Goal: Transaction & Acquisition: Book appointment/travel/reservation

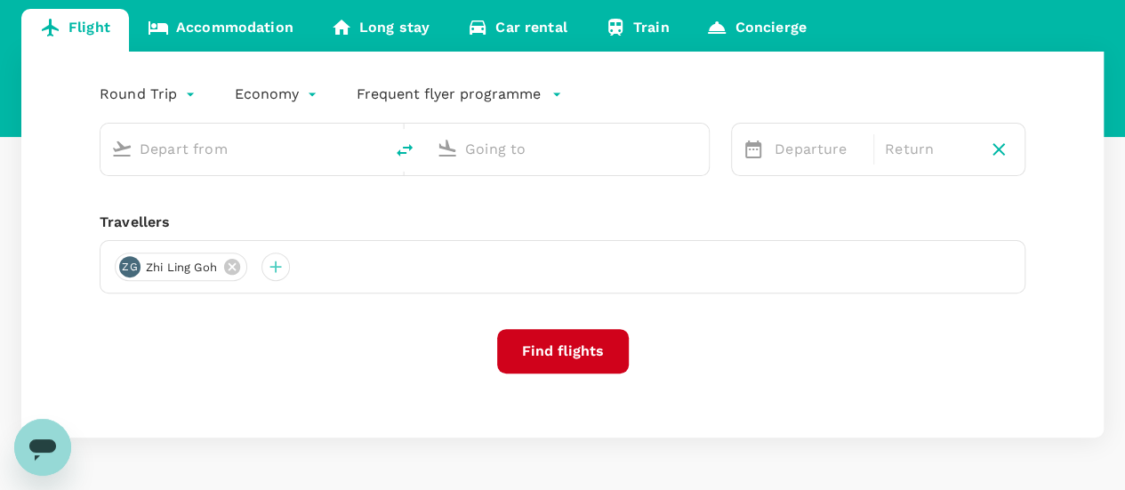
click at [241, 152] on input "text" at bounding box center [243, 149] width 206 height 28
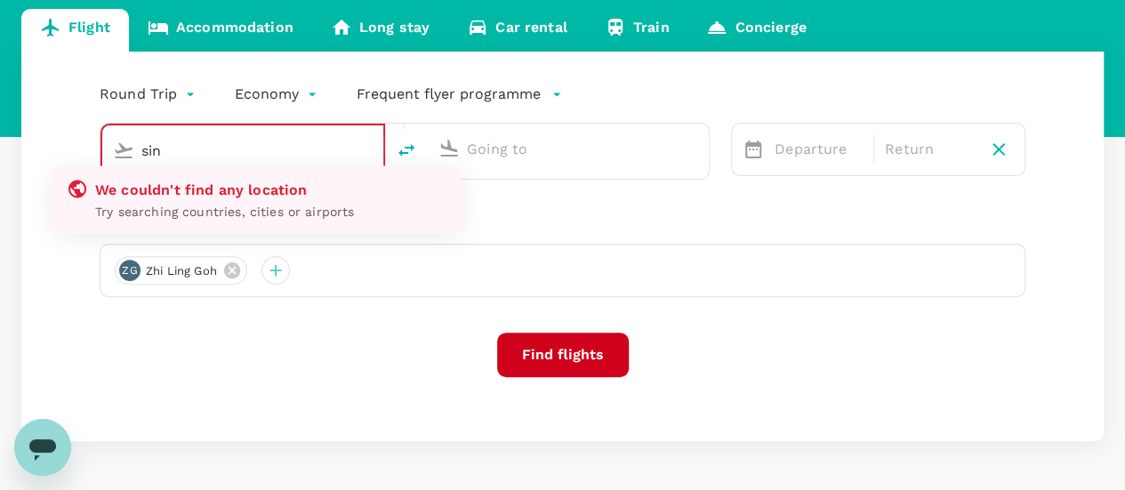
type input "sin"
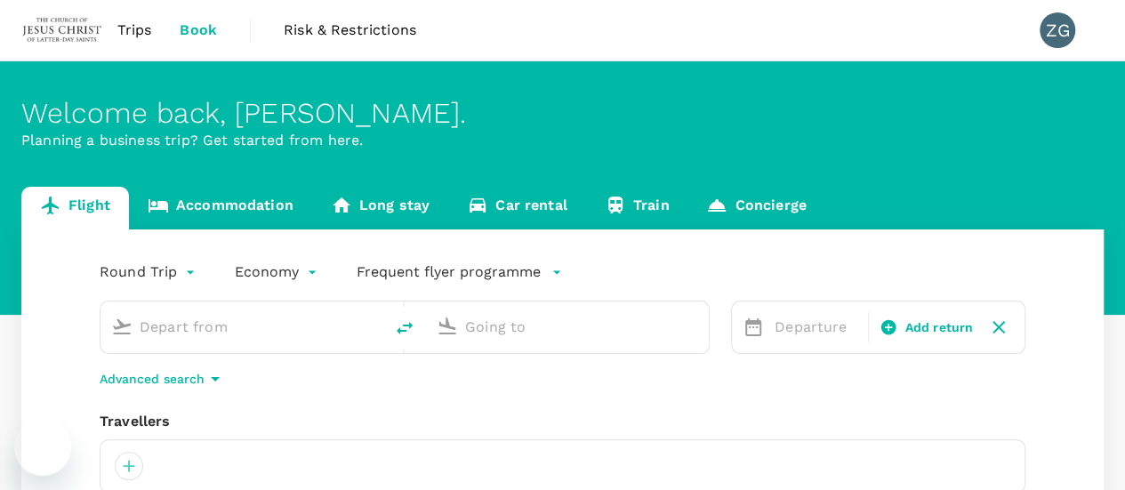
type input "Singapore Changi (SIN)"
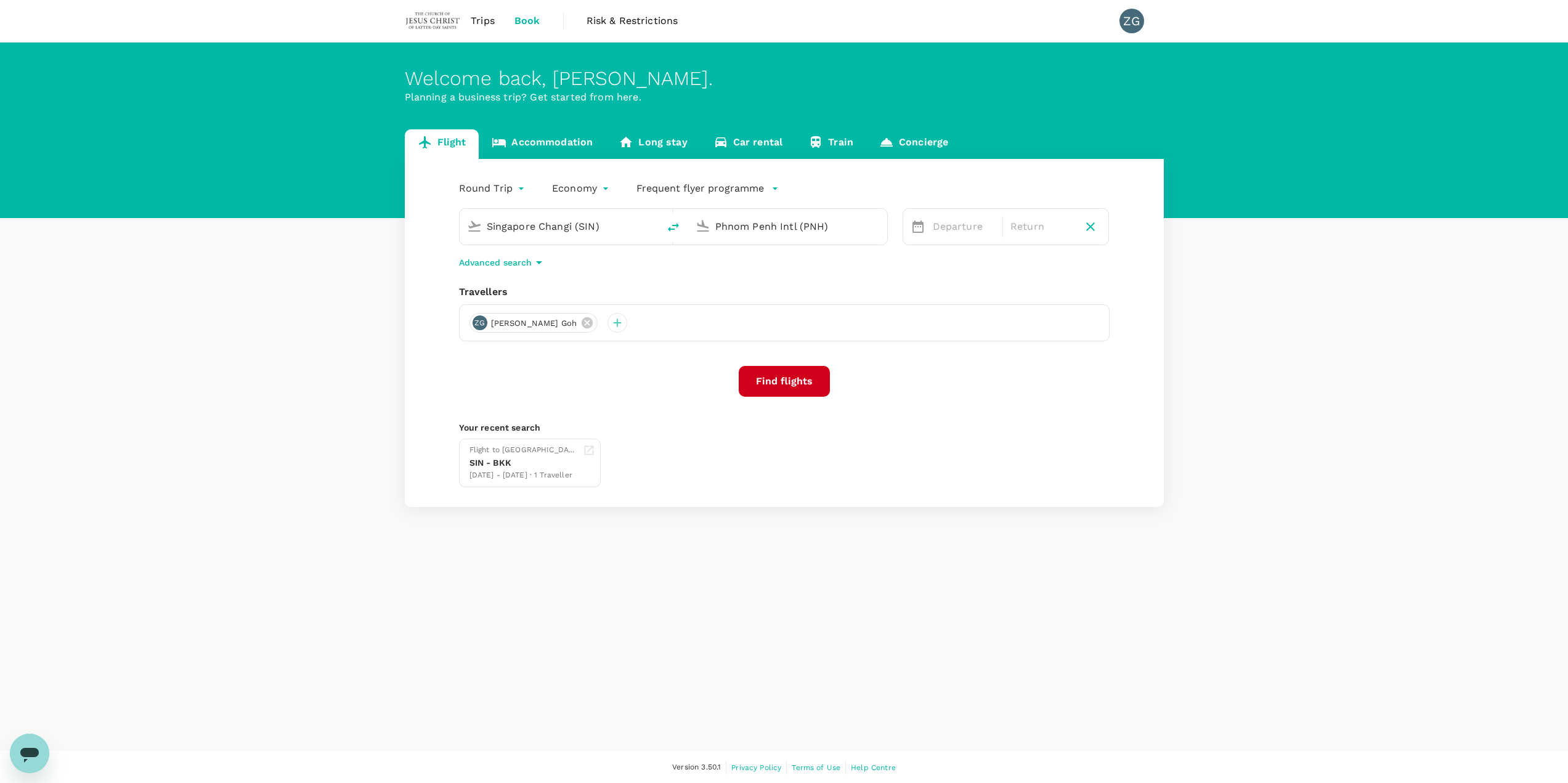
click at [760, 225] on input "Phnom Penh Intl (PNH)" at bounding box center [788, 227] width 146 height 19
click at [768, 303] on p "Suvarnabhumi Intl" at bounding box center [798, 310] width 283 height 15
type input "Suvarnabhumi Intl (BKK)"
click at [788, 264] on span "Next Month" at bounding box center [1243, 266] width 0 height 14
click at [788, 339] on div "19" at bounding box center [1100, 380] width 24 height 24
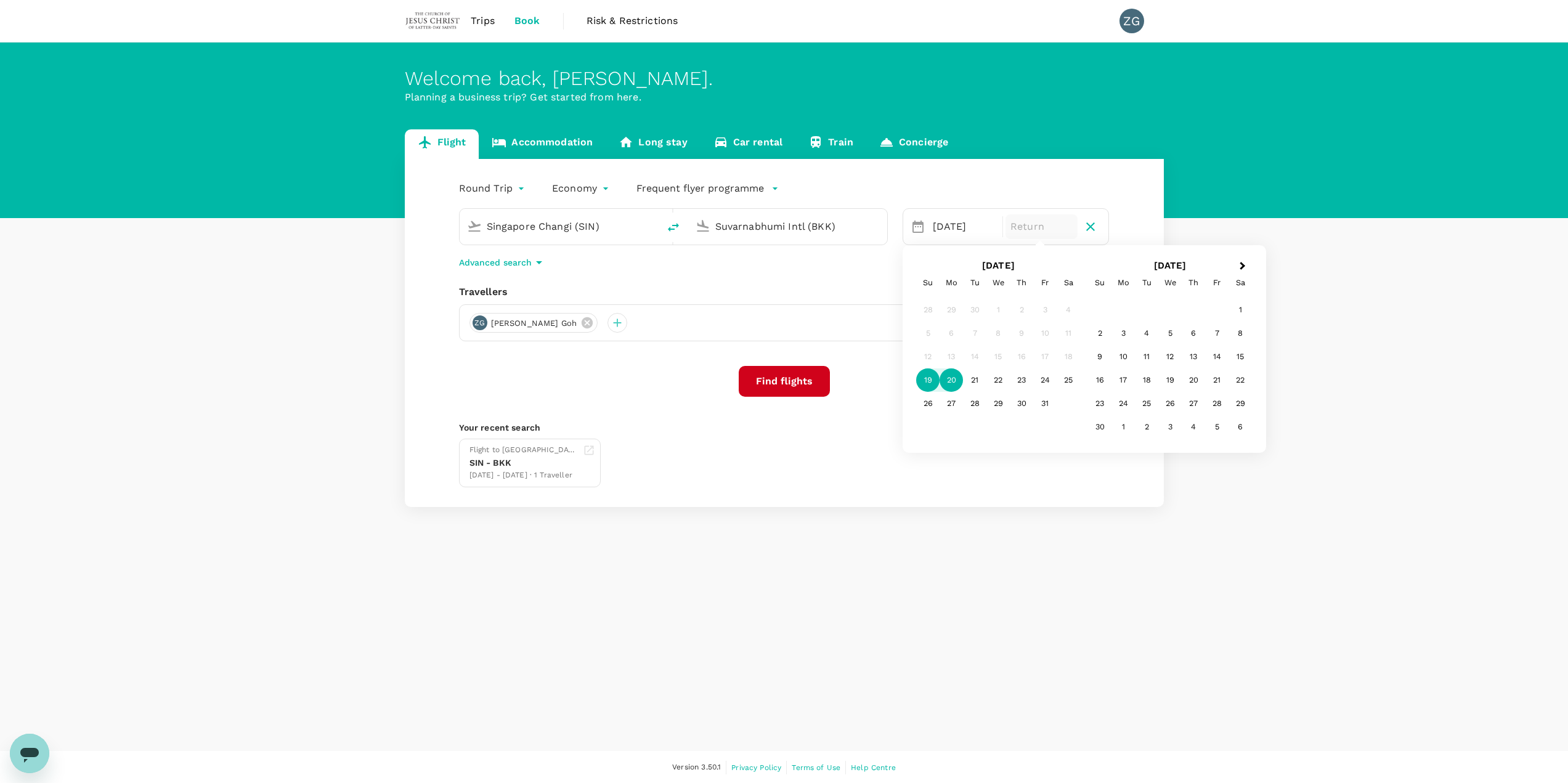
click at [788, 339] on div "20" at bounding box center [951, 380] width 24 height 24
click at [782, 339] on button "Find flights" at bounding box center [784, 381] width 91 height 30
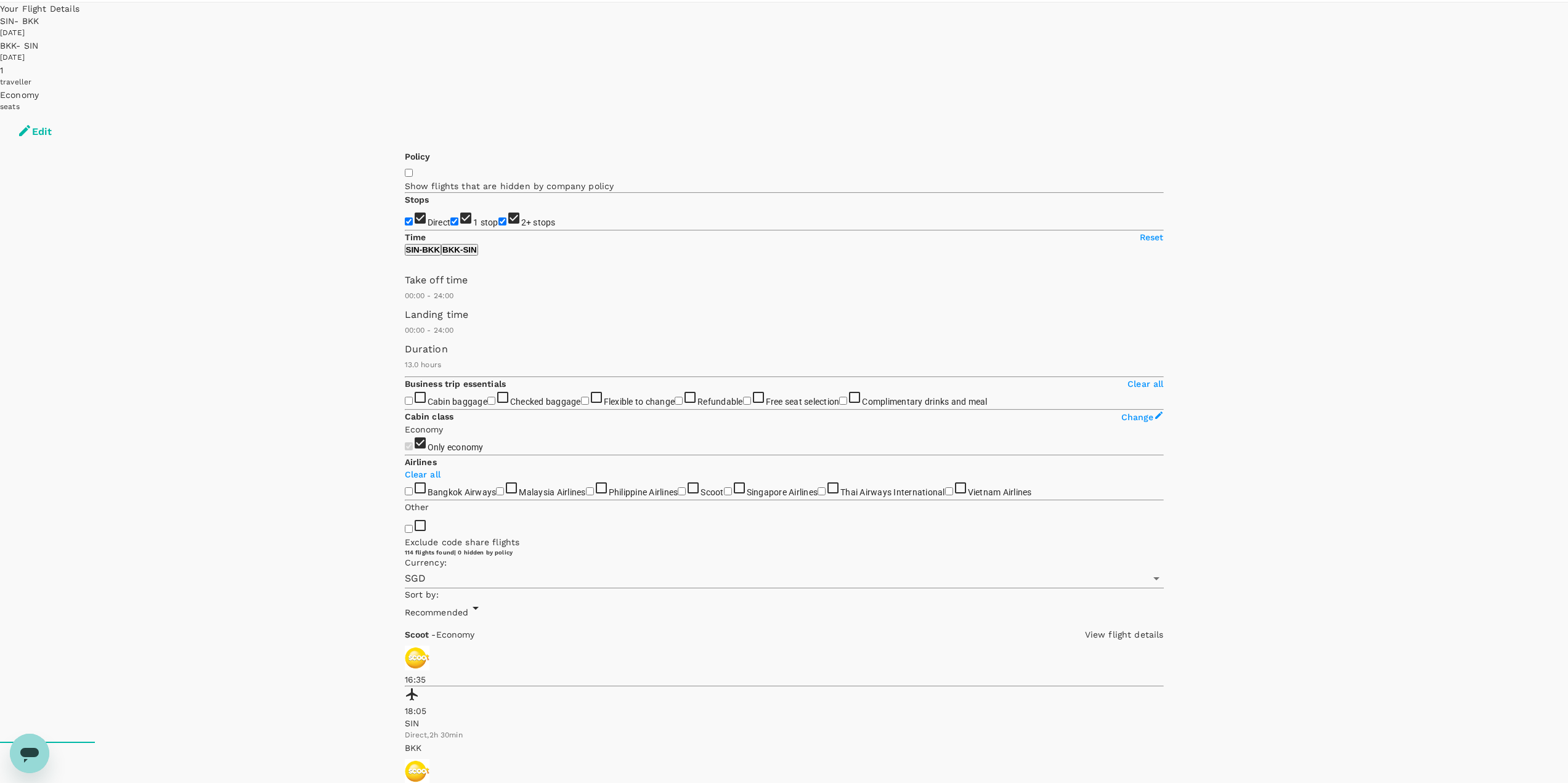
scroll to position [62, 0]
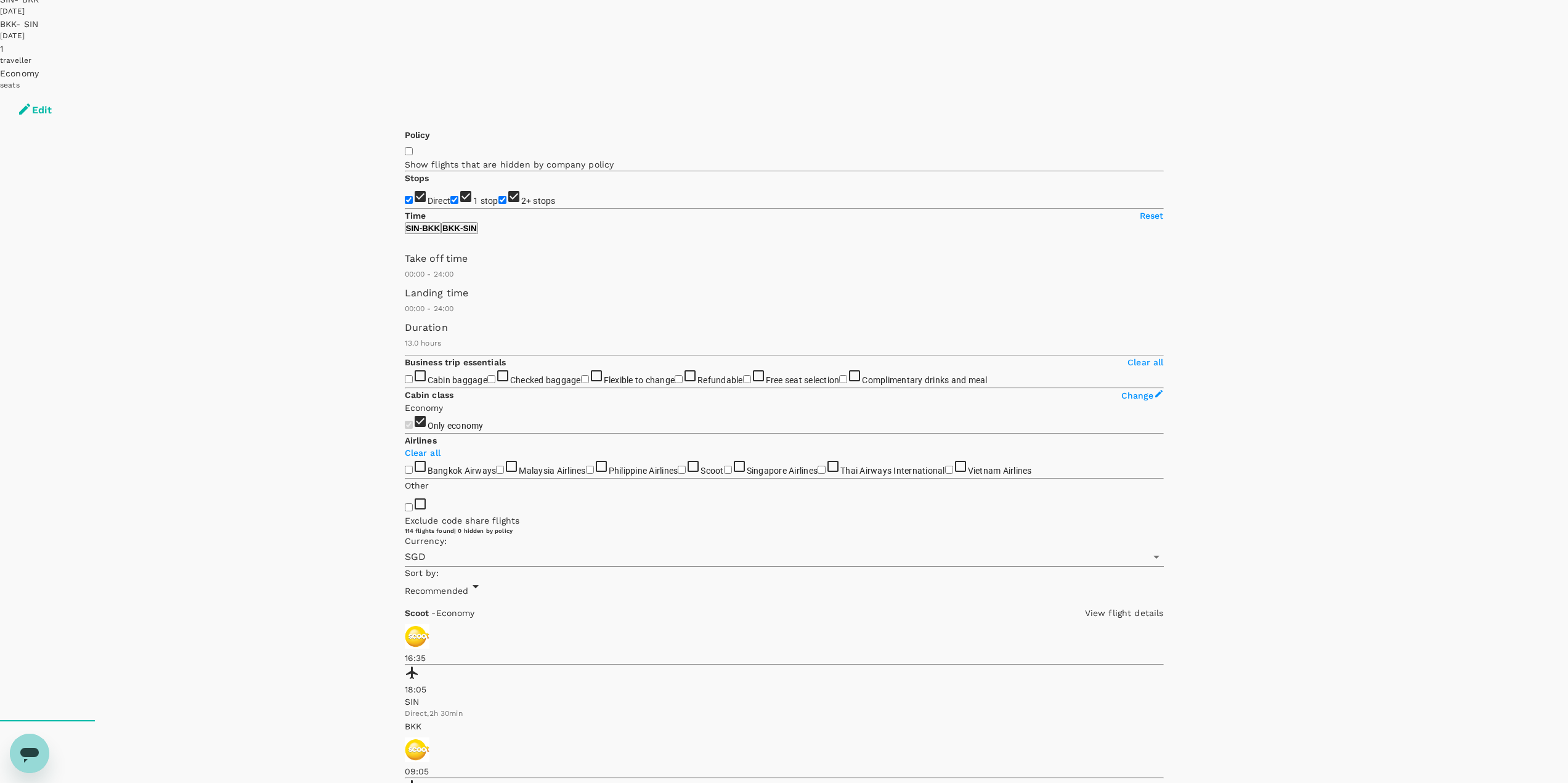
click at [473, 196] on span "1 stop" at bounding box center [486, 201] width 25 height 10
click at [450, 196] on input "1 stop" at bounding box center [455, 200] width 8 height 8
checkbox input "false"
click at [521, 196] on span "2+ stops" at bounding box center [538, 201] width 35 height 10
click at [498, 196] on input "2+ stops" at bounding box center [502, 200] width 8 height 8
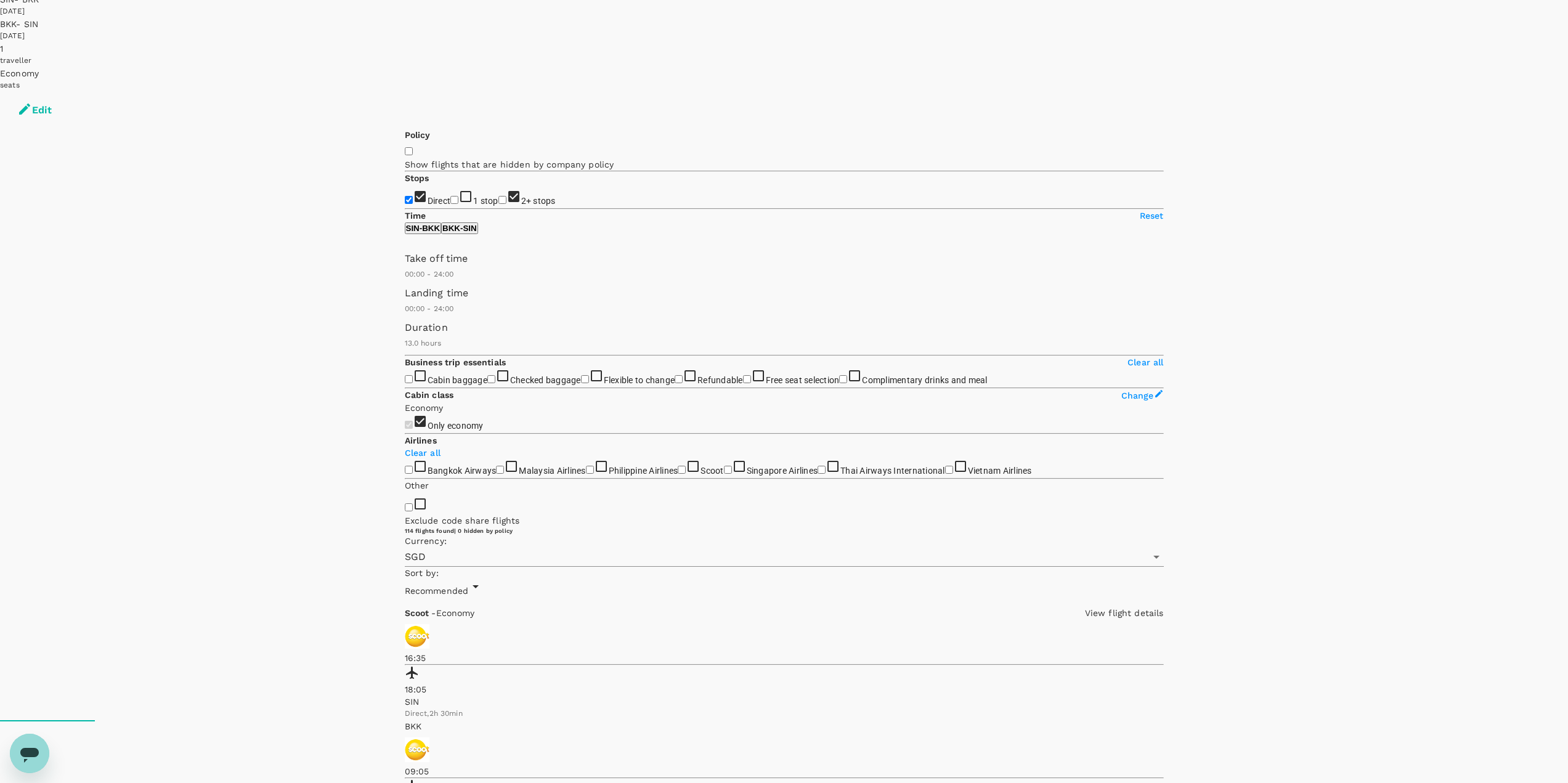
checkbox input "false"
type input "660"
drag, startPoint x: 586, startPoint y: 300, endPoint x: 492, endPoint y: 292, distance: 94.3
click at [405, 281] on span at bounding box center [405, 281] width 0 height 0
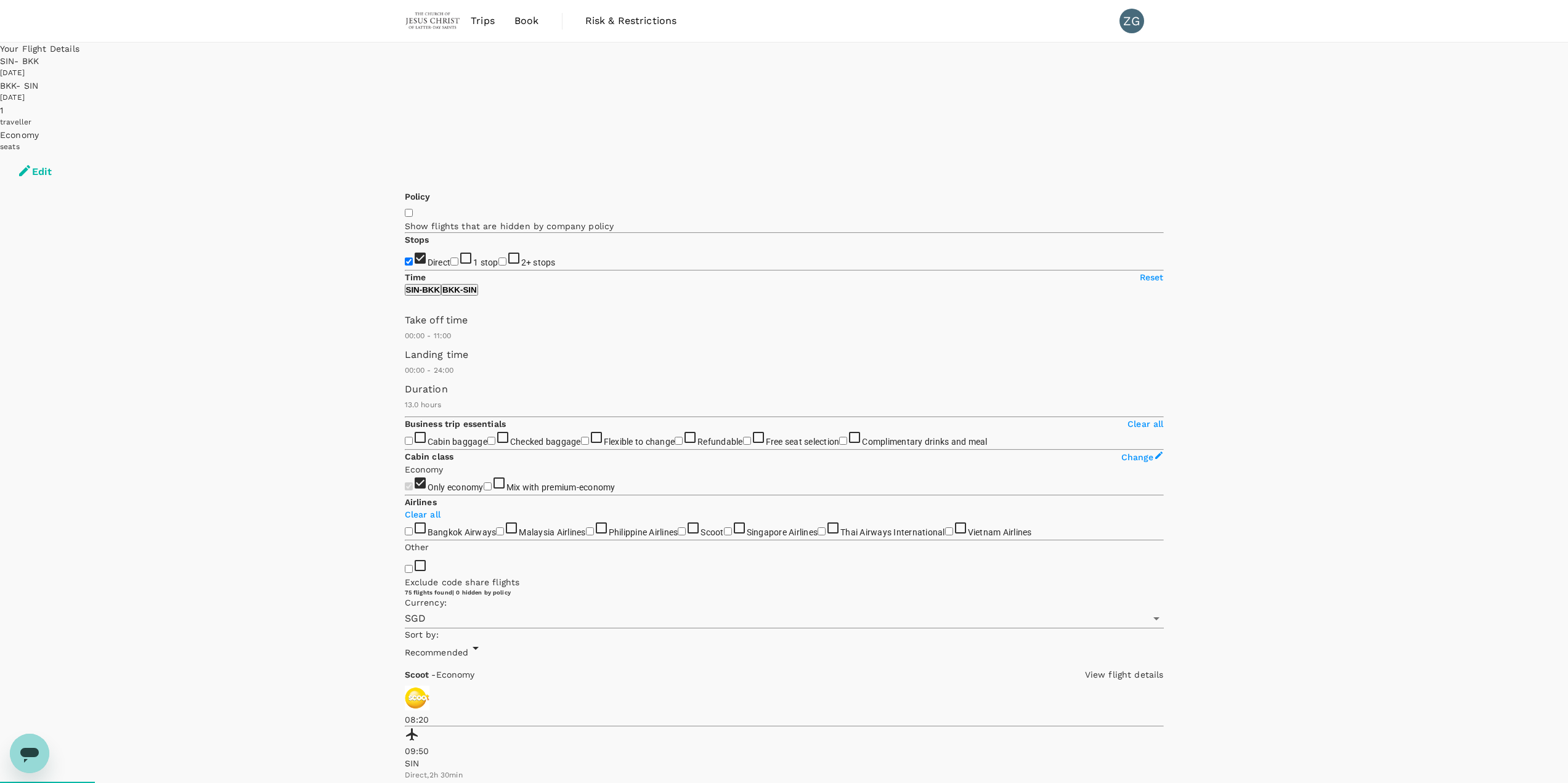
click at [69, 153] on button "Edit" at bounding box center [35, 171] width 69 height 37
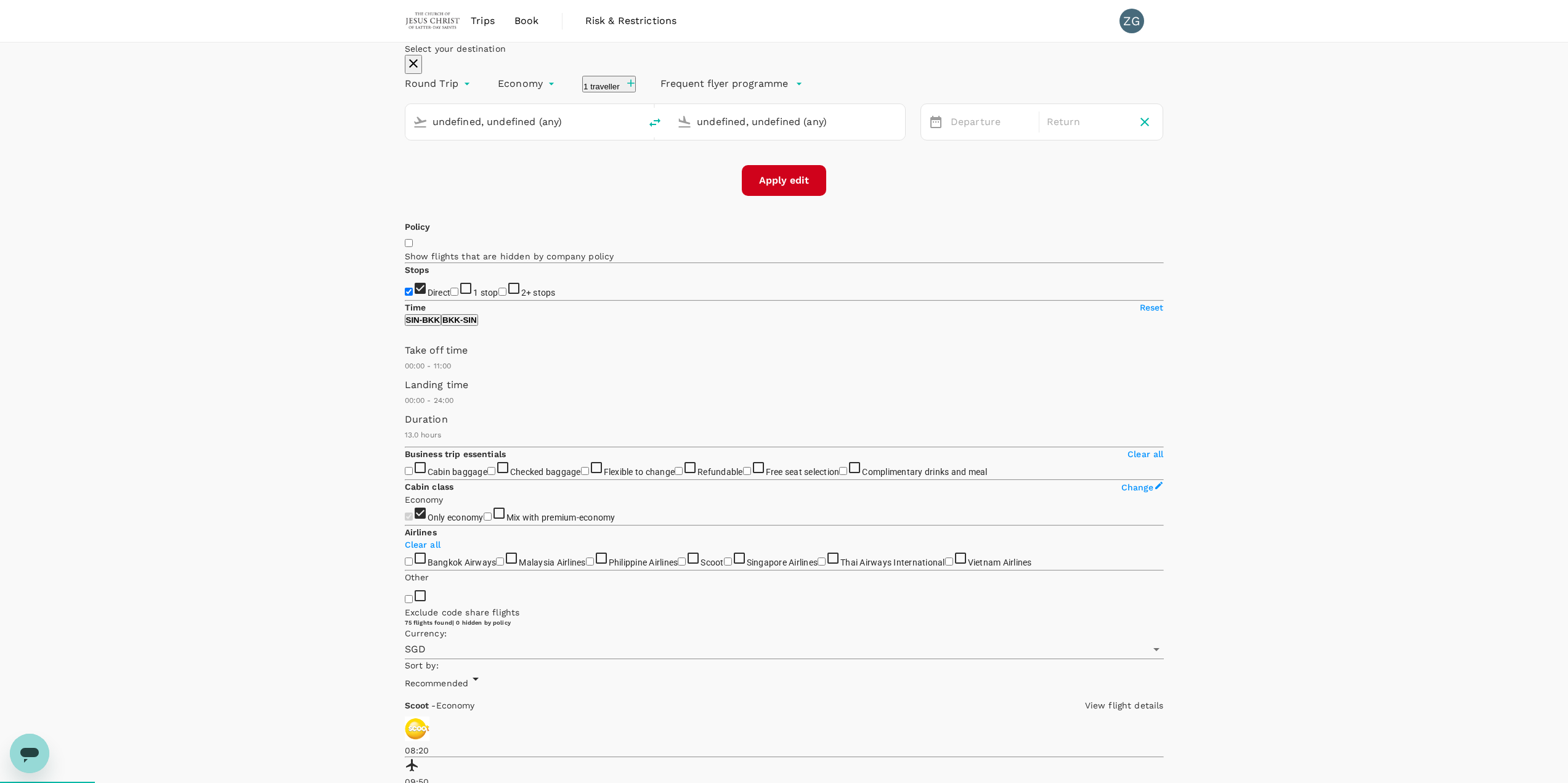
type input "Singapore Changi (SIN)"
type input "Suvarnabhumi Intl (BKK)"
type input "Singapore Changi (SIN)"
type input "Suvarnabhumi Intl (BKK)"
click at [788, 134] on div "[DATE]" at bounding box center [1087, 122] width 91 height 24
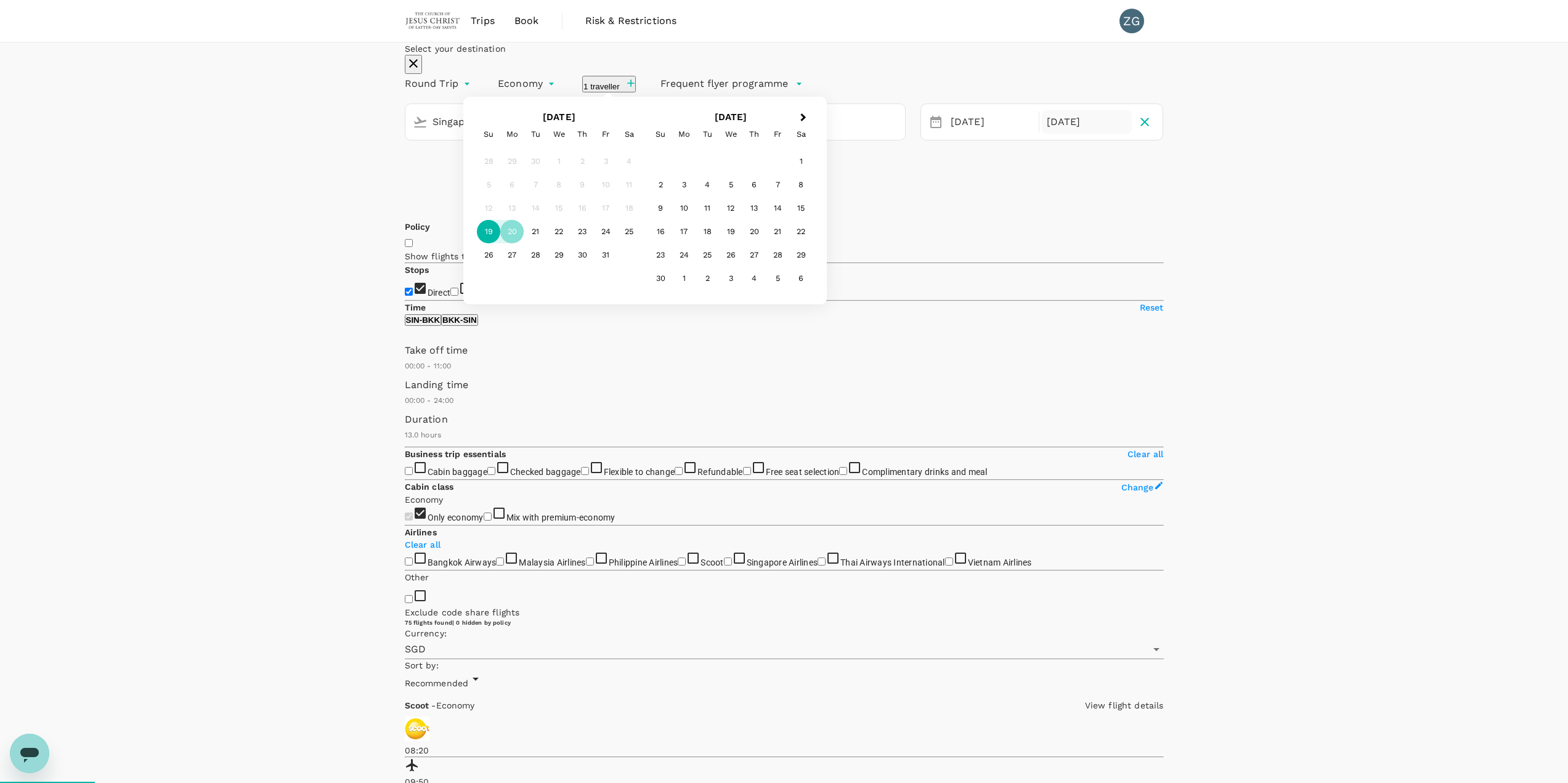
click at [500, 243] on div "19" at bounding box center [488, 231] width 24 height 24
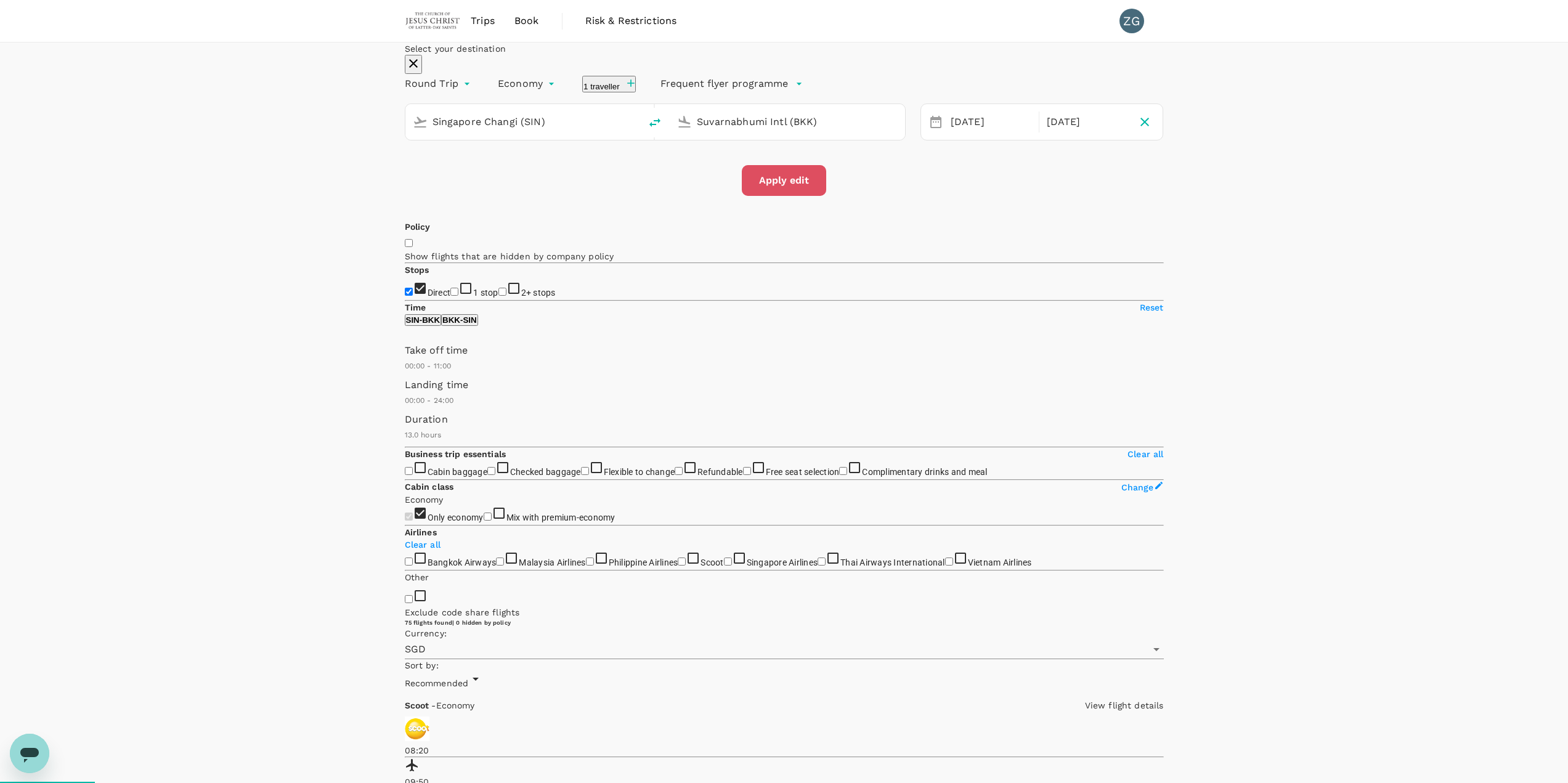
click at [784, 196] on button "Apply edit" at bounding box center [784, 180] width 85 height 30
checkbox input "false"
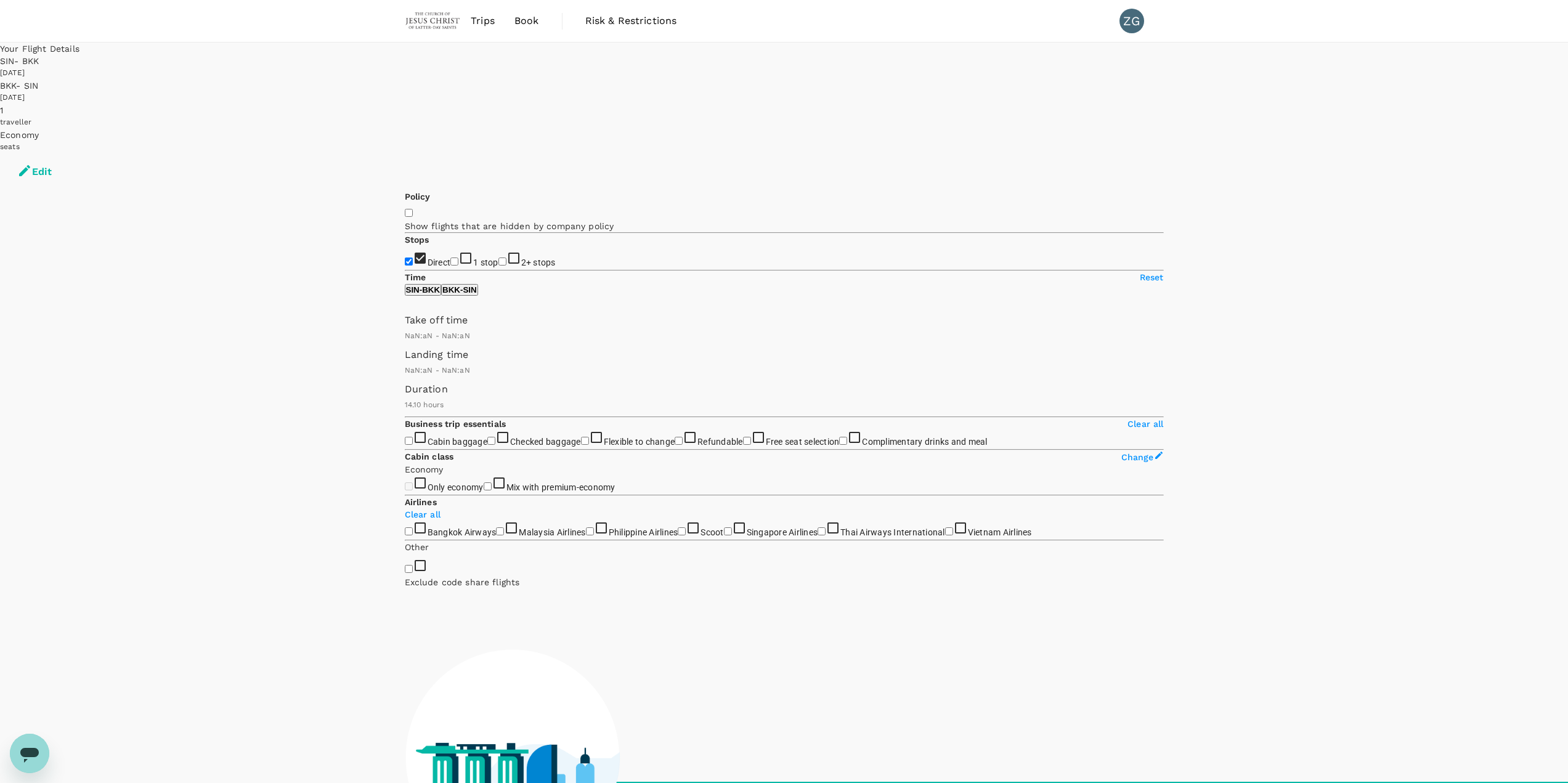
type input "1440"
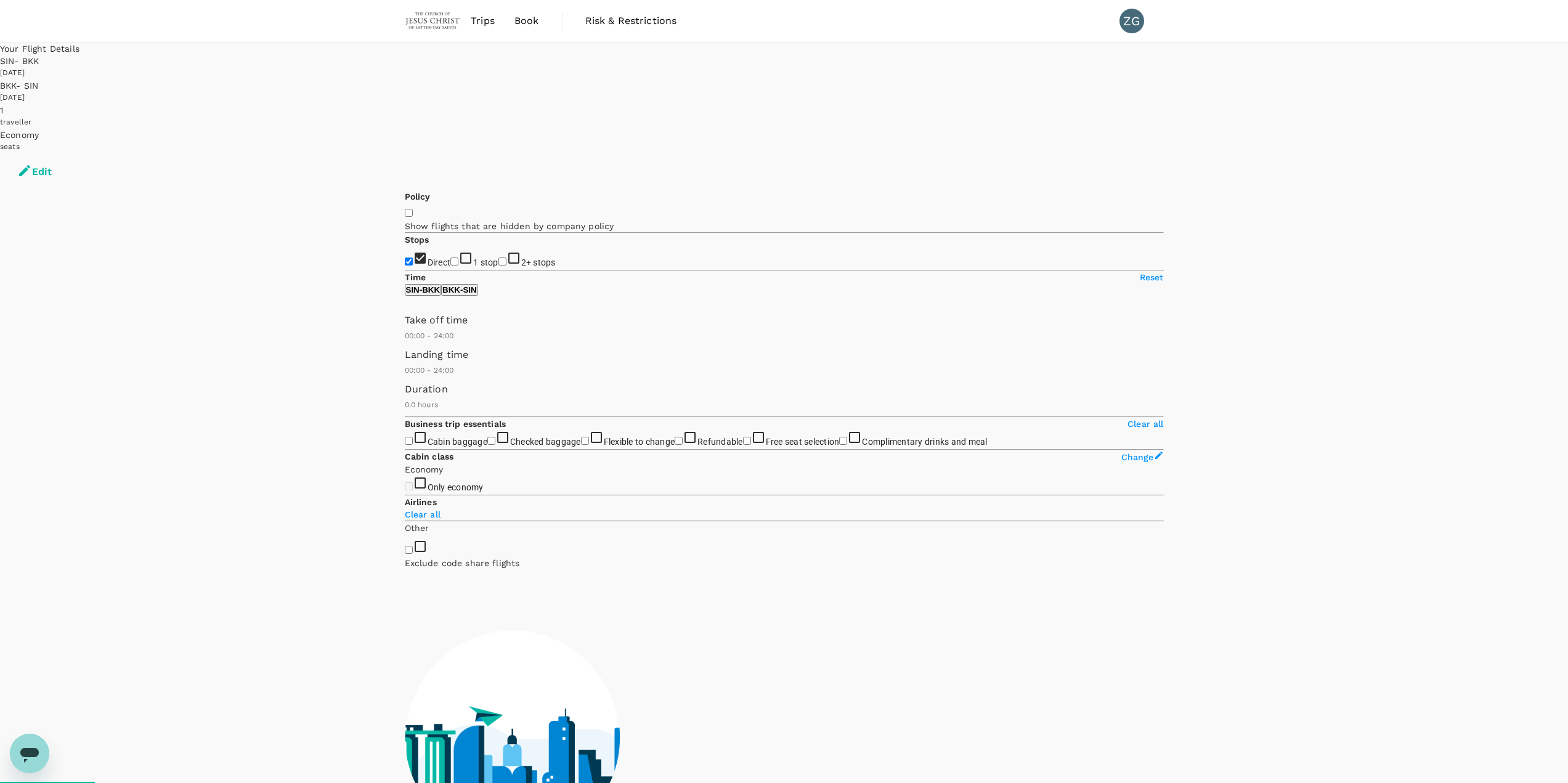
type input "420"
checkbox input "true"
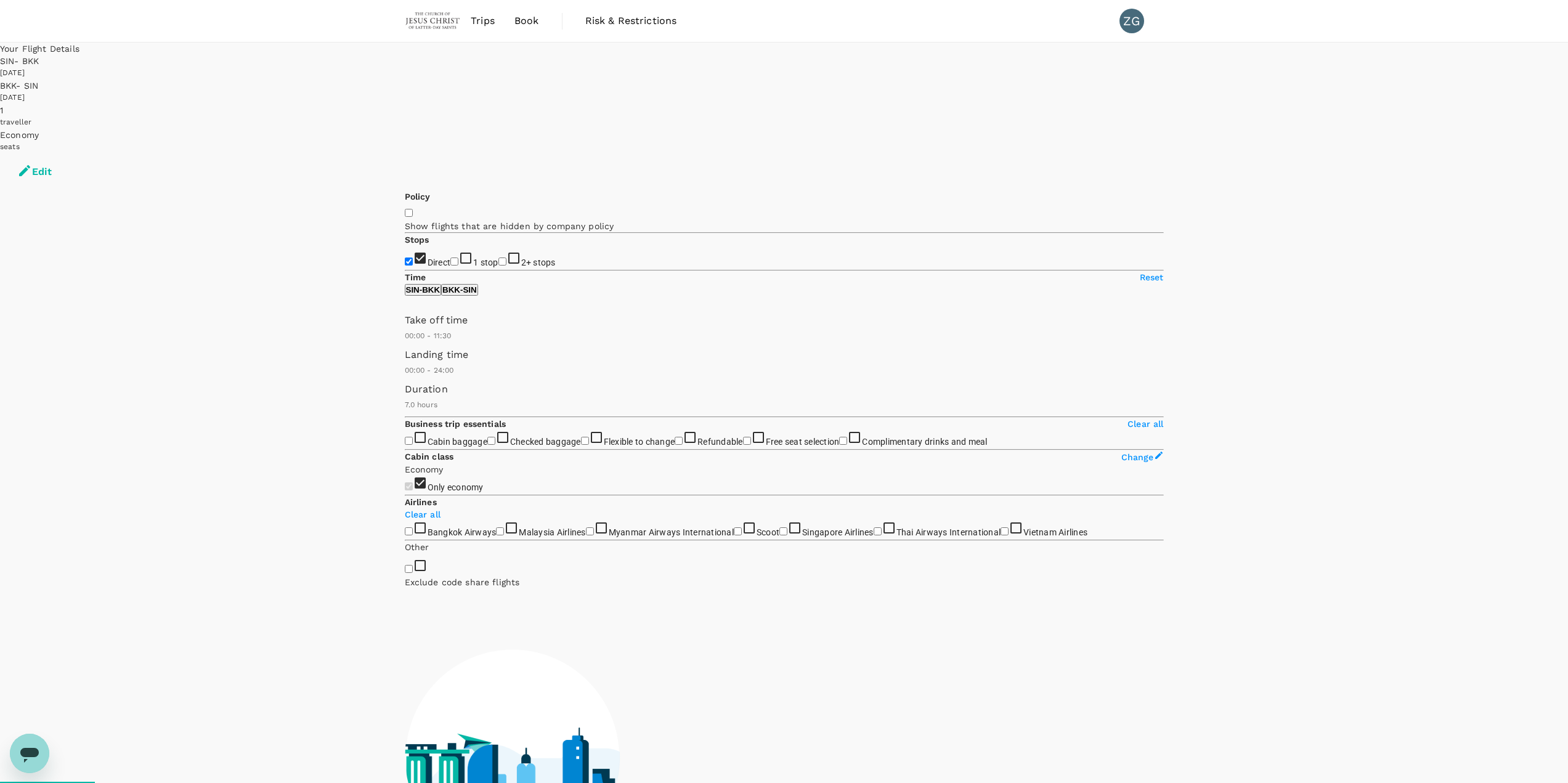
type input "660"
drag, startPoint x: 592, startPoint y: 363, endPoint x: 497, endPoint y: 368, distance: 95.1
click at [405, 339] on span at bounding box center [405, 342] width 0 height 0
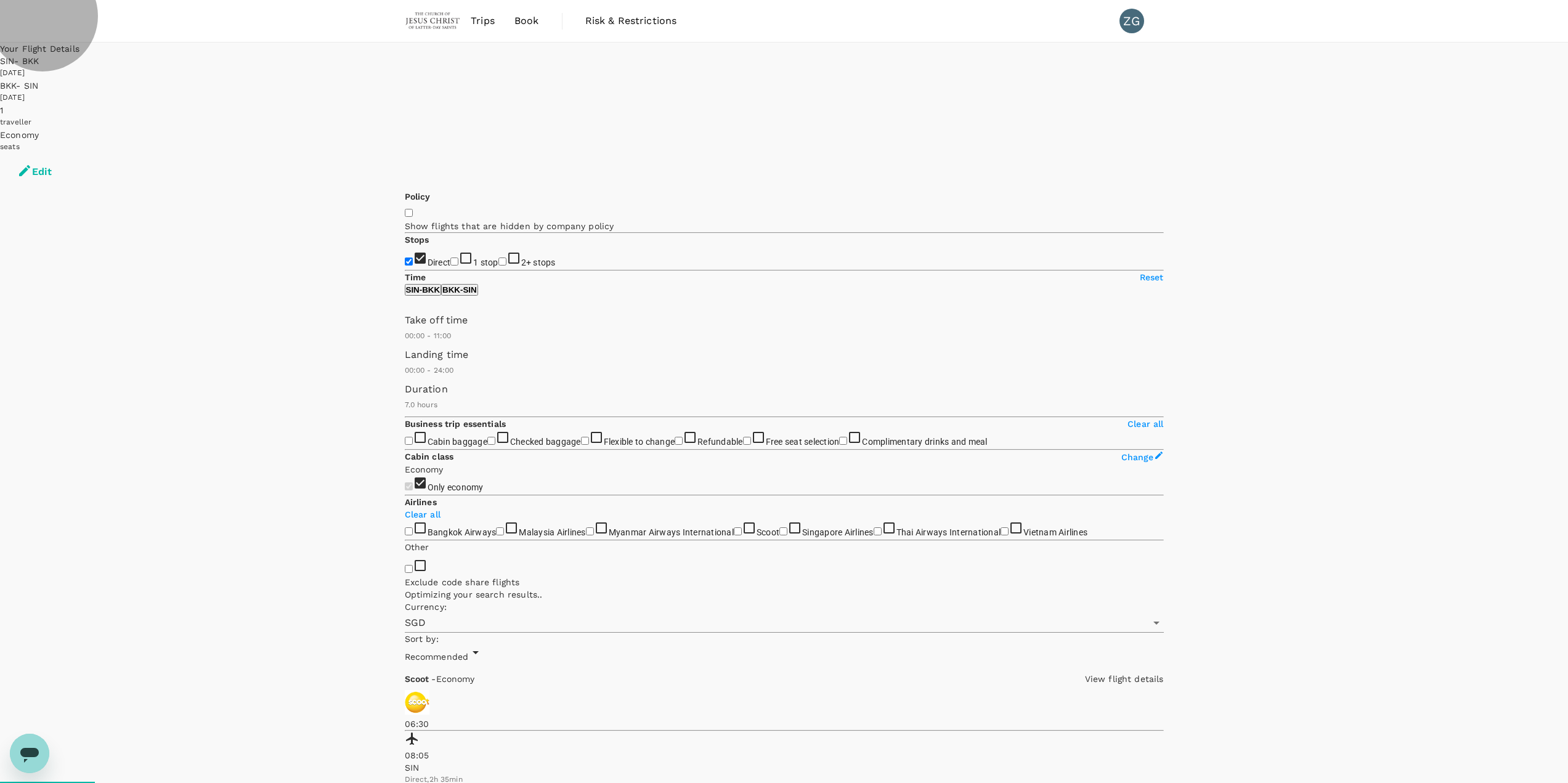
click at [477, 294] on p "BKK - SIN" at bounding box center [459, 290] width 35 height 9
type input "1200"
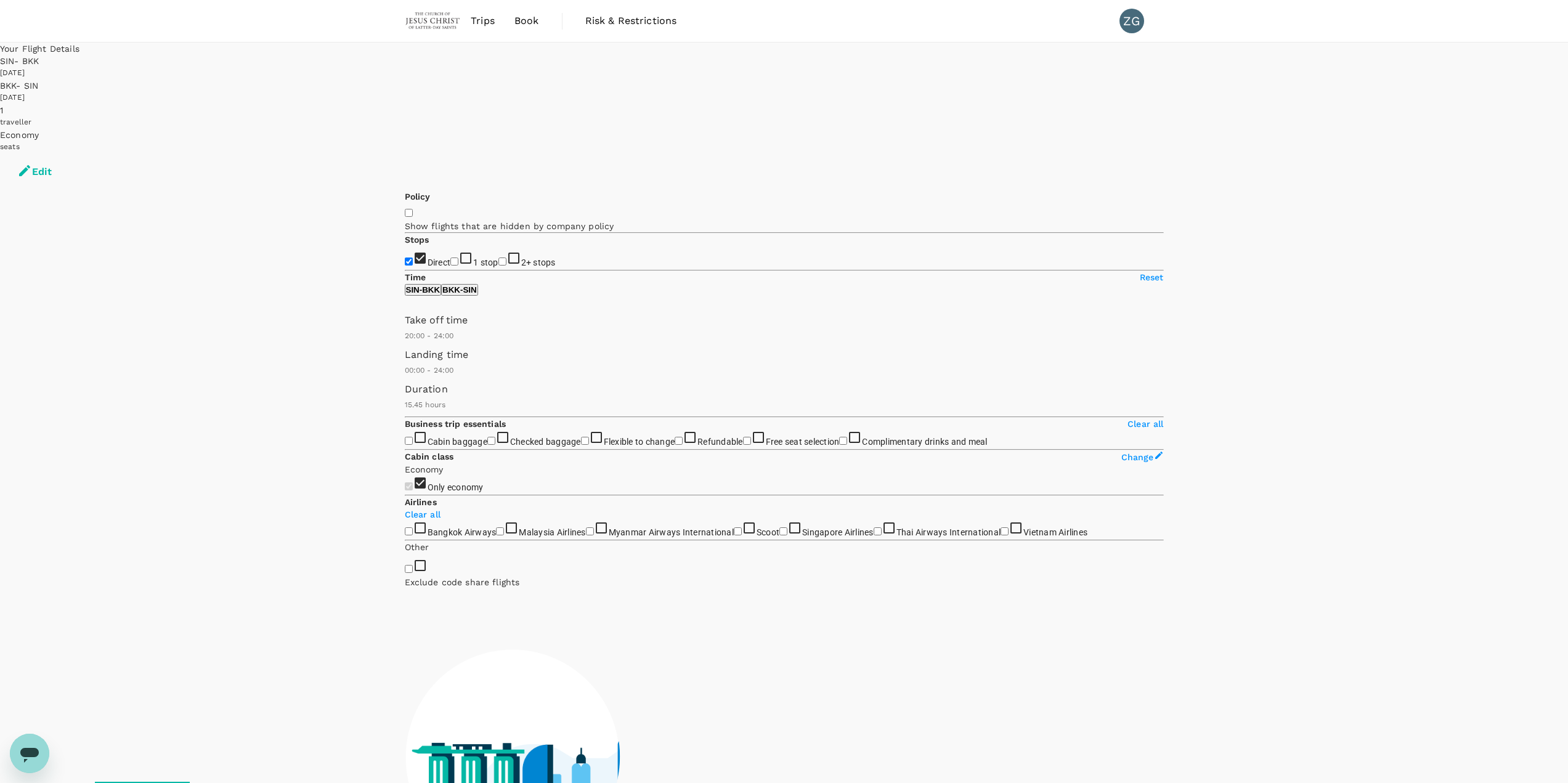
drag, startPoint x: 409, startPoint y: 364, endPoint x: 563, endPoint y: 381, distance: 154.9
click at [563, 339] on div "Take off time 20:00 - 24:00 Landing time 00:00 - 24:00 Duration 15.45 hours" at bounding box center [782, 362] width 764 height 109
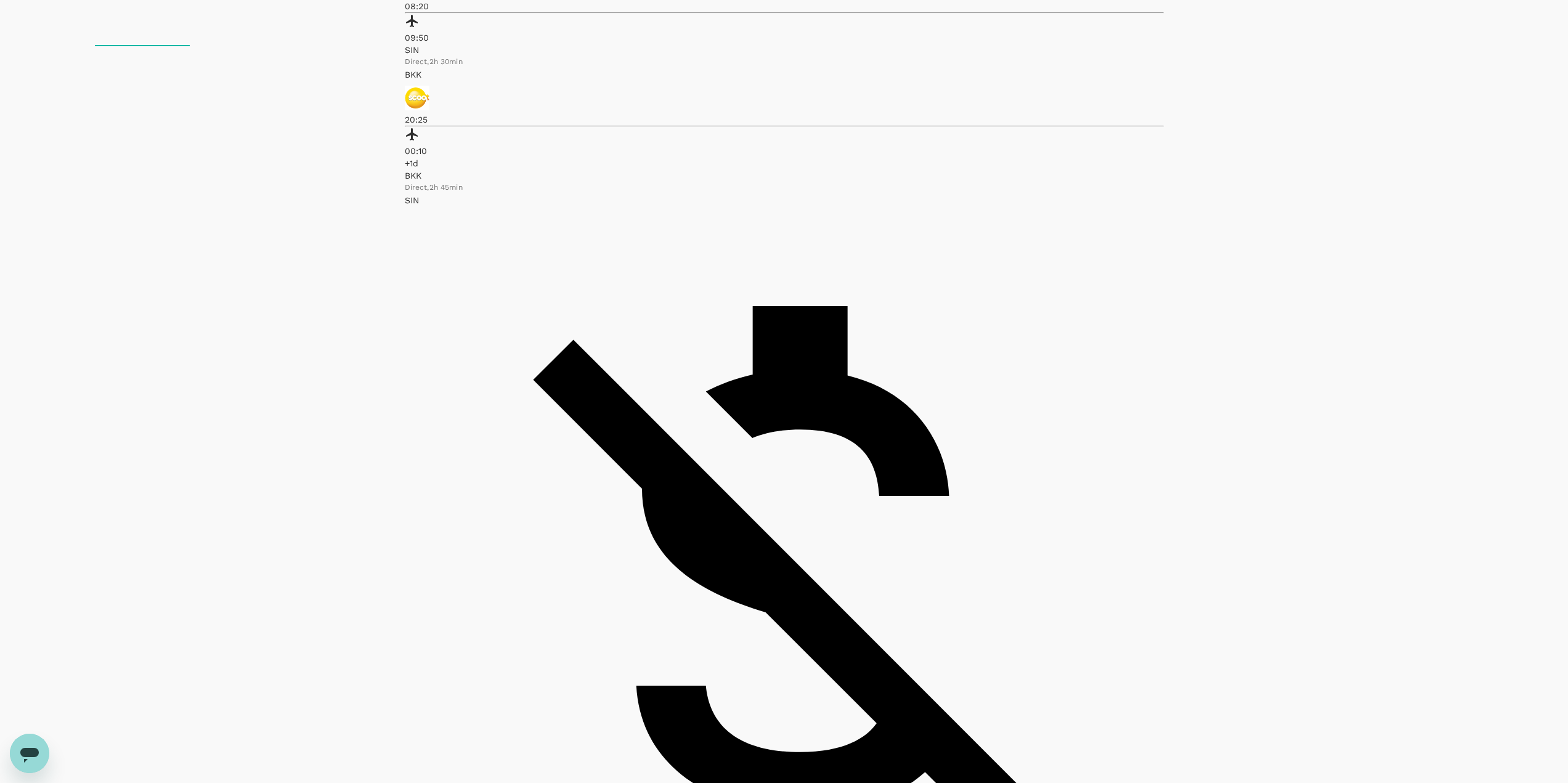
scroll to position [678, 0]
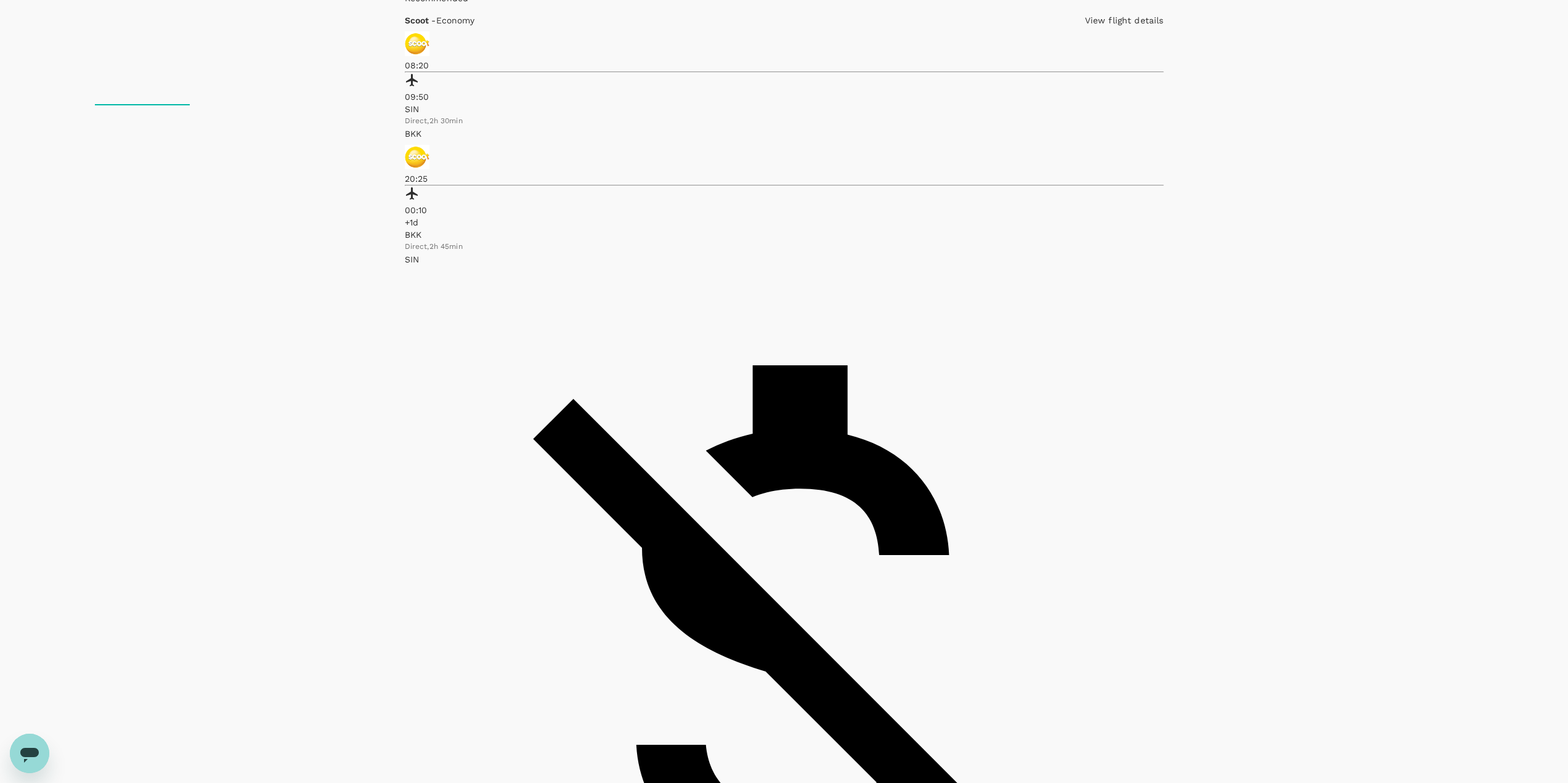
checkbox input "true"
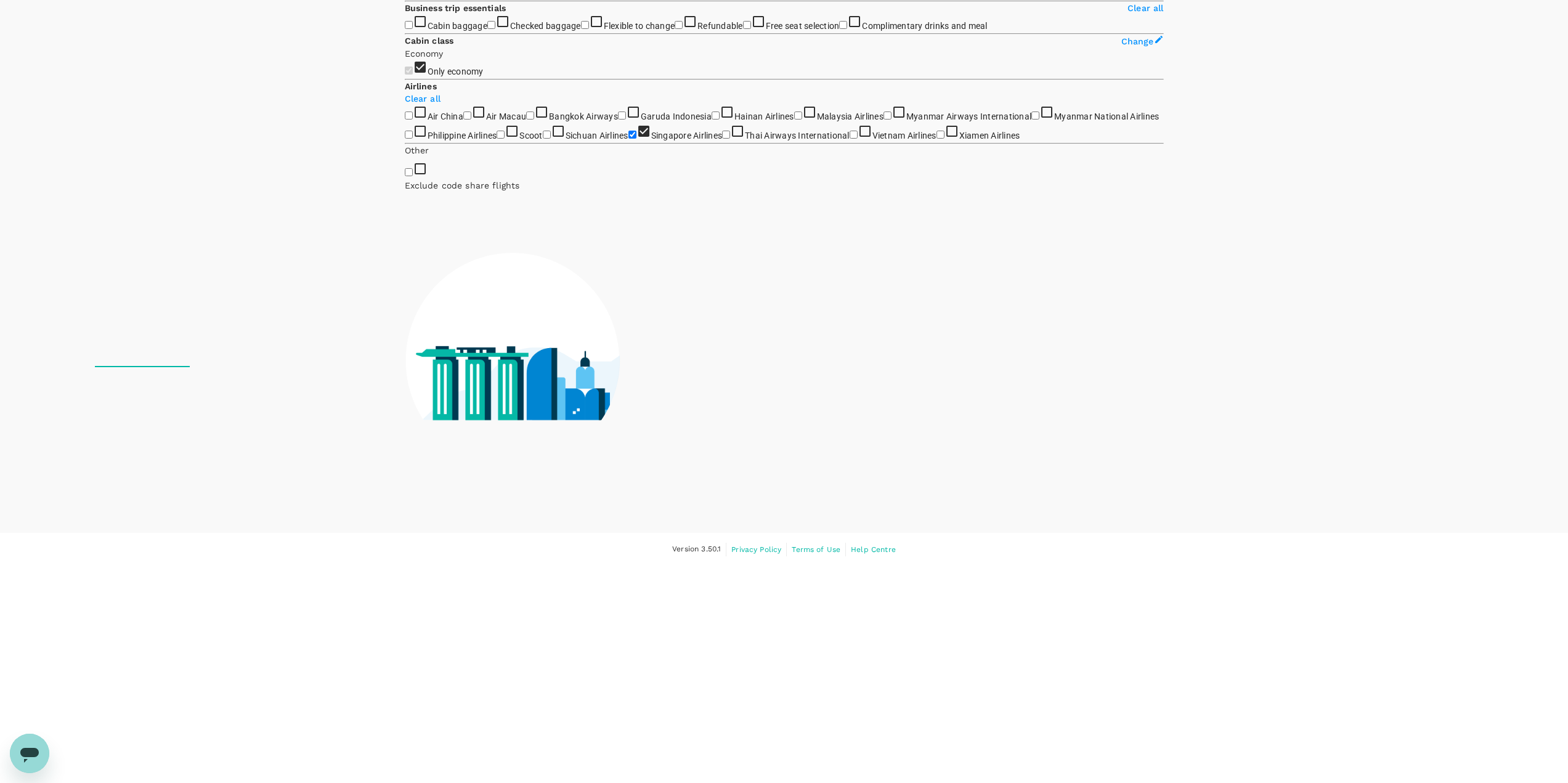
scroll to position [493, 0]
click at [549, 122] on span "Bangkok Airways" at bounding box center [583, 116] width 69 height 12
click at [526, 120] on input "Bangkok Airways" at bounding box center [530, 116] width 8 height 8
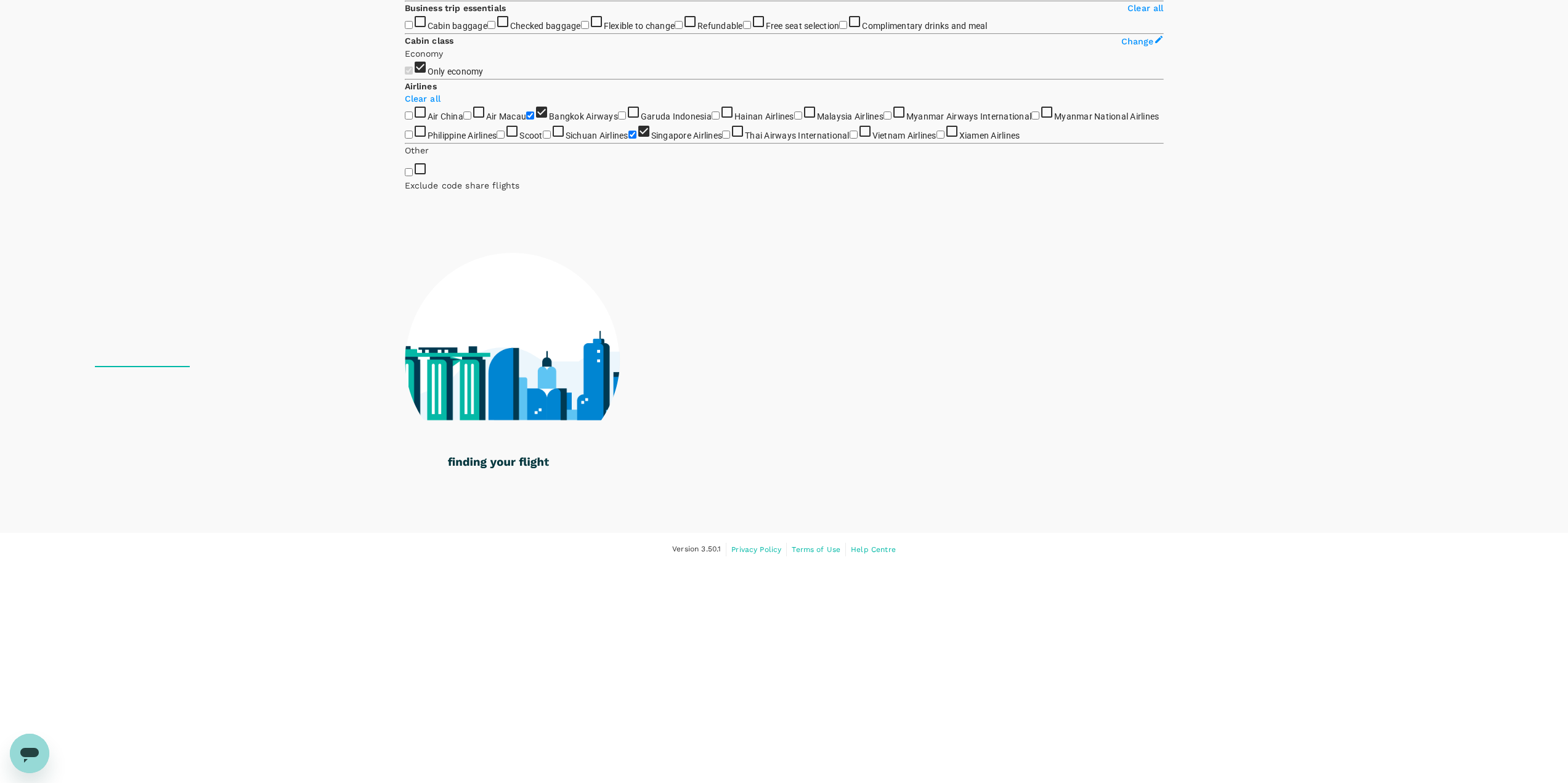
click at [549, 121] on span "Bangkok Airways" at bounding box center [583, 116] width 69 height 10
click at [526, 120] on input "Bangkok Airways" at bounding box center [530, 116] width 8 height 8
checkbox input "false"
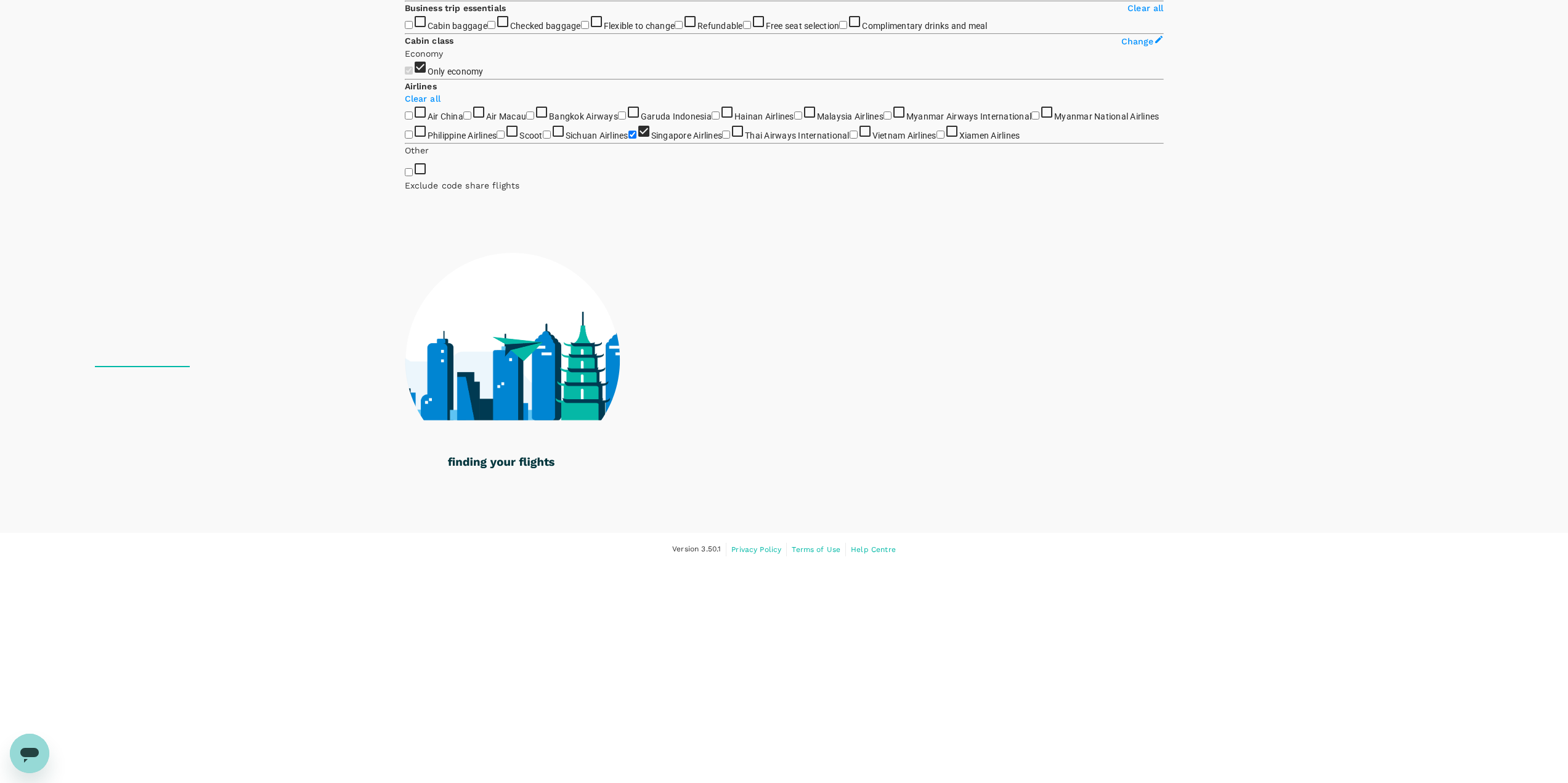
click at [497, 141] on label "Scoot" at bounding box center [520, 136] width 46 height 10
click at [497, 139] on input "Scoot" at bounding box center [501, 135] width 8 height 8
checkbox input "true"
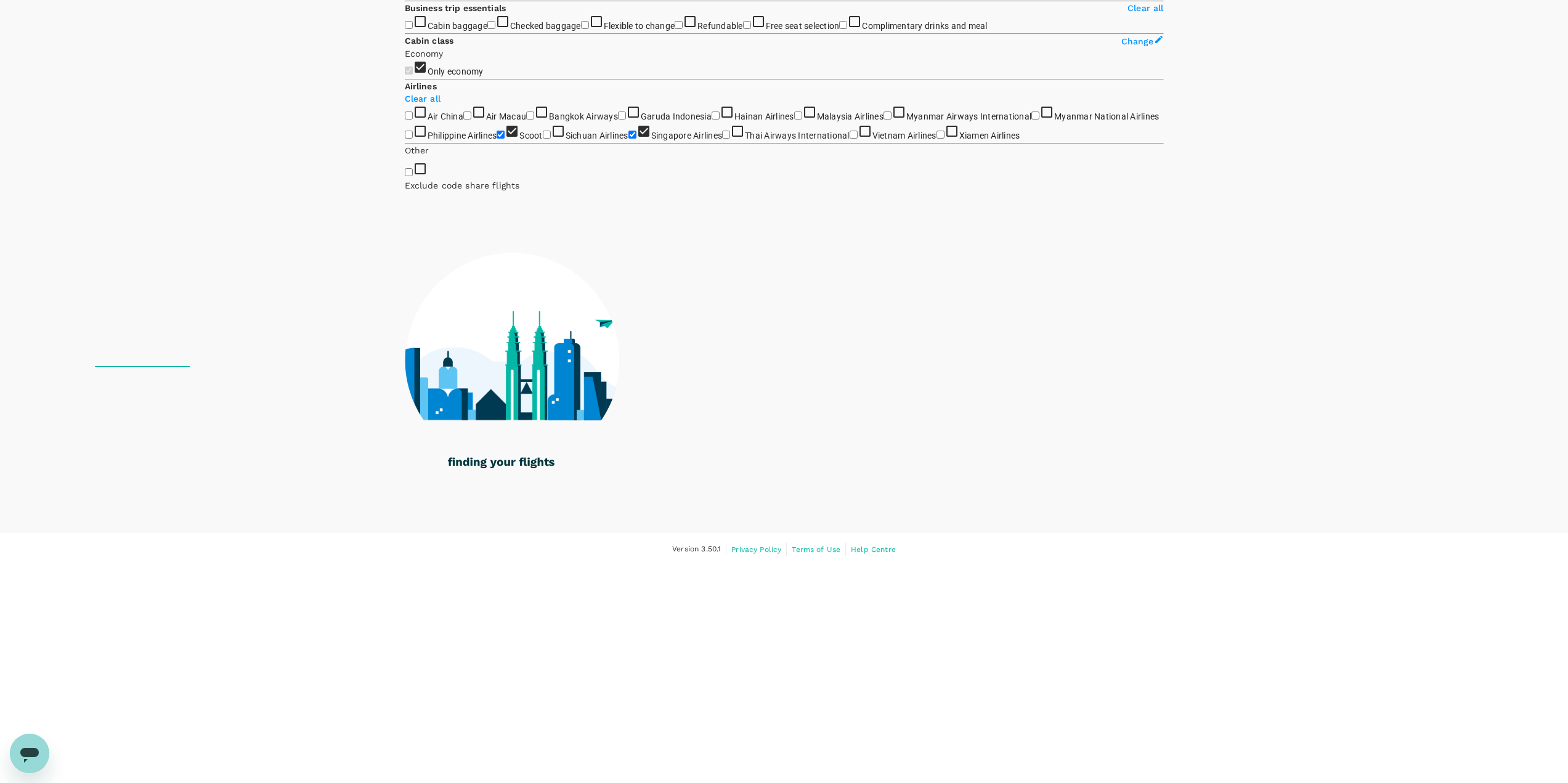
click at [745, 141] on span "Thai Airways International" at bounding box center [797, 136] width 105 height 10
click at [722, 139] on input "Thai Airways International" at bounding box center [726, 135] width 8 height 8
checkbox input "true"
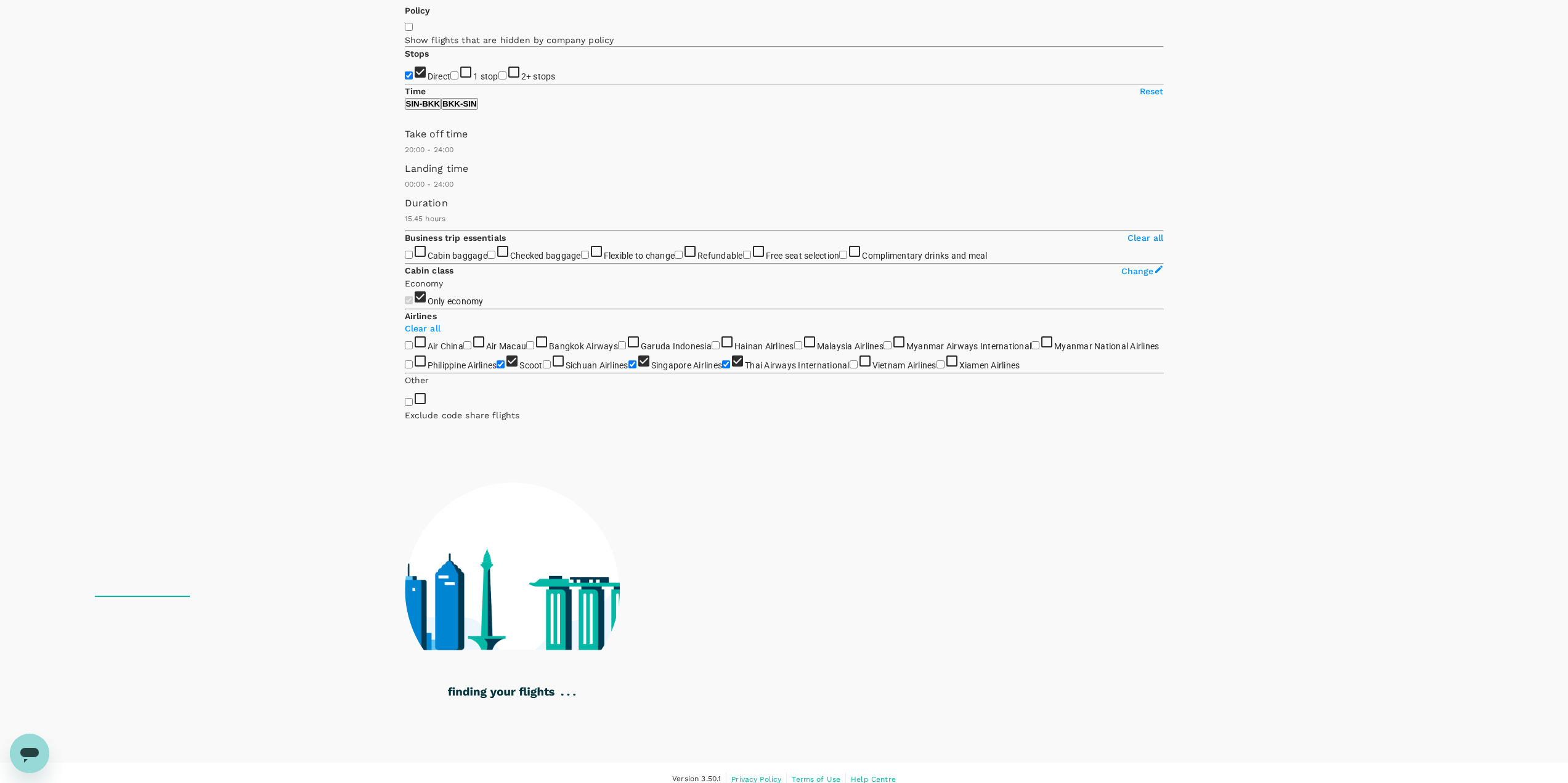
scroll to position [0, 0]
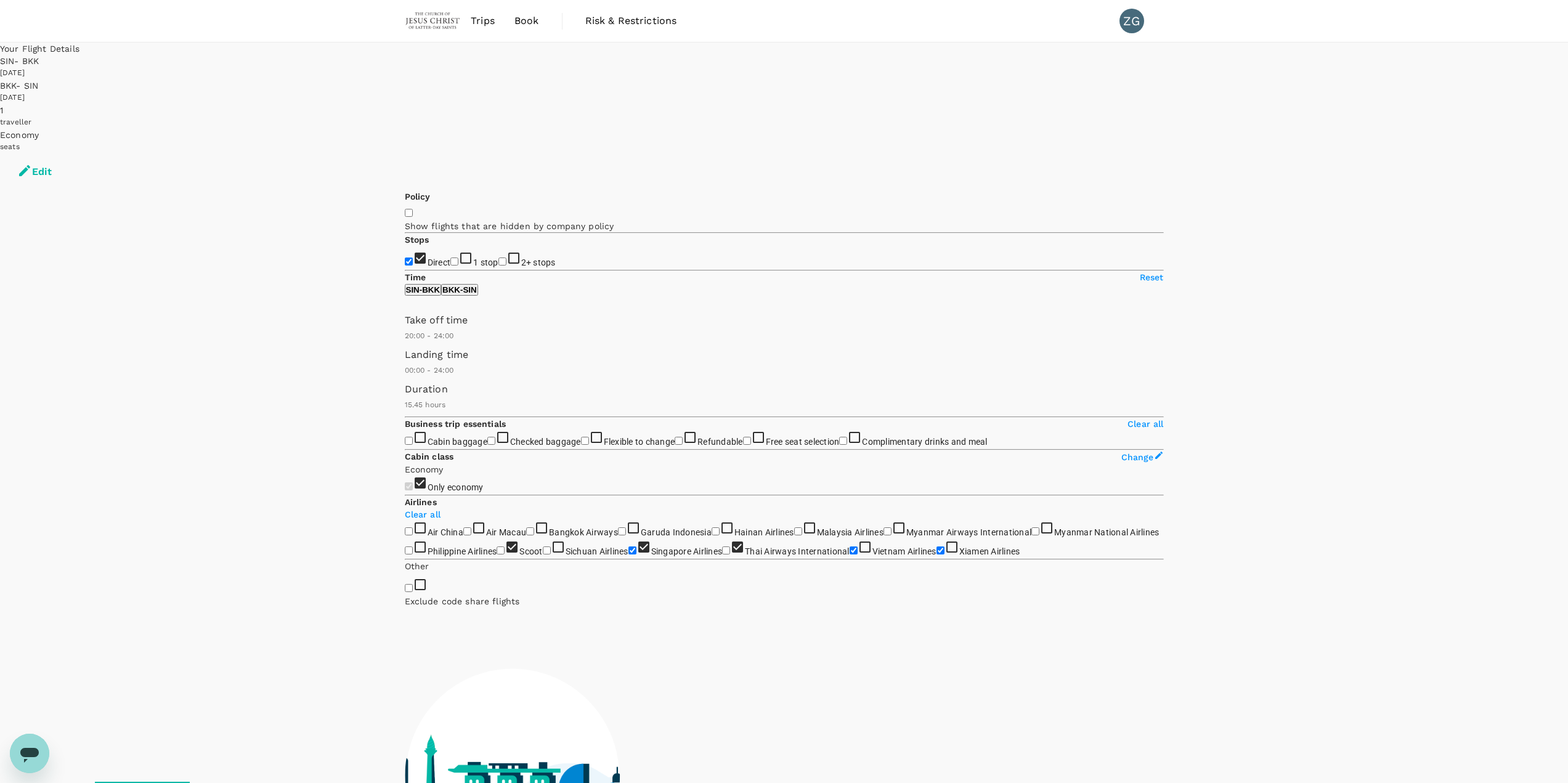
checkbox input "false"
checkbox input "true"
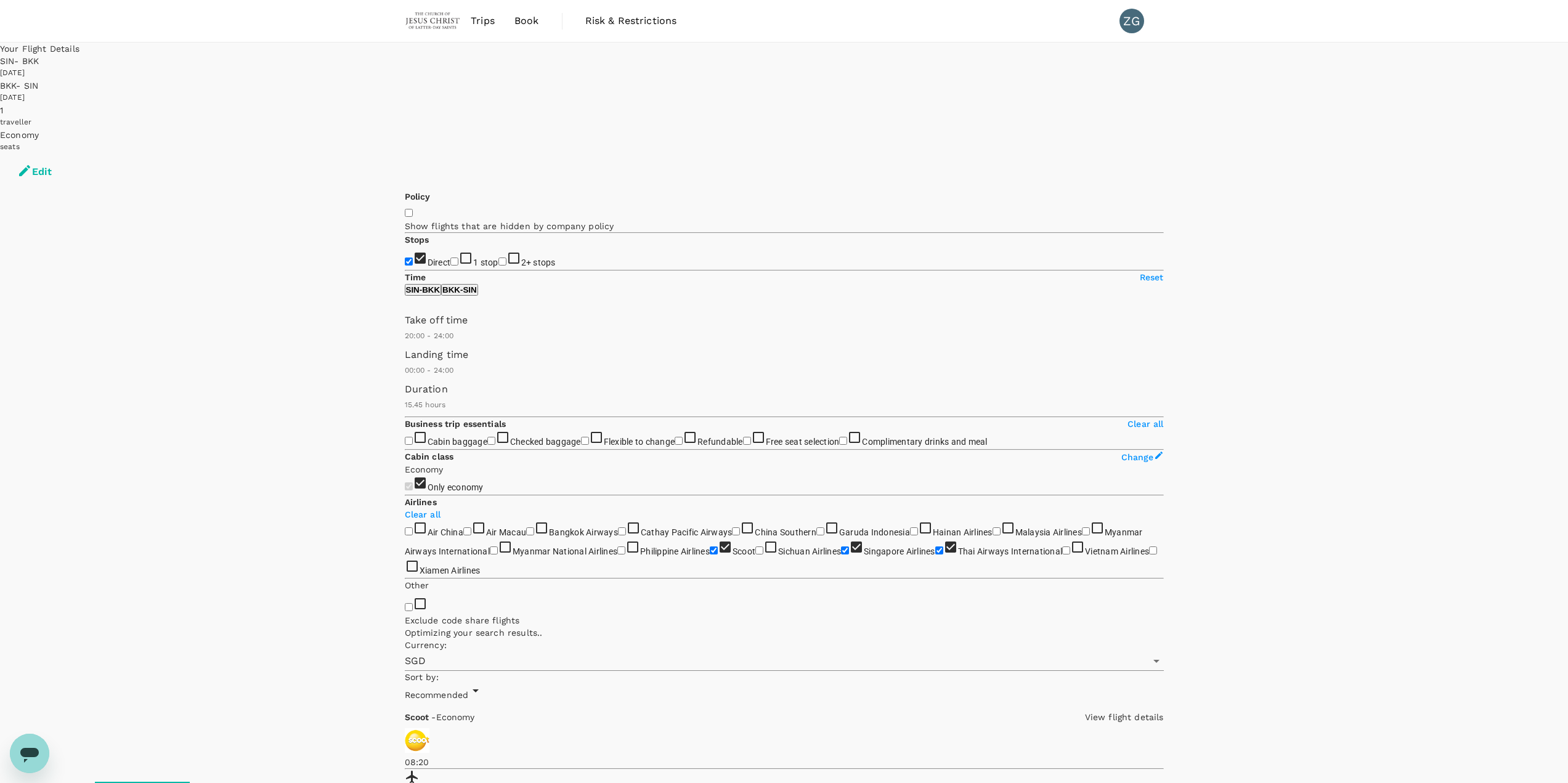
type input "SGD"
click at [469, 339] on span "Recommended" at bounding box center [437, 691] width 64 height 10
click at [69, 153] on button "Edit" at bounding box center [35, 171] width 69 height 37
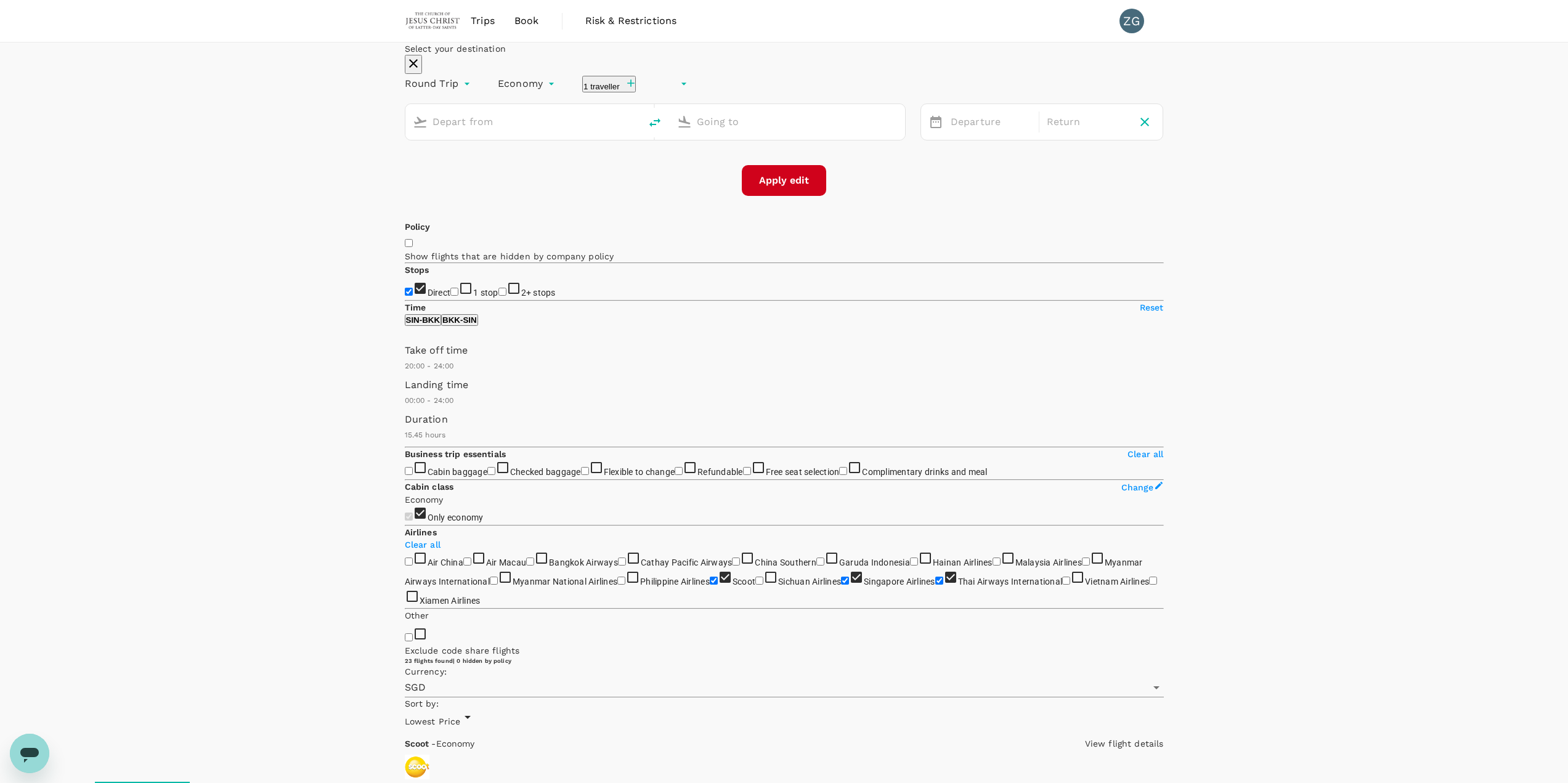
type input "undefined, undefined (any)"
type input "Singapore Changi (SIN)"
type input "Suvarnabhumi Intl (BKK)"
type input "Singapore Changi (SIN)"
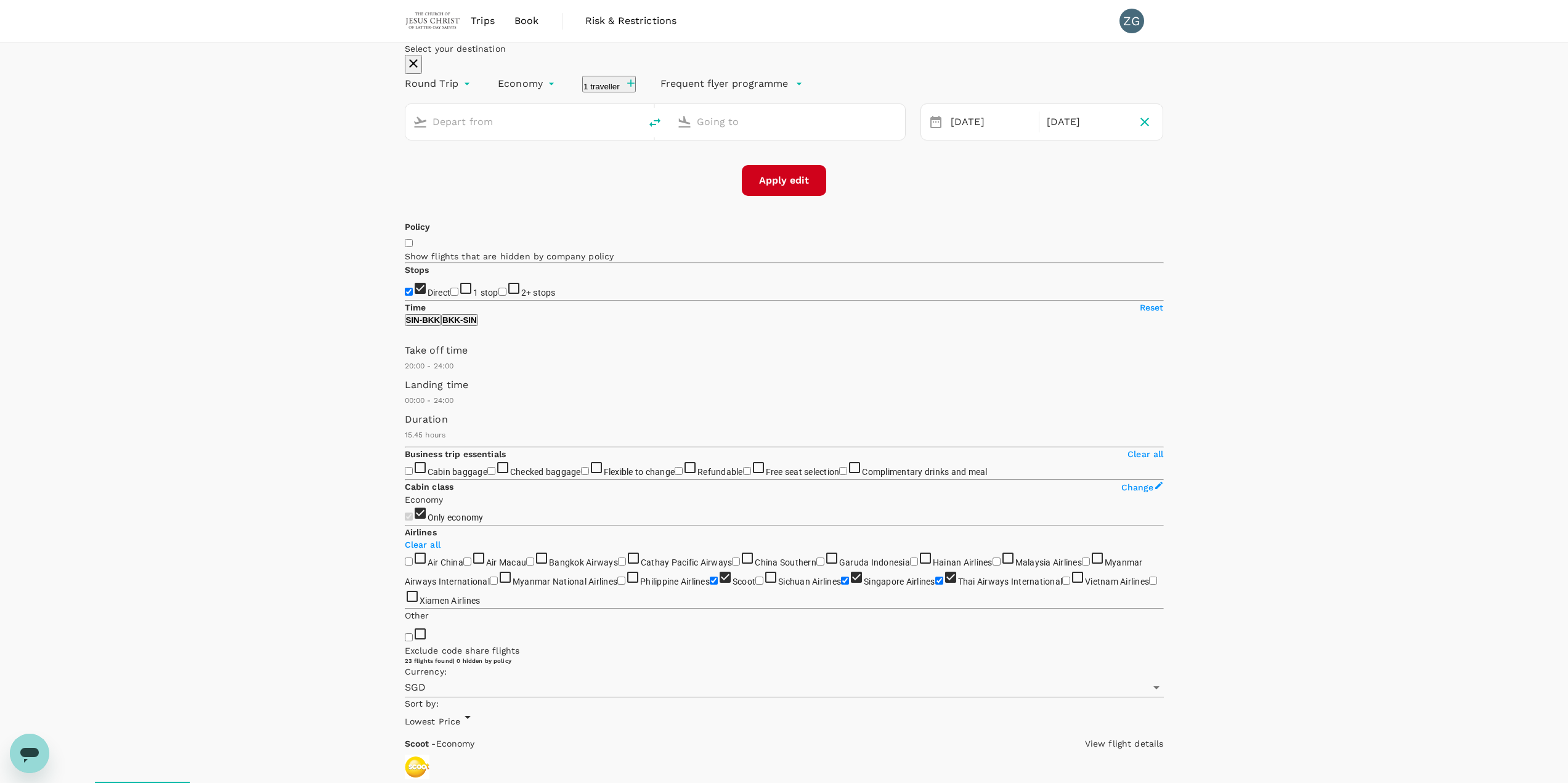
type input "Suvarnabhumi Intl (BKK)"
click at [788, 134] on div "[DATE]" at bounding box center [1087, 122] width 91 height 24
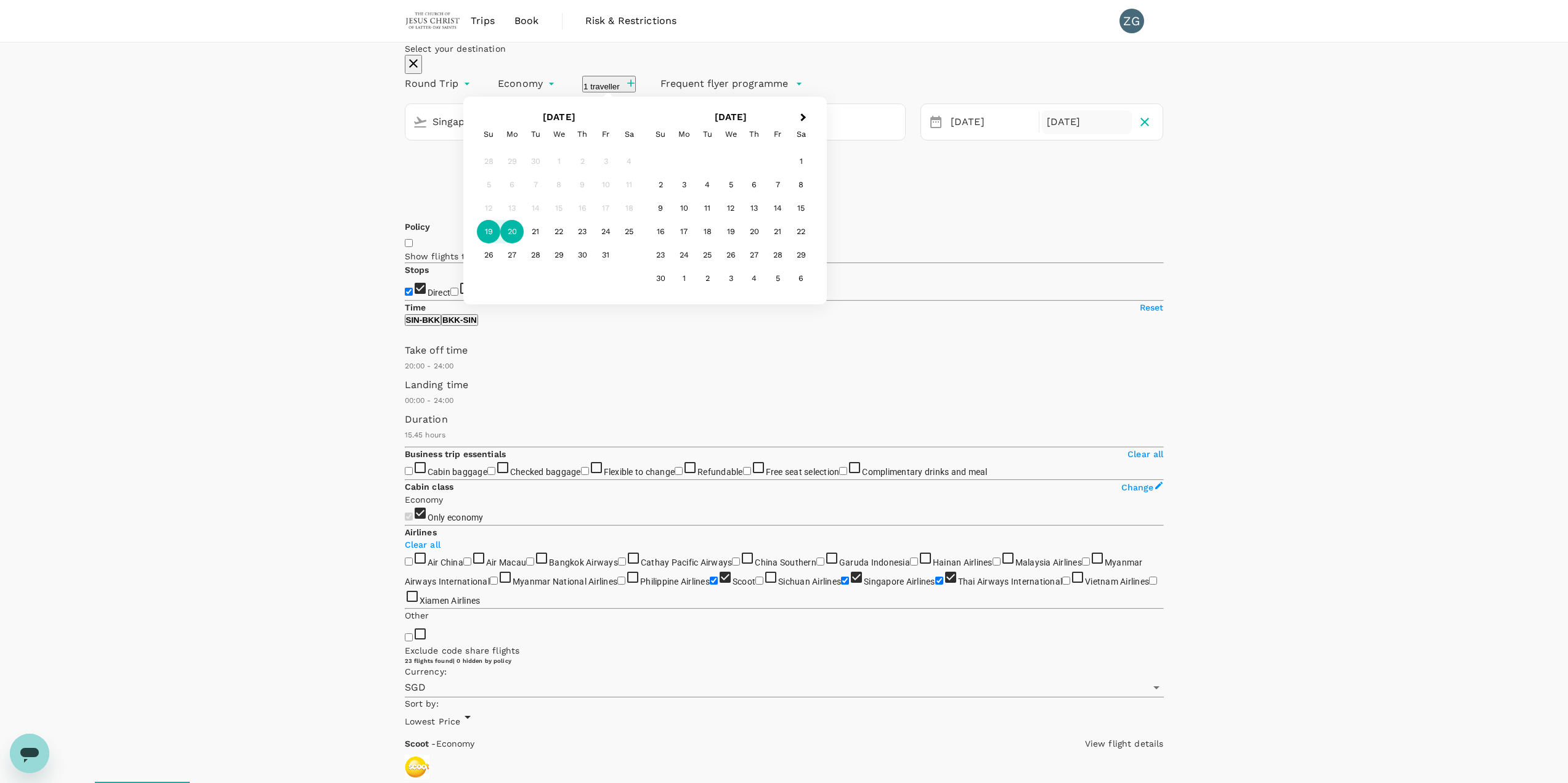
click at [524, 243] on div "20" at bounding box center [512, 231] width 24 height 24
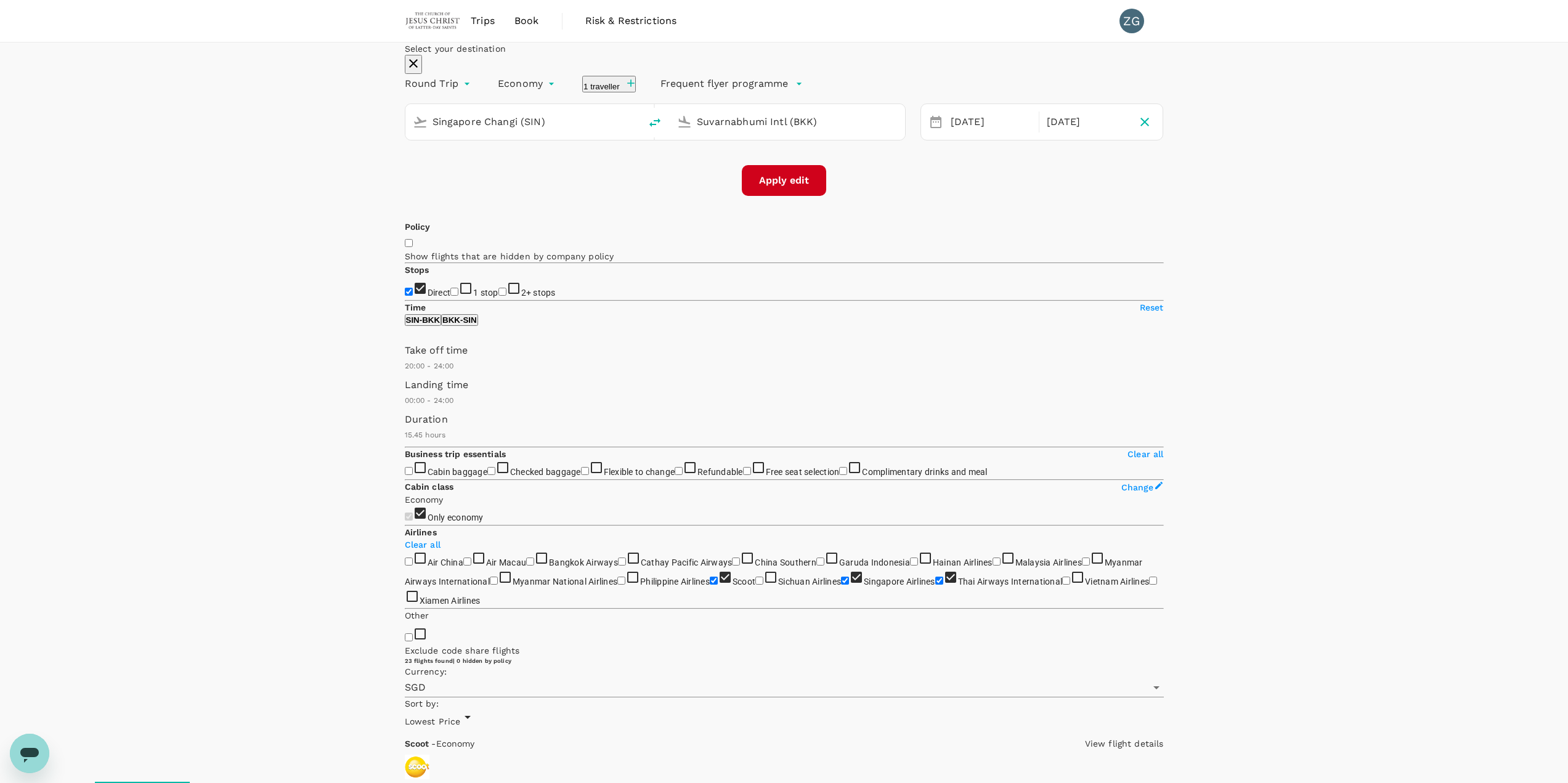
click at [764, 196] on button "Apply edit" at bounding box center [784, 180] width 85 height 30
checkbox input "false"
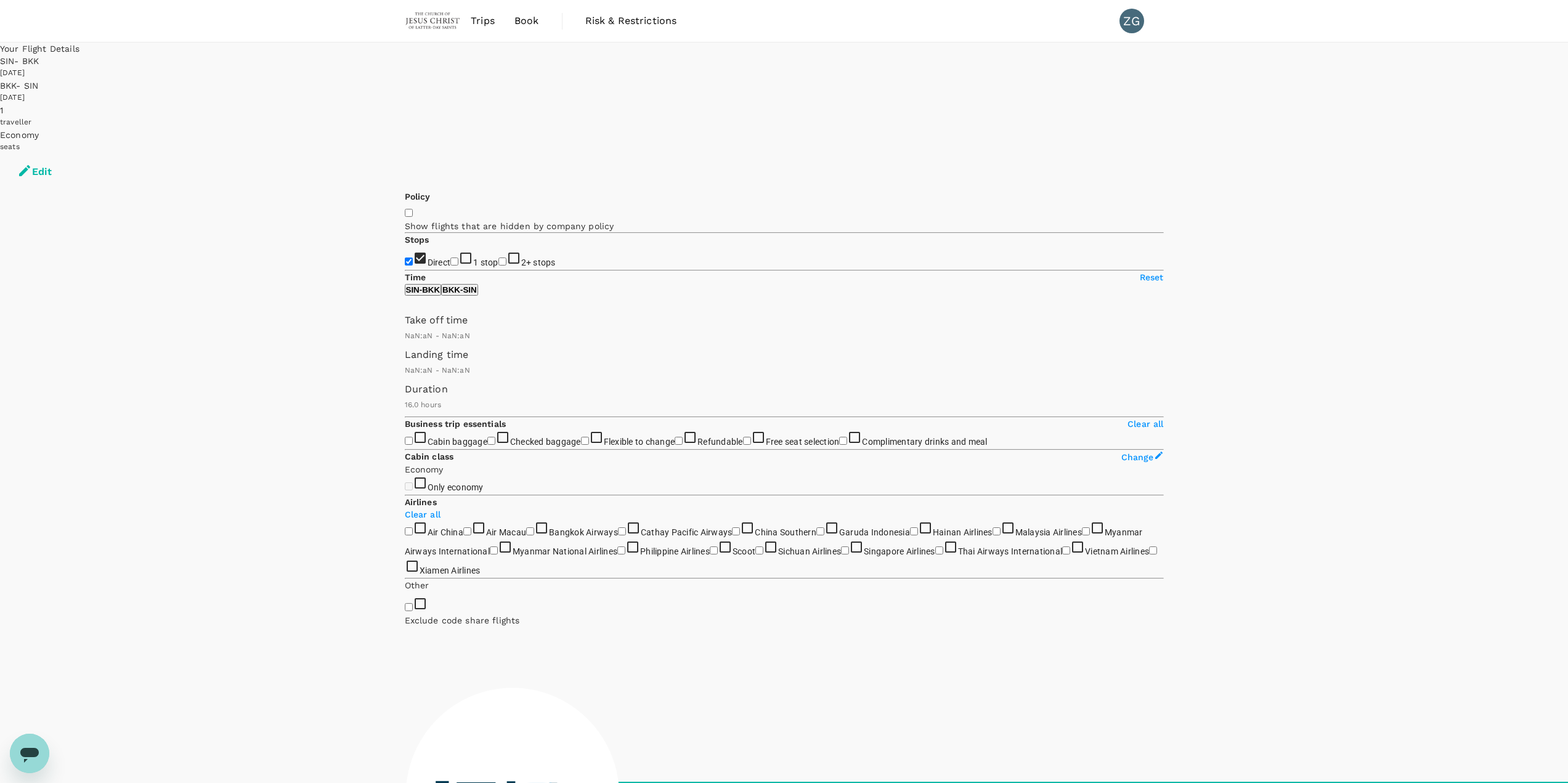
checkbox input "false"
type input "1440"
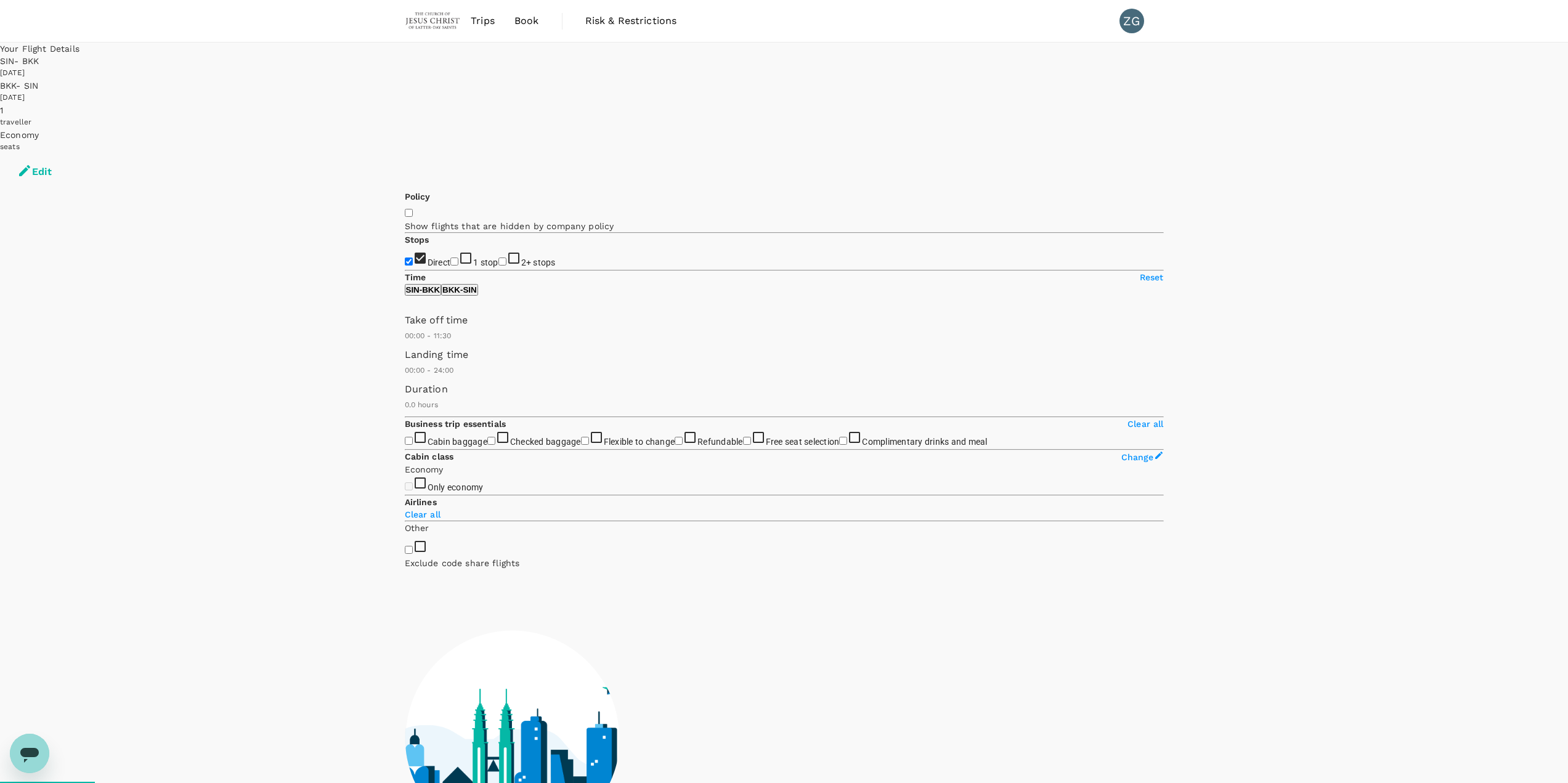
type input "660"
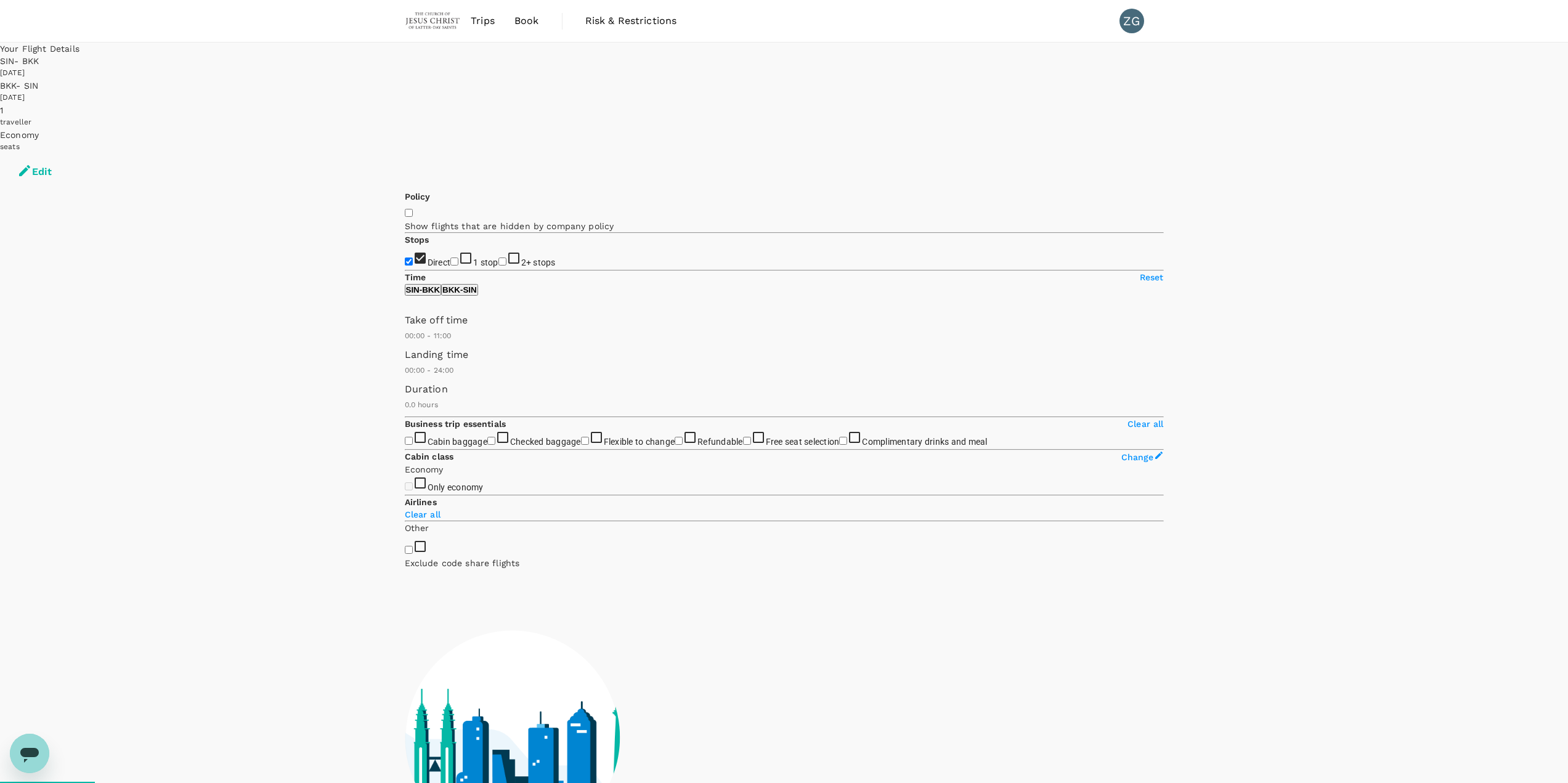
drag, startPoint x: 589, startPoint y: 364, endPoint x: 491, endPoint y: 365, distance: 98.0
click at [405, 339] on span at bounding box center [405, 342] width 0 height 0
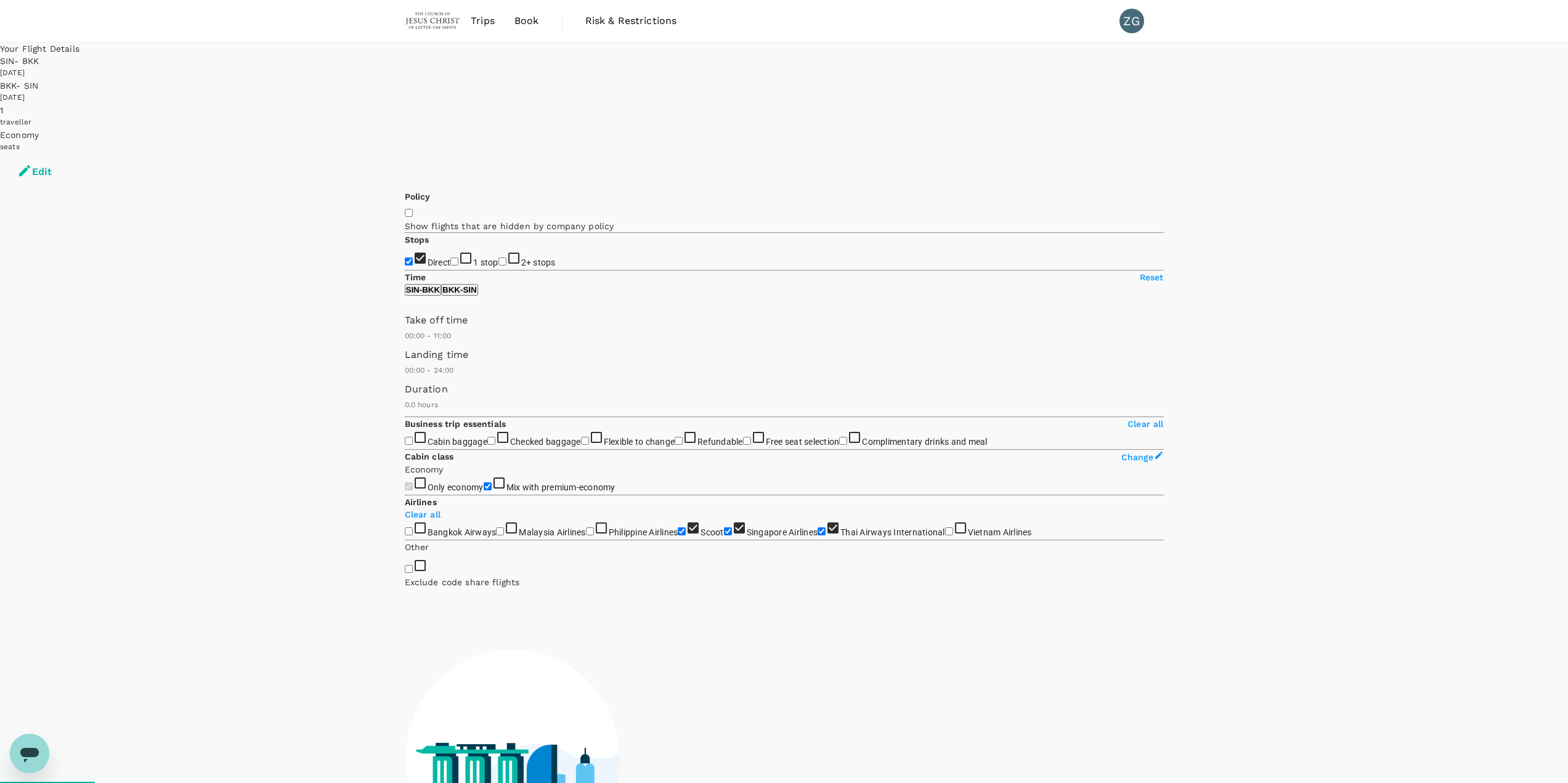
checkbox input "true"
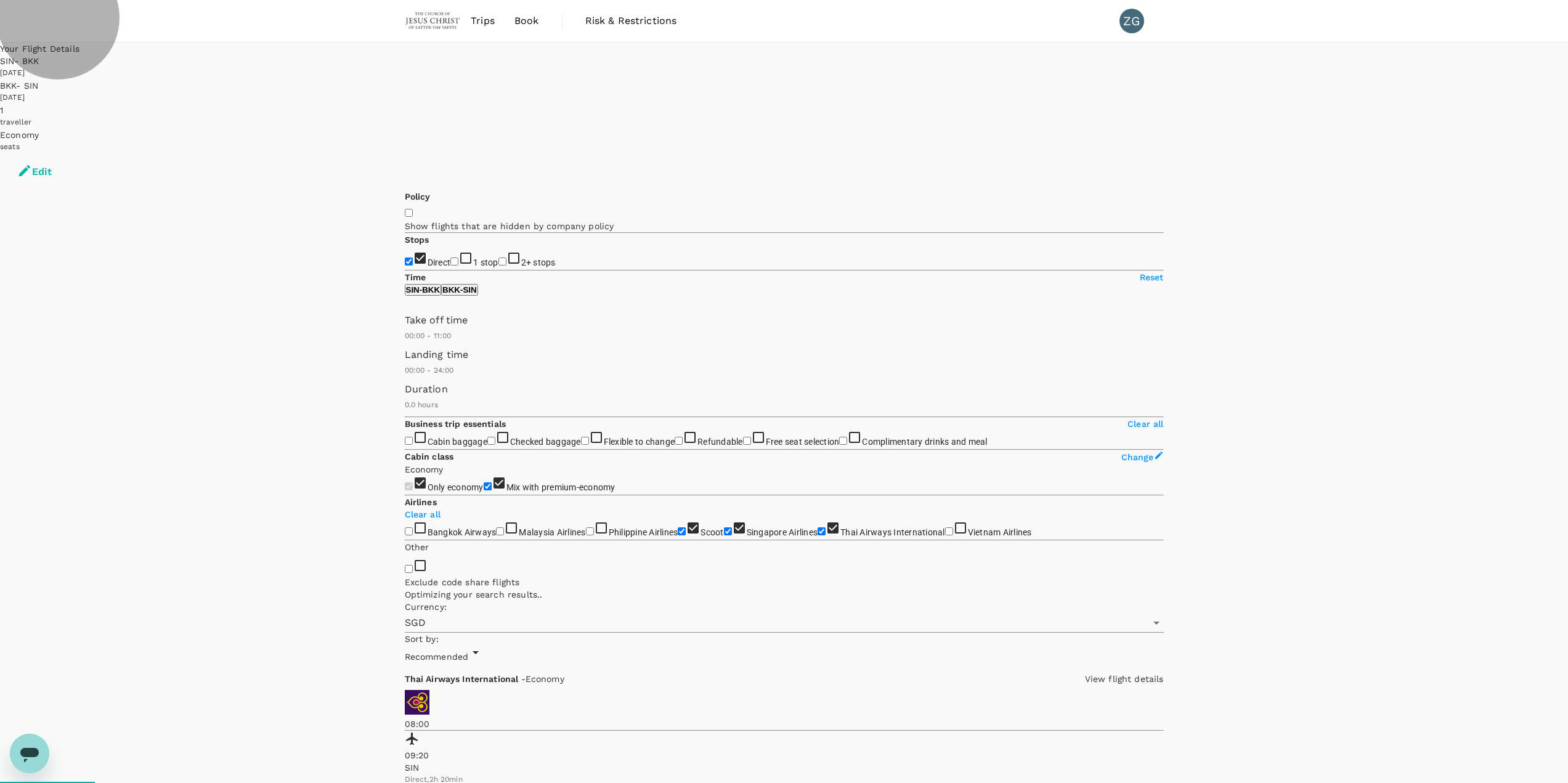
click at [477, 294] on p "BKK - SIN" at bounding box center [459, 290] width 35 height 9
click at [469, 339] on span "Recommended" at bounding box center [437, 657] width 64 height 10
click at [437, 258] on span "Direct" at bounding box center [439, 263] width 24 height 10
click at [413, 258] on input "Direct" at bounding box center [409, 262] width 8 height 8
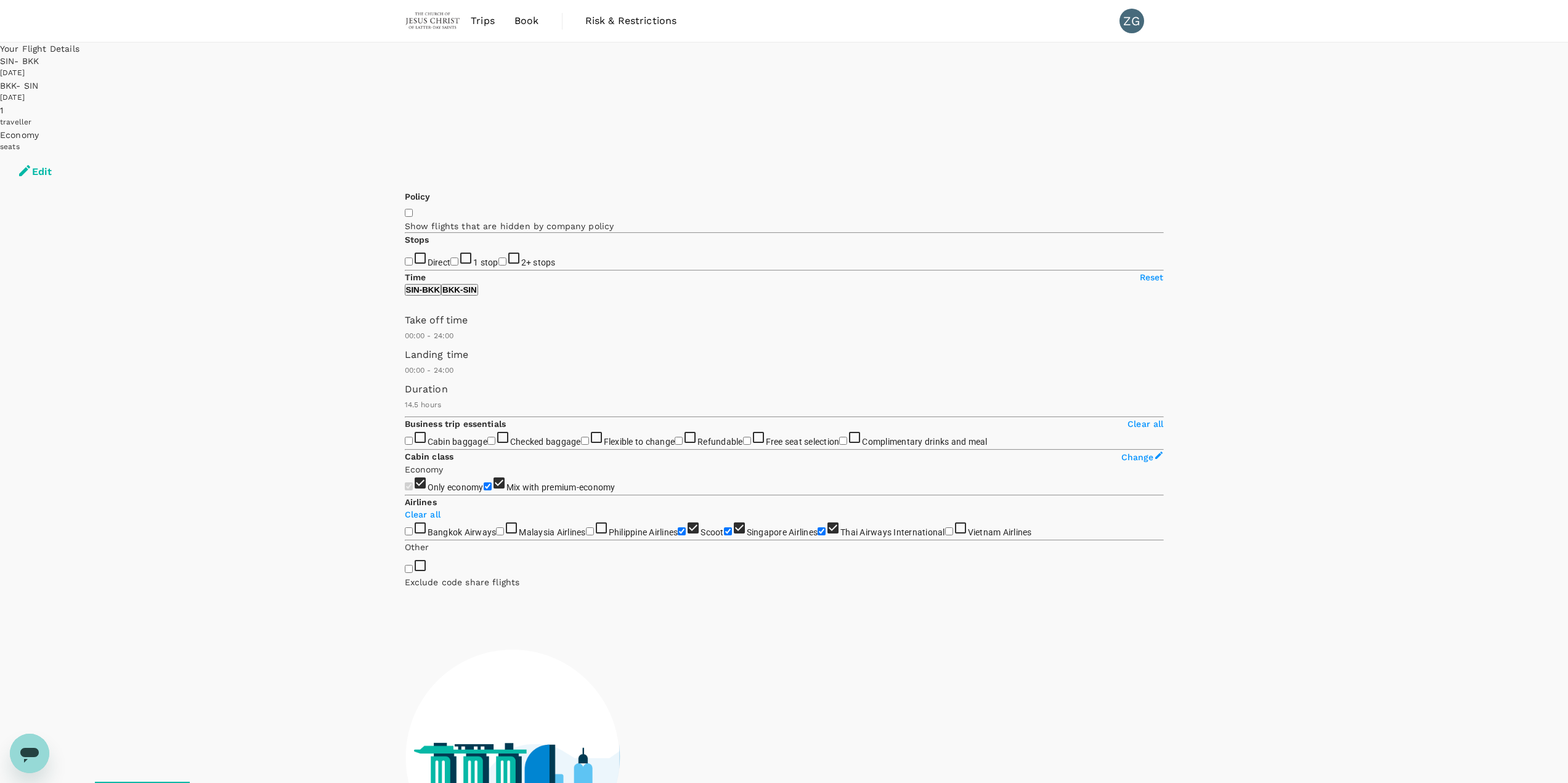
click at [437, 258] on span "Direct" at bounding box center [439, 263] width 24 height 10
click at [413, 258] on input "Direct" at bounding box center [409, 262] width 8 height 8
checkbox input "true"
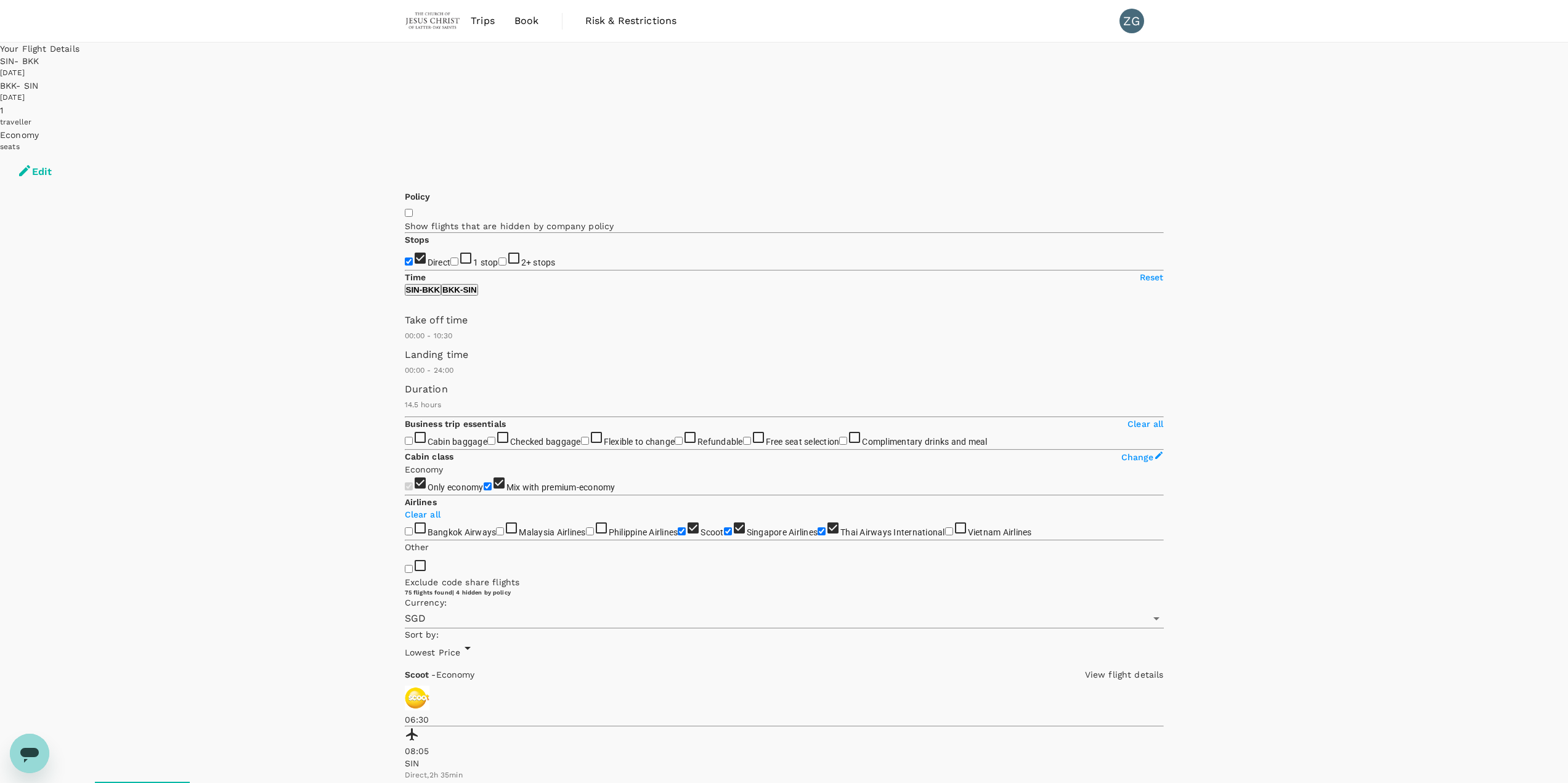
type input "660"
drag, startPoint x: 592, startPoint y: 364, endPoint x: 493, endPoint y: 366, distance: 99.0
click at [405, 339] on span at bounding box center [405, 342] width 0 height 0
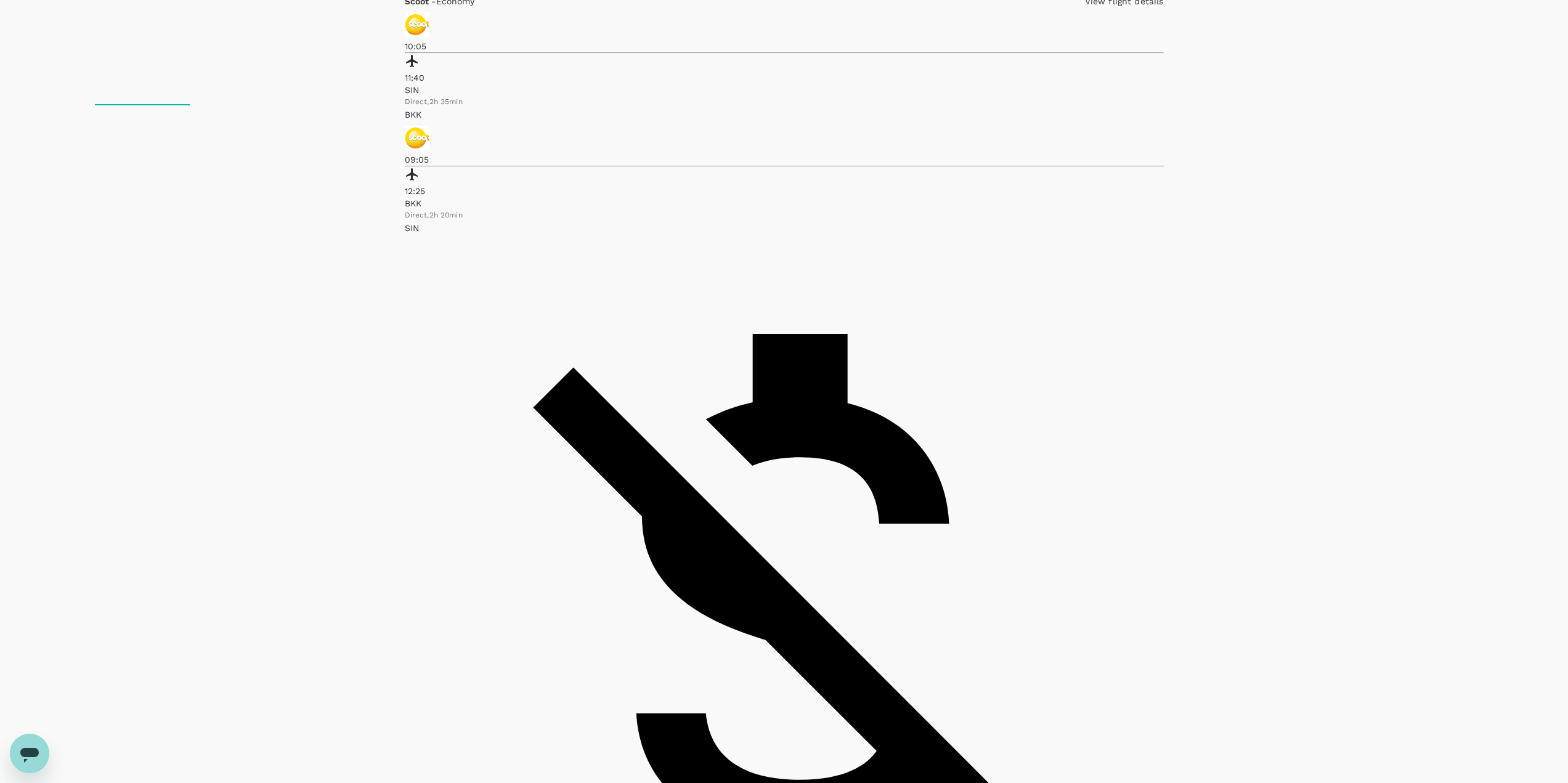
scroll to position [616, 0]
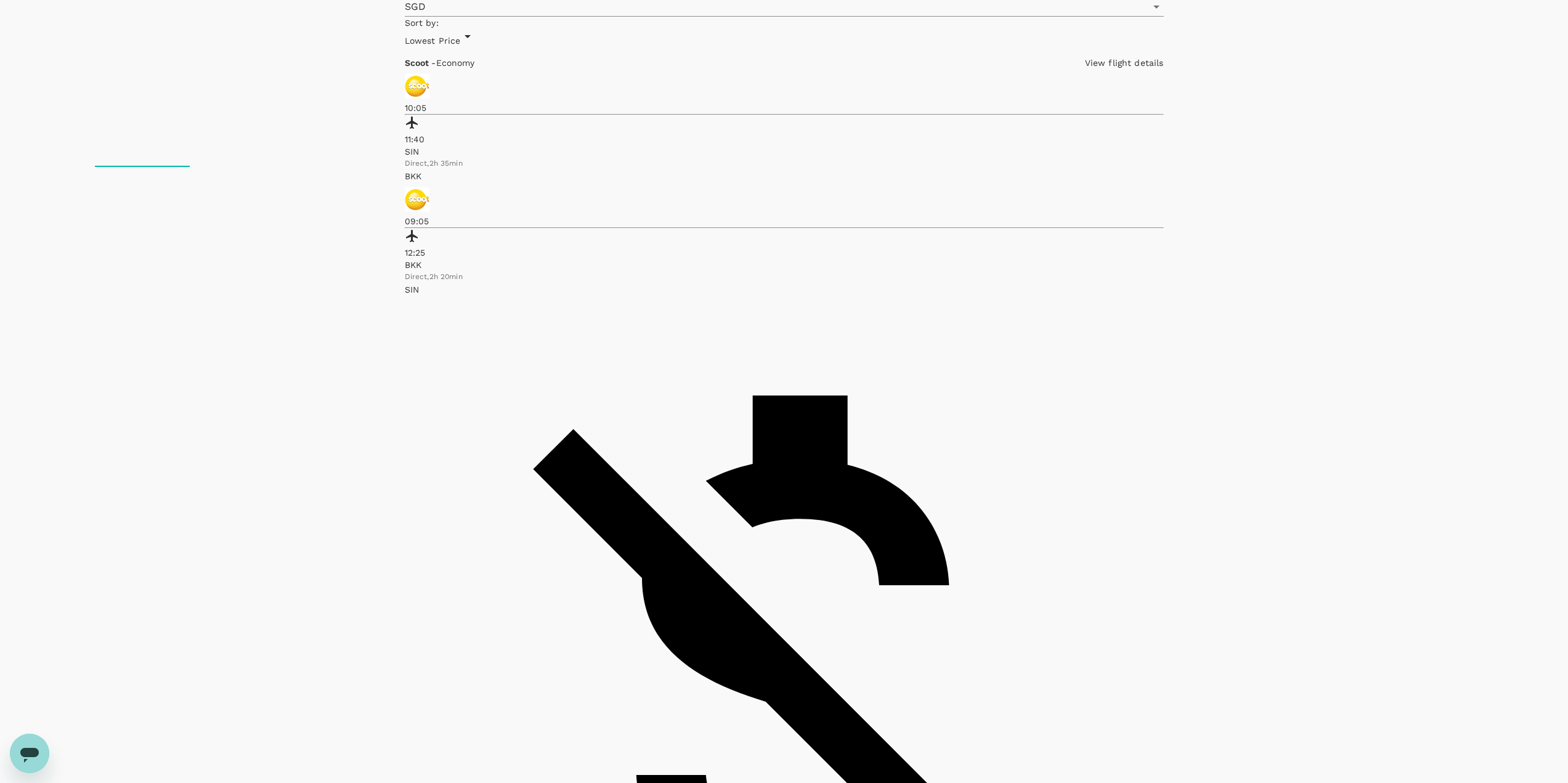
checkbox input "false"
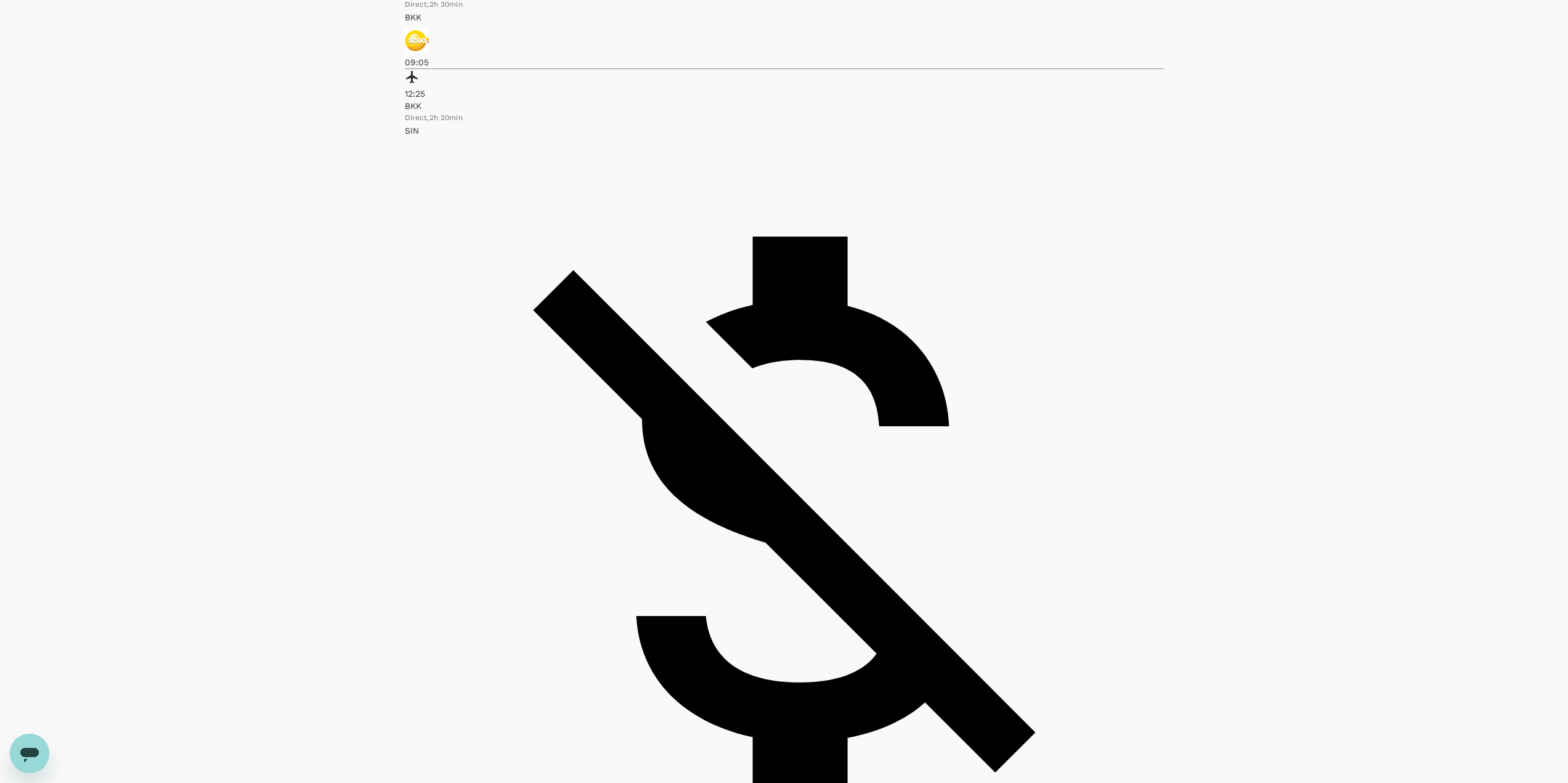
scroll to position [801, 0]
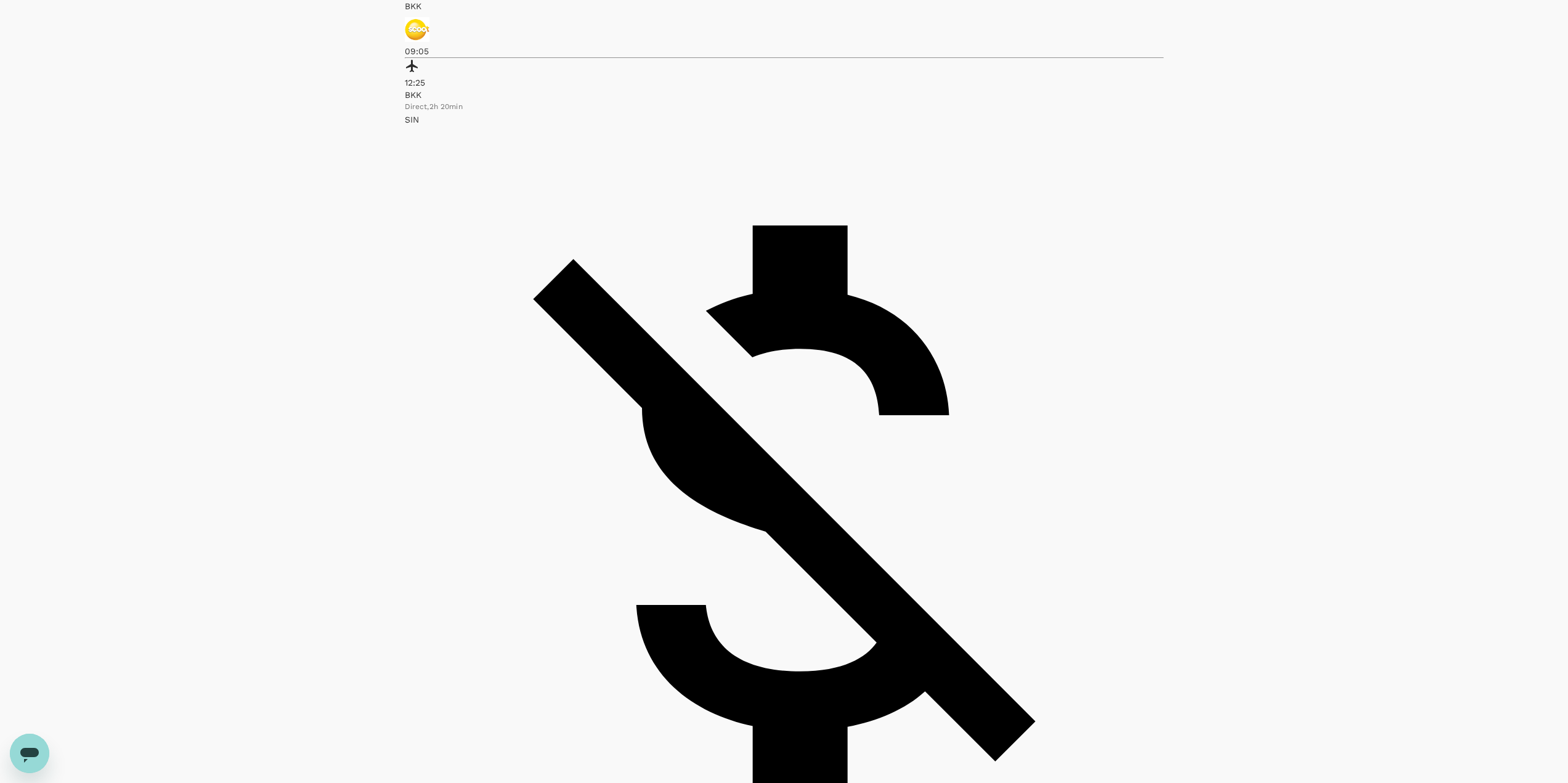
checkbox input "true"
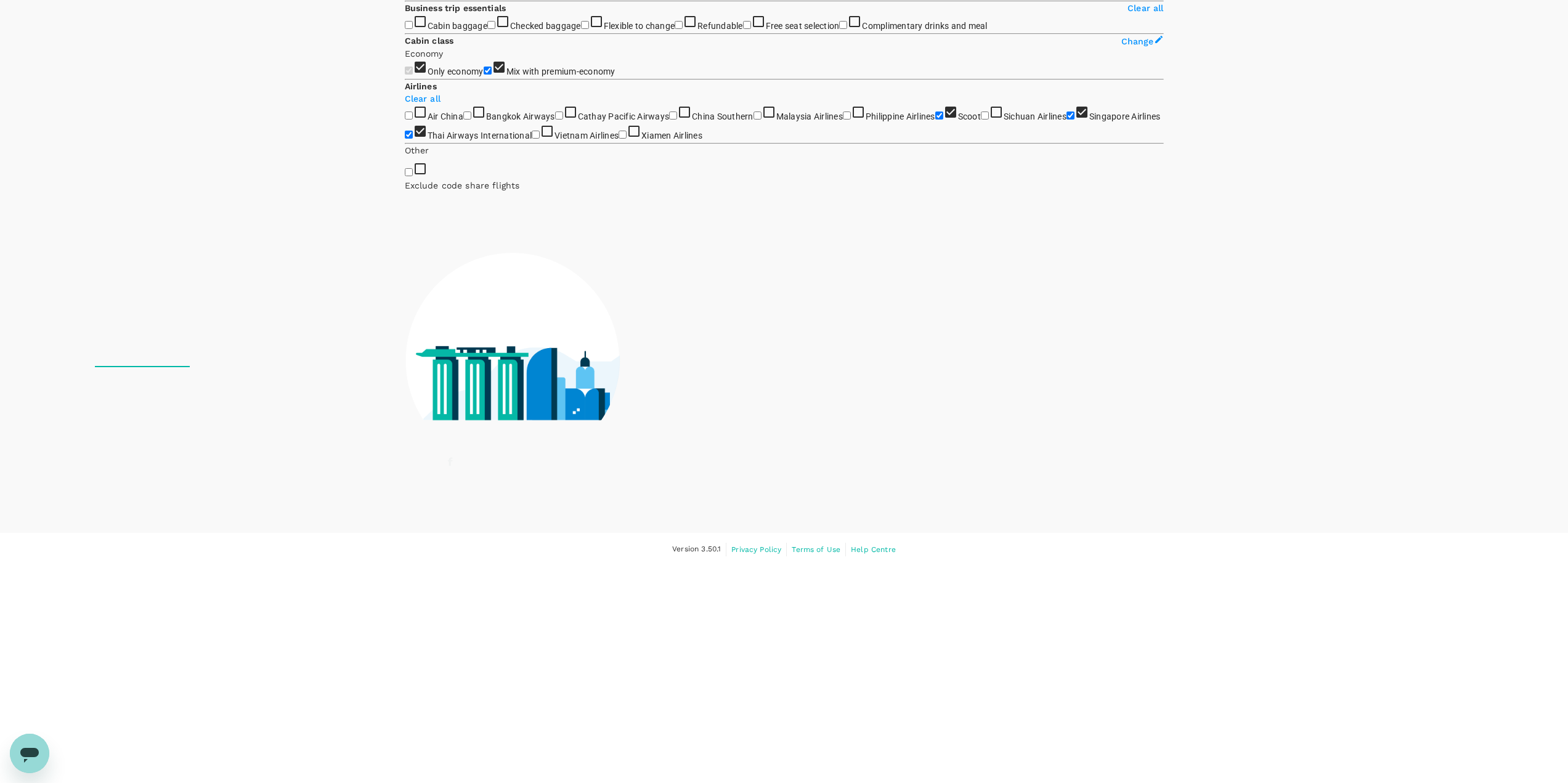
scroll to position [441, 0]
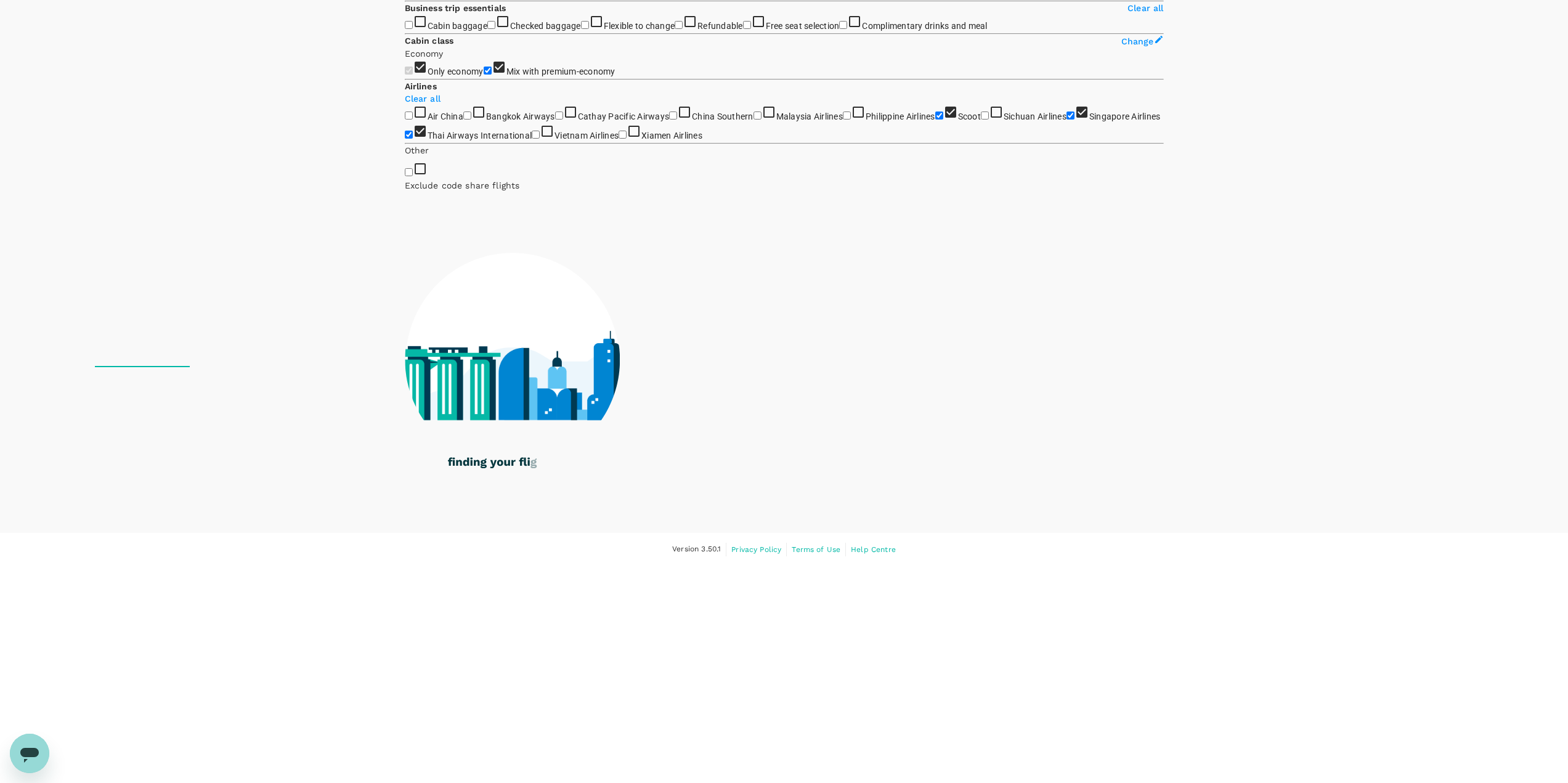
click at [788, 121] on span "Singapore Airlines" at bounding box center [1125, 116] width 71 height 10
click at [788, 120] on input "Singapore Airlines" at bounding box center [1071, 116] width 8 height 8
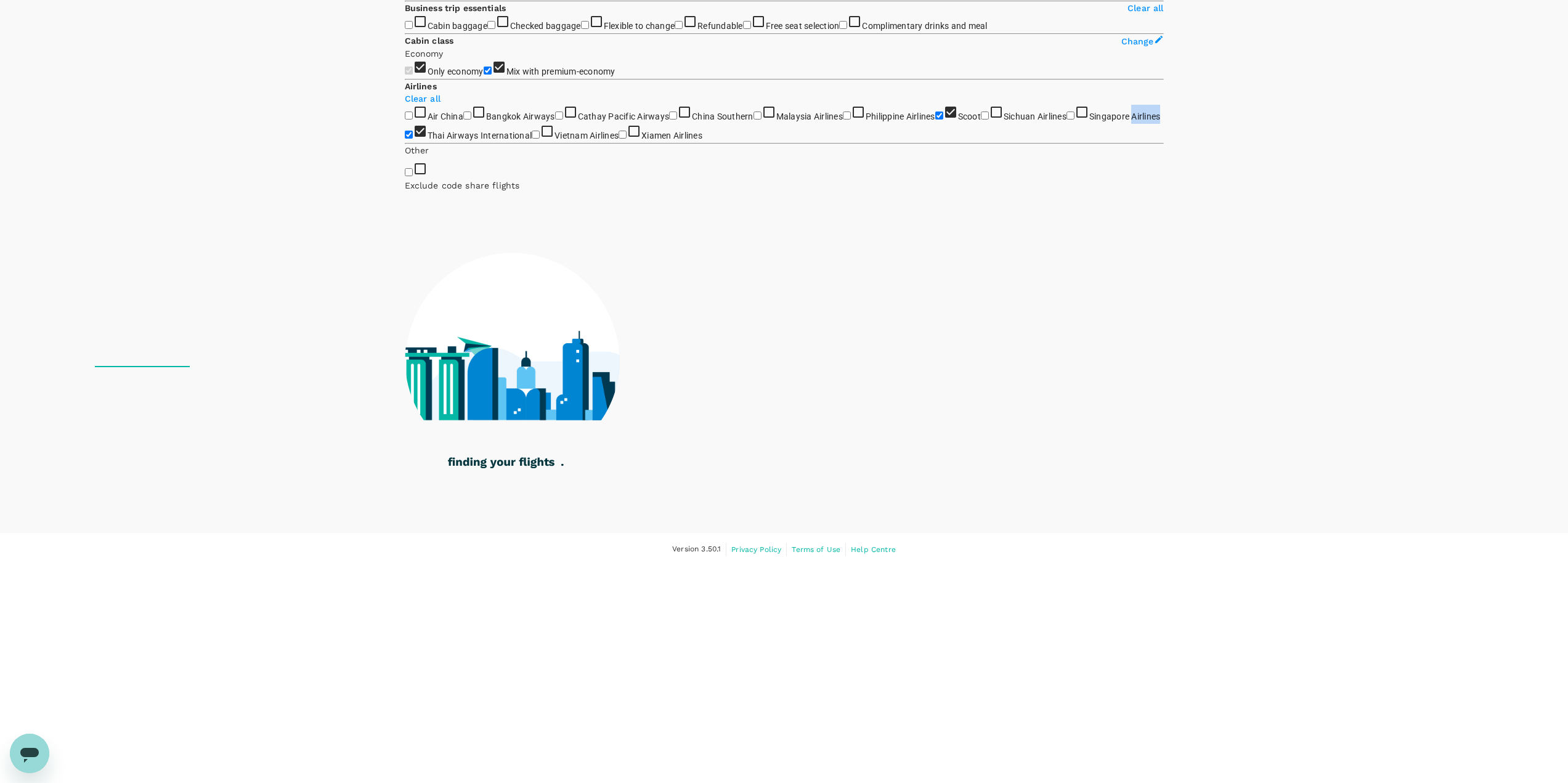
click at [788, 121] on span "Singapore Airlines" at bounding box center [1125, 116] width 71 height 10
click at [788, 120] on input "Singapore Airlines" at bounding box center [1071, 116] width 8 height 8
checkbox input "true"
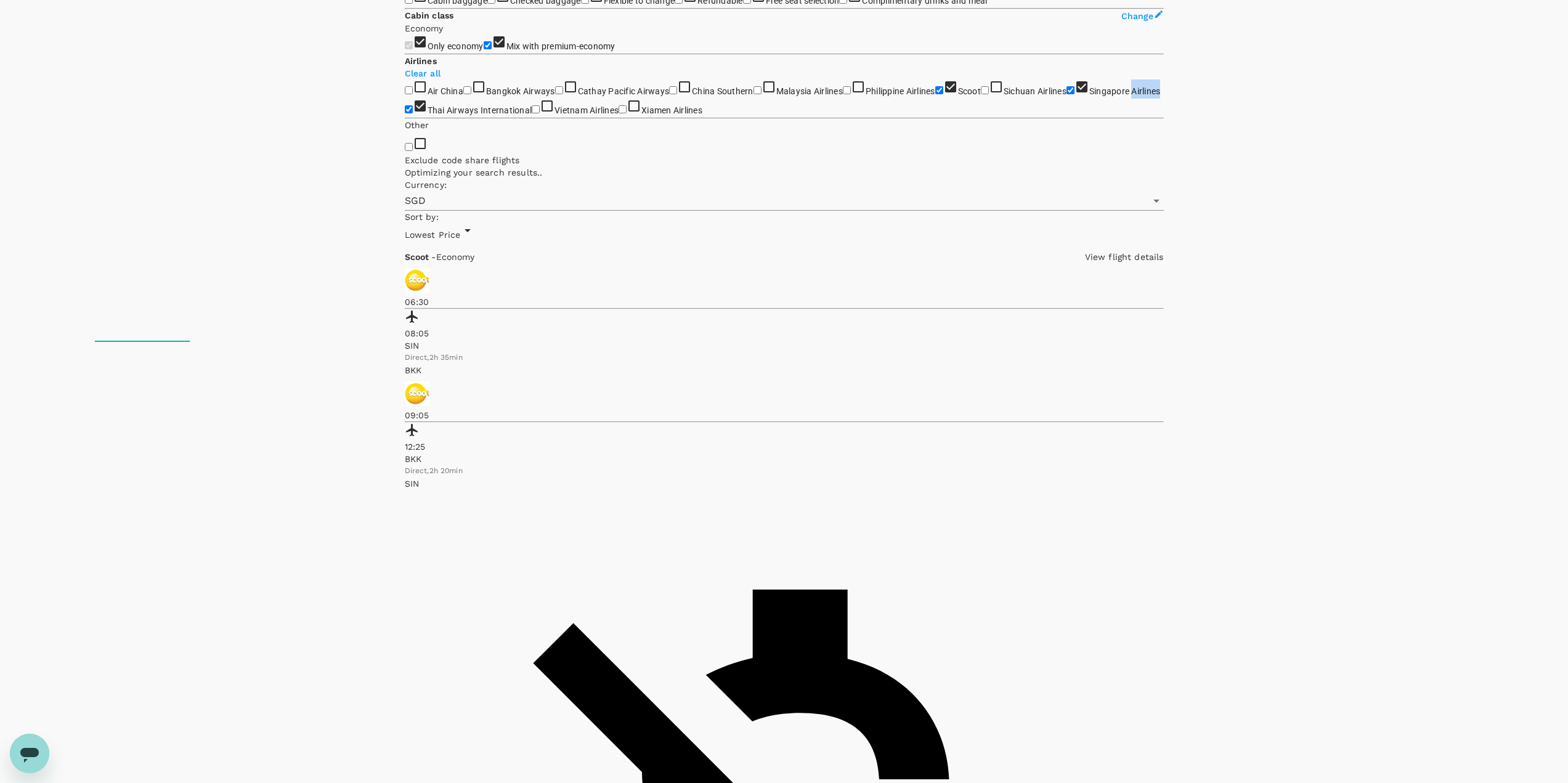
click at [464, 115] on span "Thai Airways International" at bounding box center [479, 110] width 105 height 10
click at [413, 114] on input "Thai Airways International" at bounding box center [409, 109] width 8 height 8
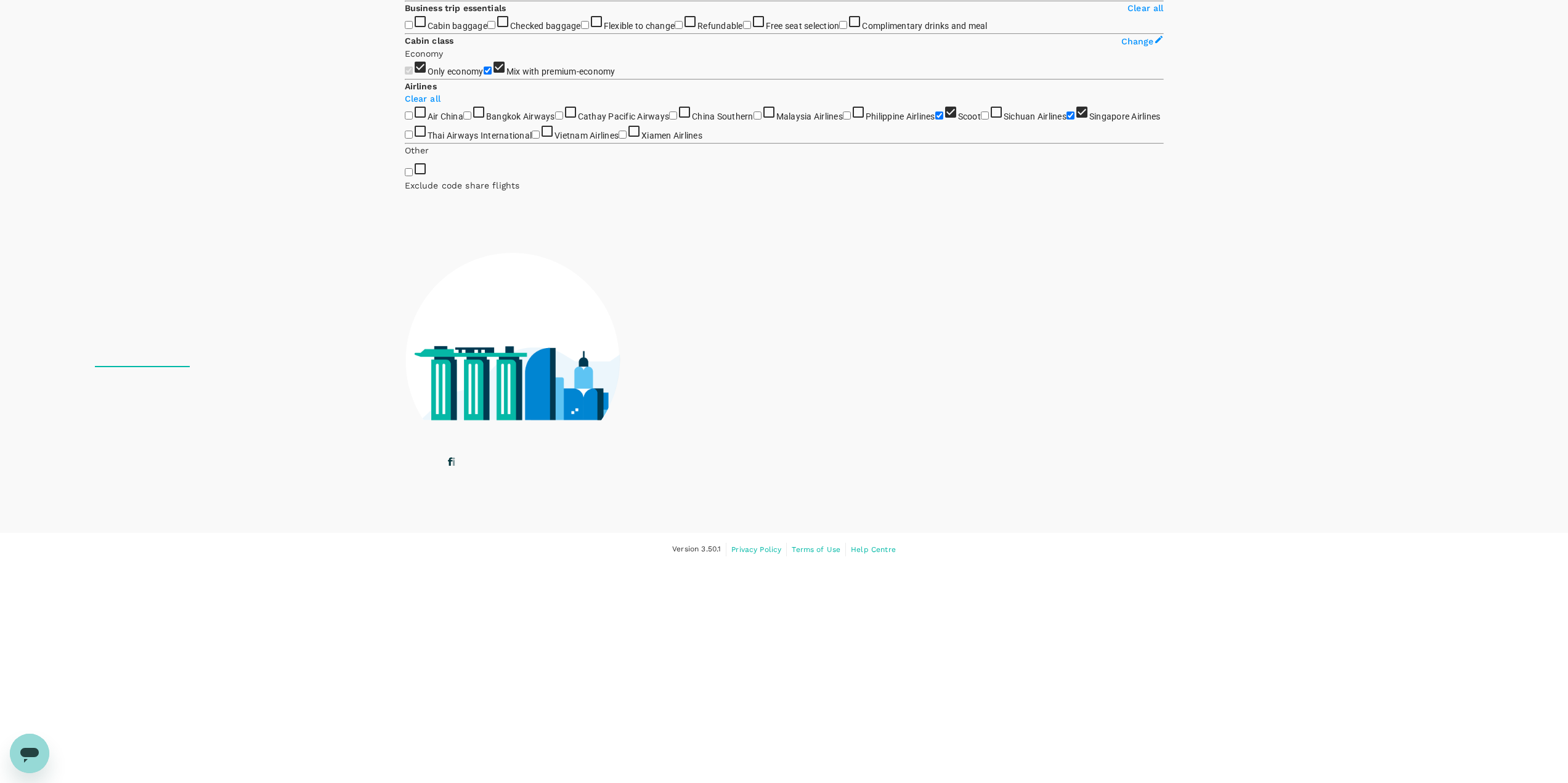
click at [464, 141] on span "Thai Airways International" at bounding box center [479, 136] width 105 height 10
click at [413, 139] on input "Thai Airways International" at bounding box center [409, 135] width 8 height 8
checkbox input "true"
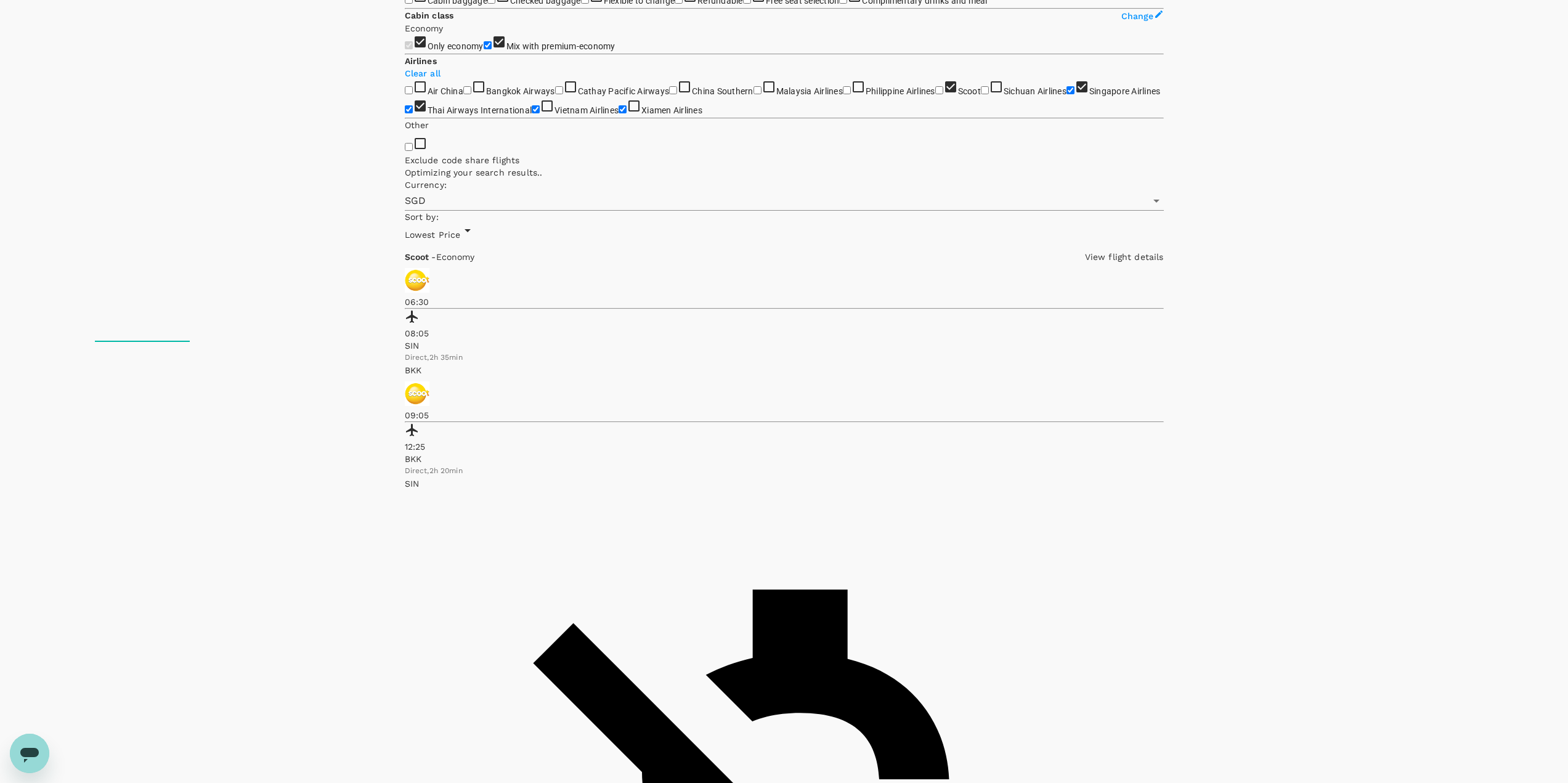
checkbox input "false"
checkbox input "true"
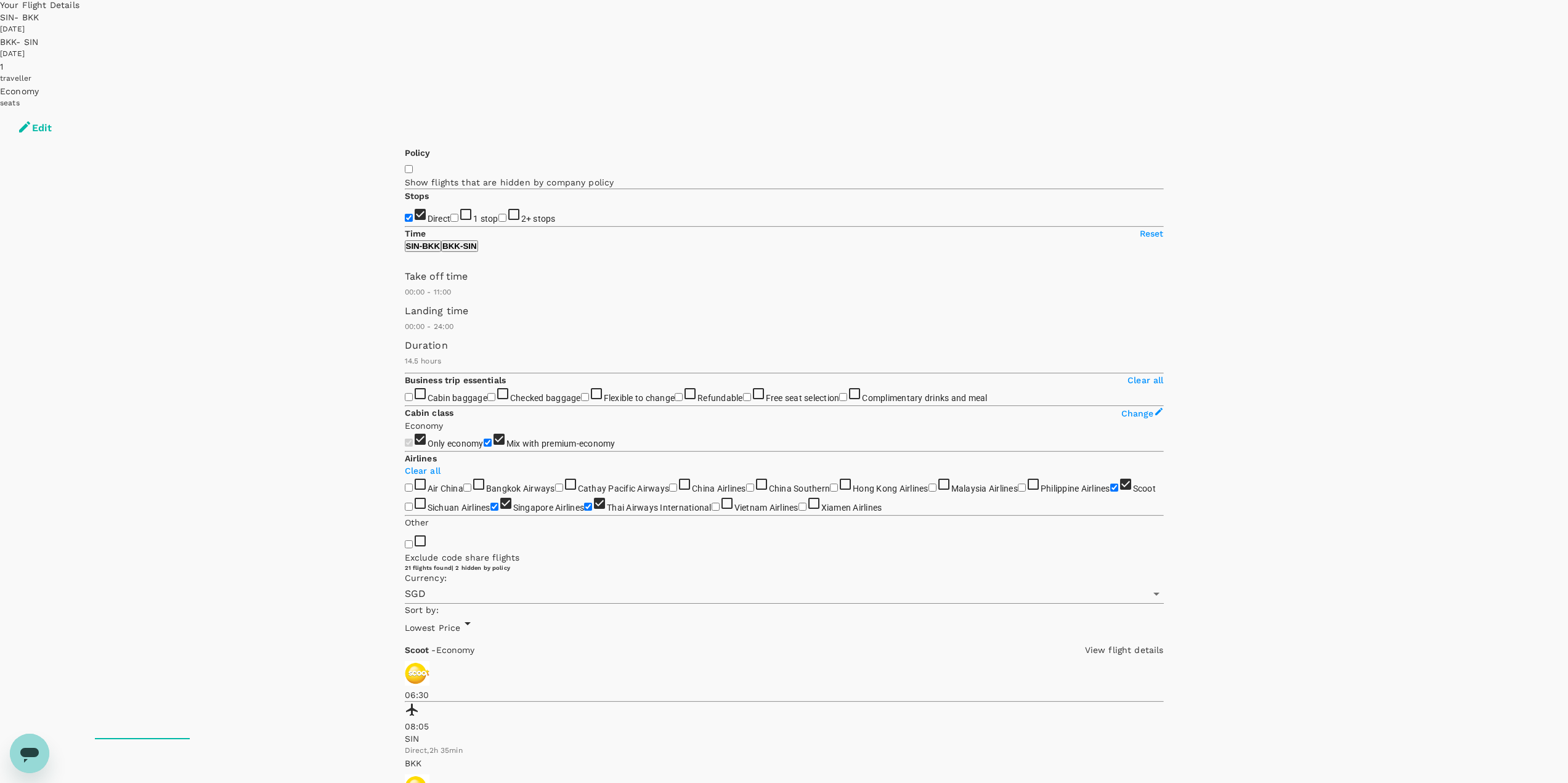
scroll to position [0, 0]
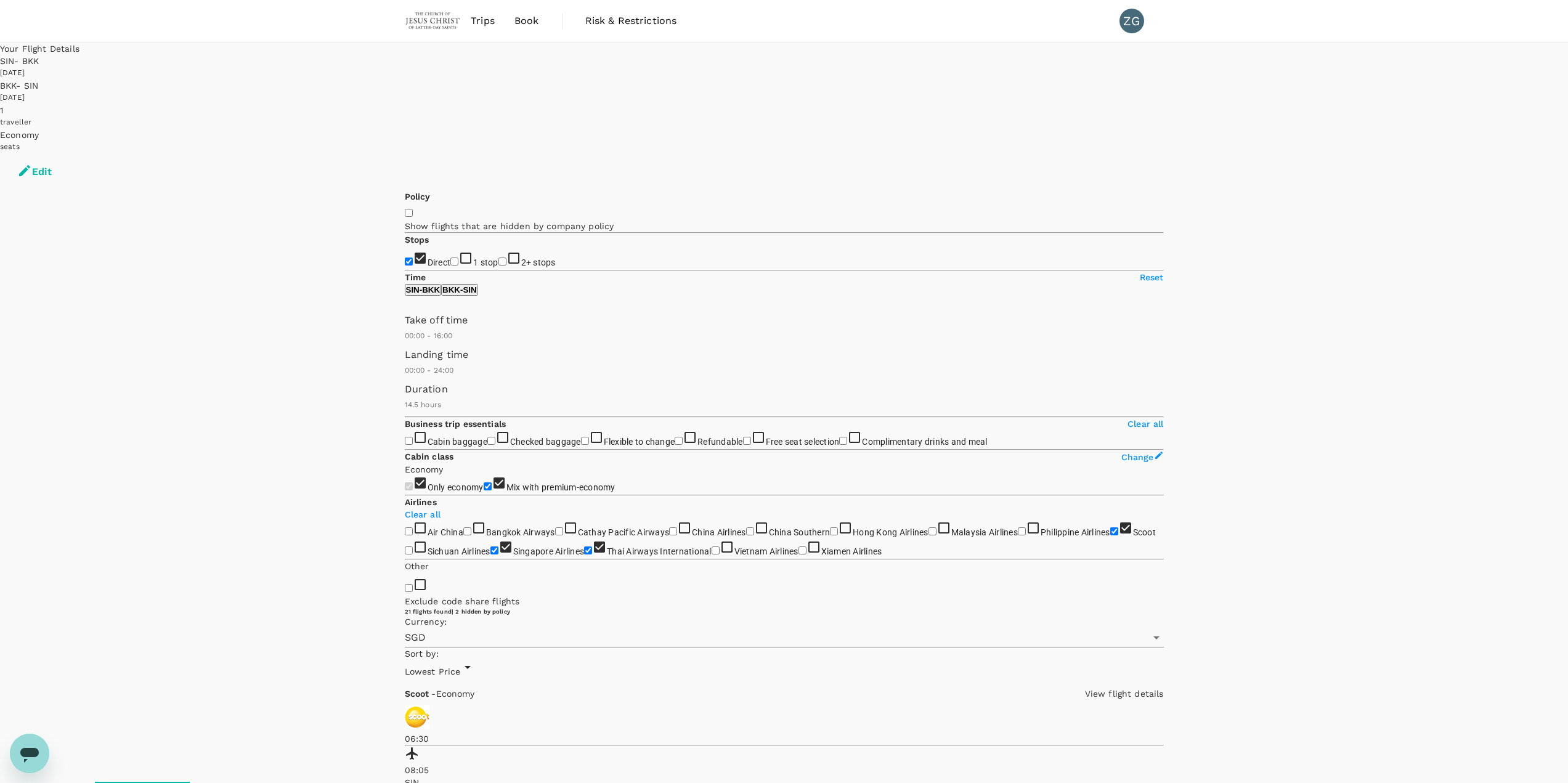
type input "930"
drag, startPoint x: 494, startPoint y: 362, endPoint x: 527, endPoint y: 369, distance: 33.7
click at [405, 339] on span at bounding box center [405, 342] width 0 height 0
click at [69, 153] on button "Edit" at bounding box center [35, 171] width 69 height 37
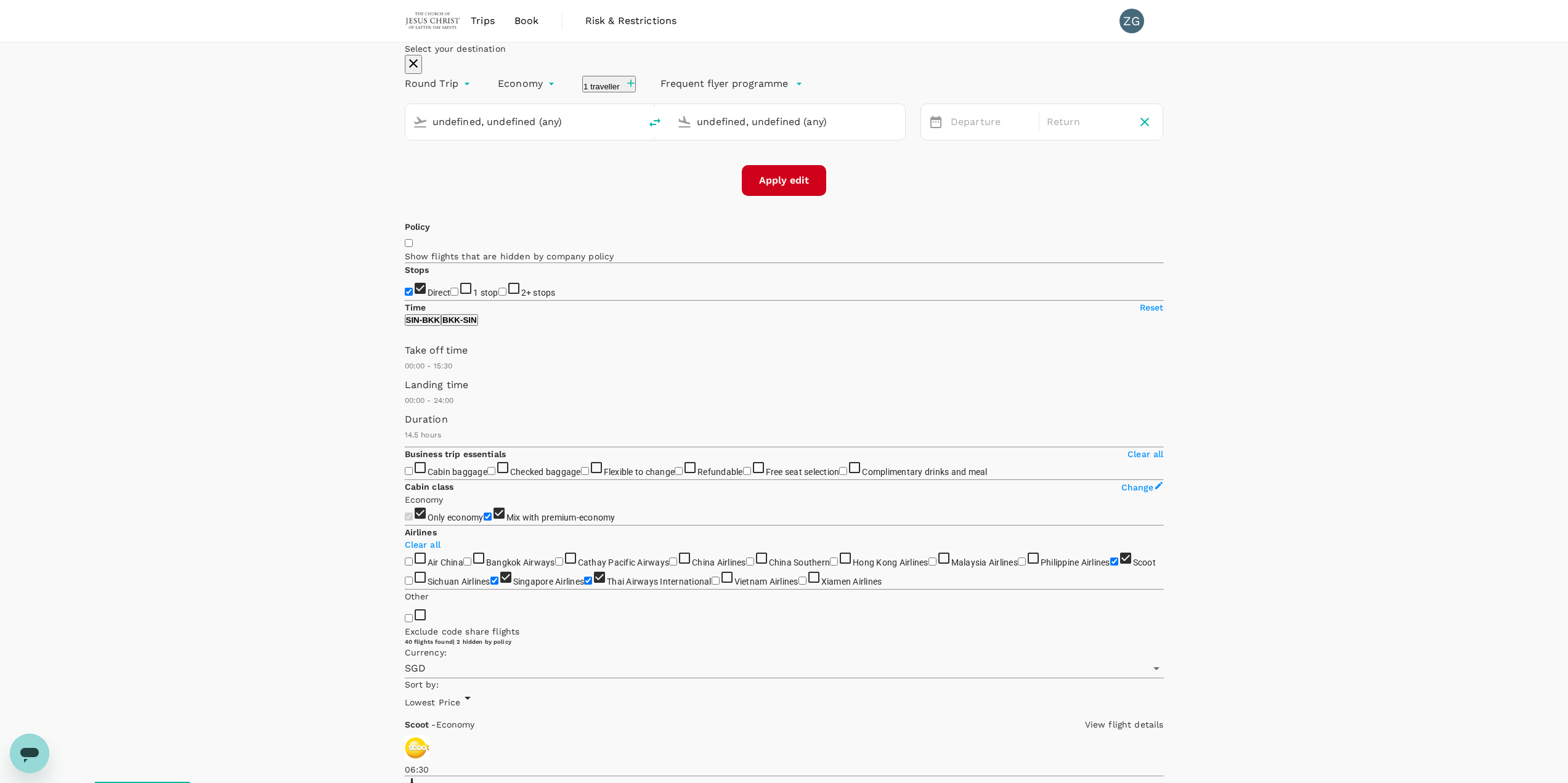
type input "Singapore Changi (SIN)"
type input "Suvarnabhumi Intl (BKK)"
type input "Singapore Changi (SIN)"
type input "Suvarnabhumi Intl (BKK)"
click at [788, 134] on div "[DATE]" at bounding box center [1087, 122] width 91 height 24
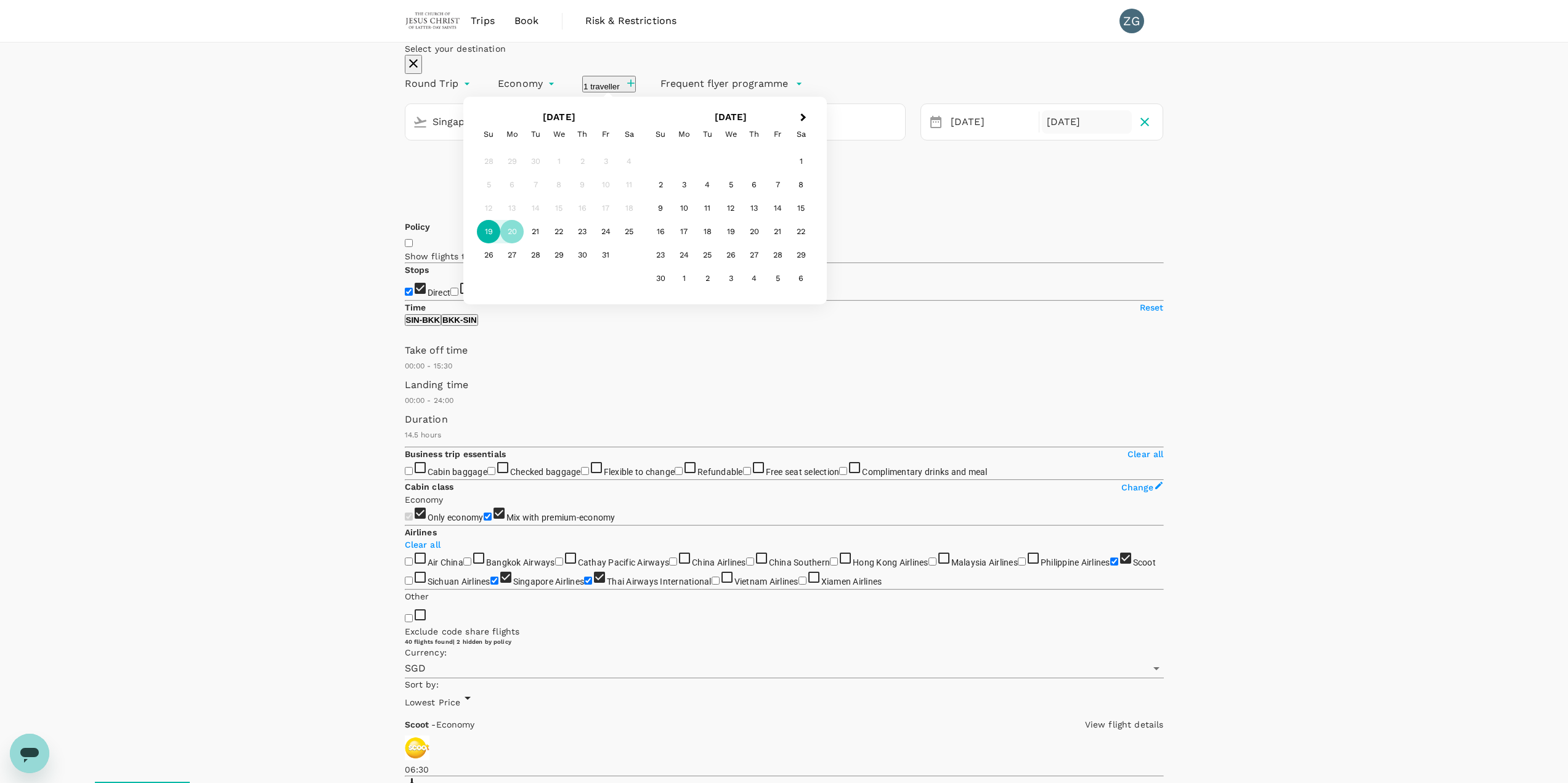
click at [500, 243] on div "19" at bounding box center [488, 231] width 24 height 24
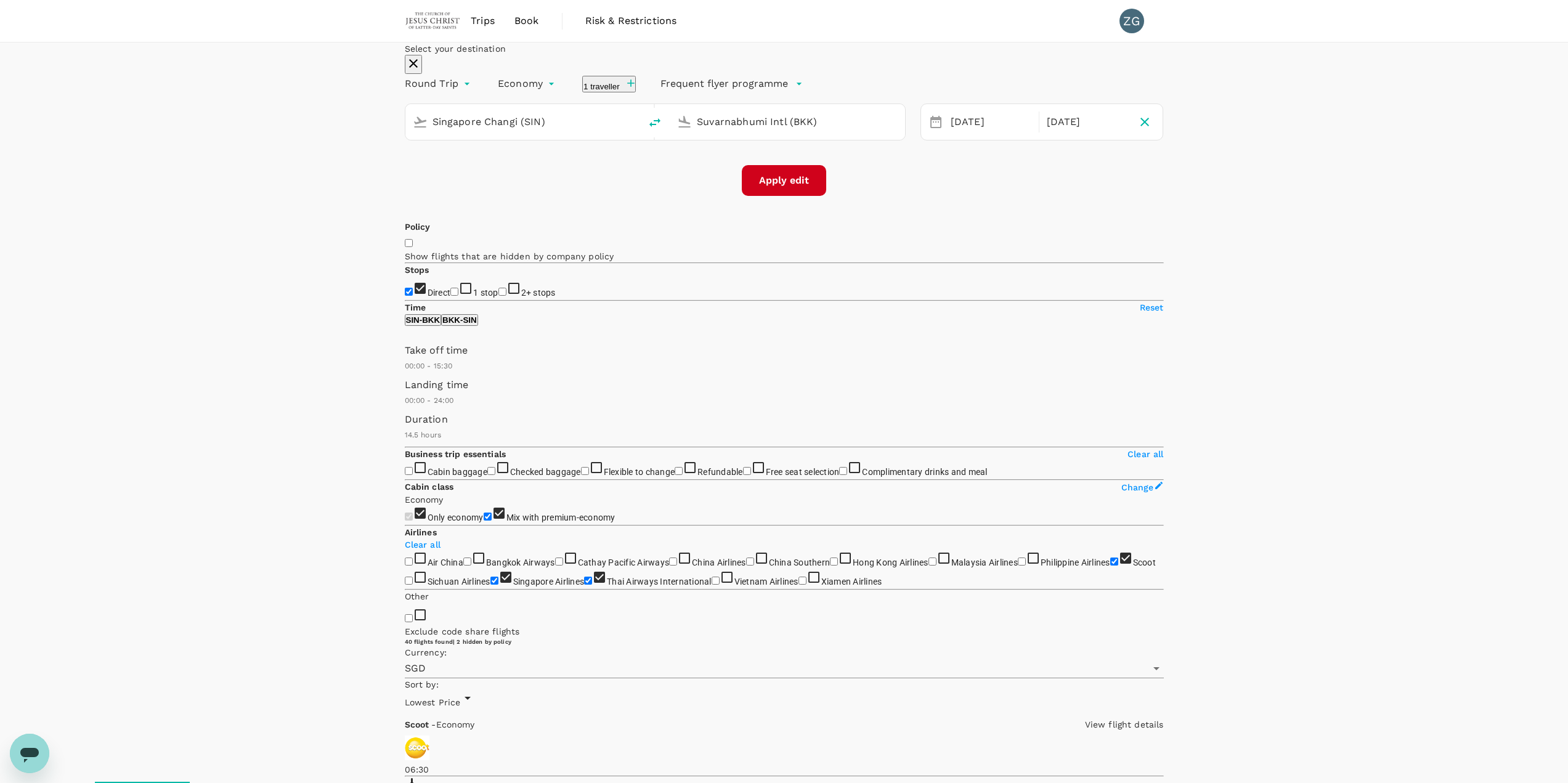
click at [788, 196] on button "Apply edit" at bounding box center [784, 180] width 85 height 30
checkbox input "false"
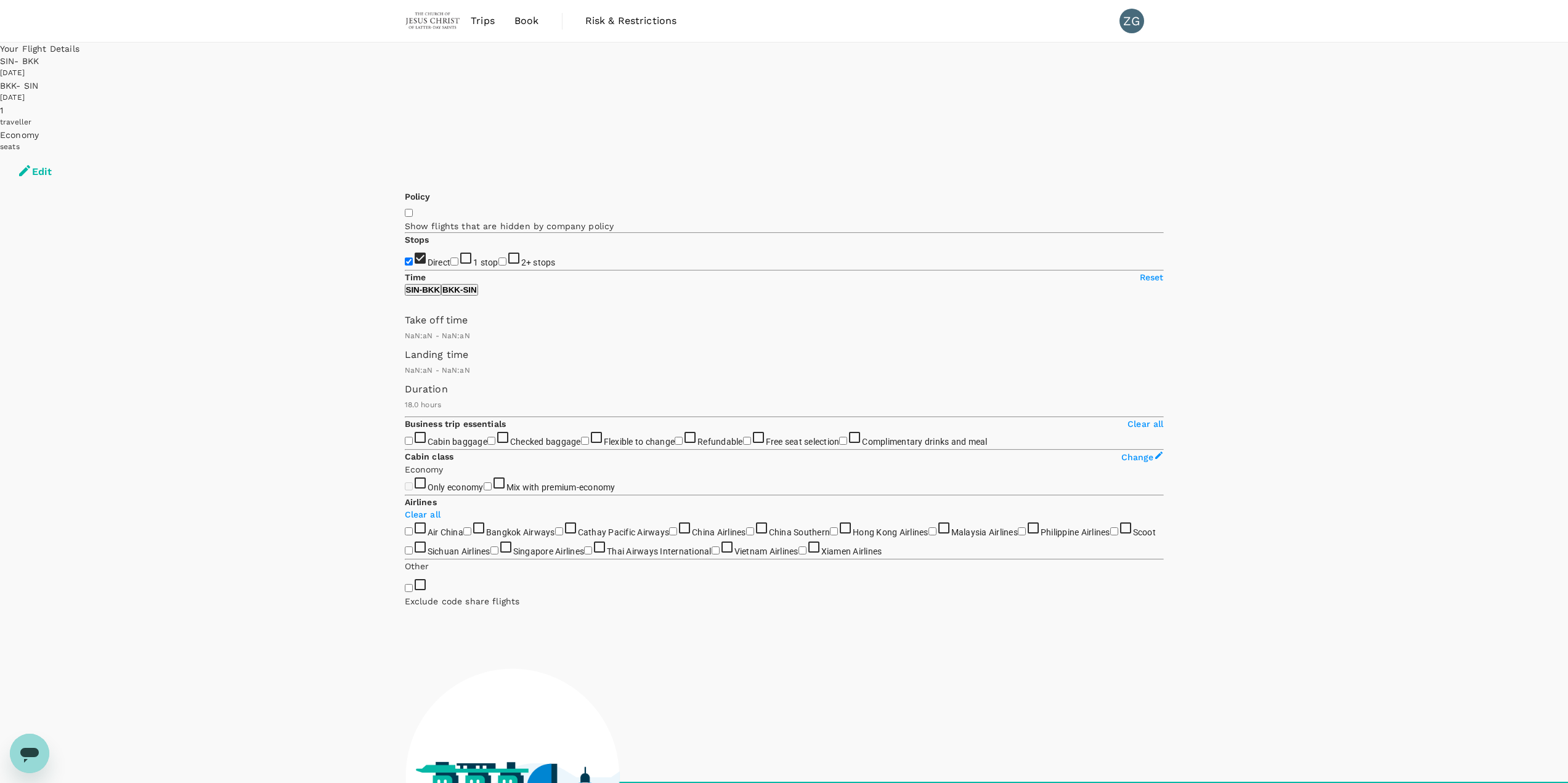
checkbox input "false"
type input "1440"
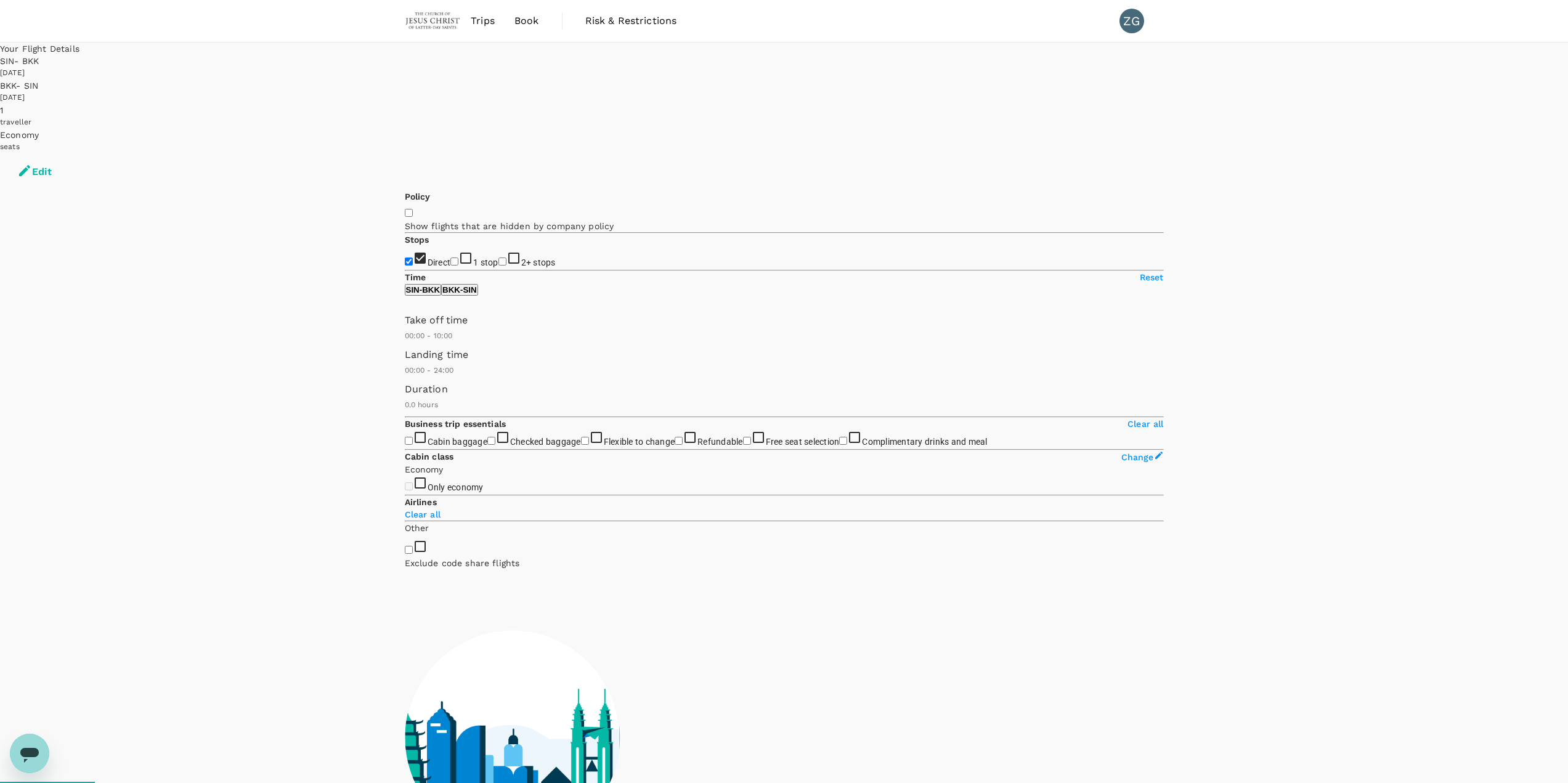
type input "660"
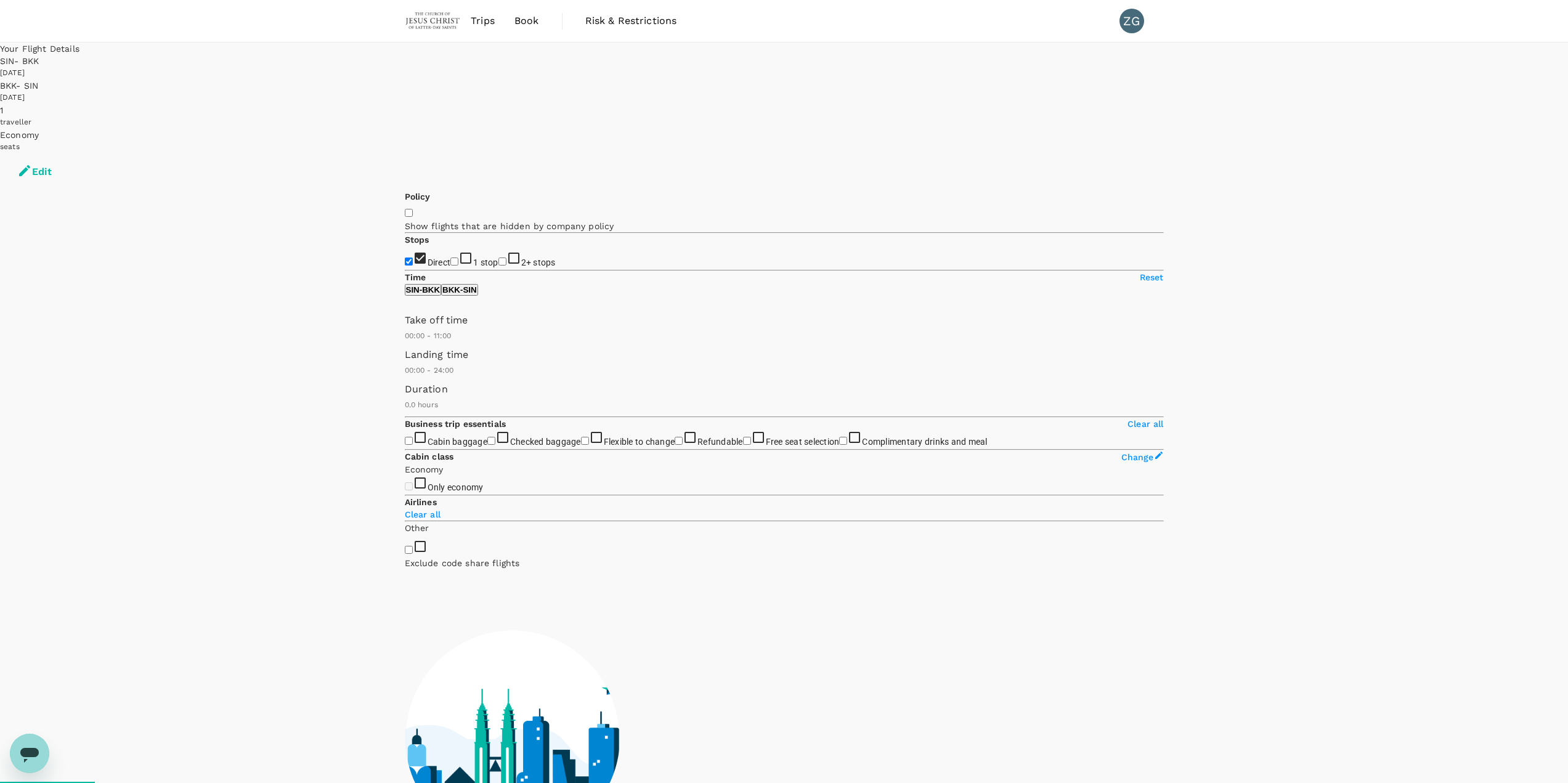
drag, startPoint x: 601, startPoint y: 363, endPoint x: 493, endPoint y: 367, distance: 108.1
click at [405, 339] on span at bounding box center [405, 342] width 0 height 0
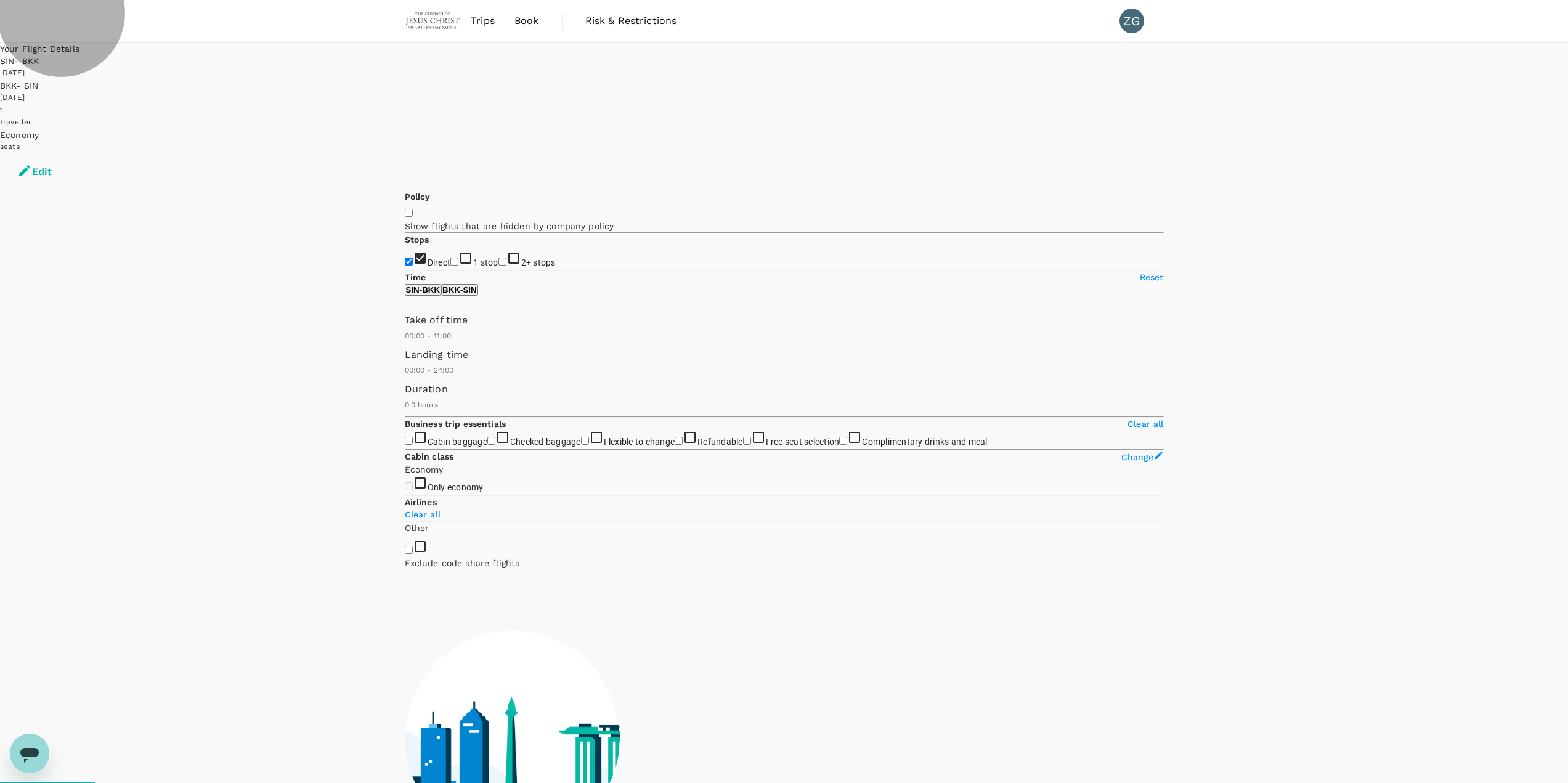
click at [477, 294] on p "BKK - SIN" at bounding box center [459, 290] width 35 height 9
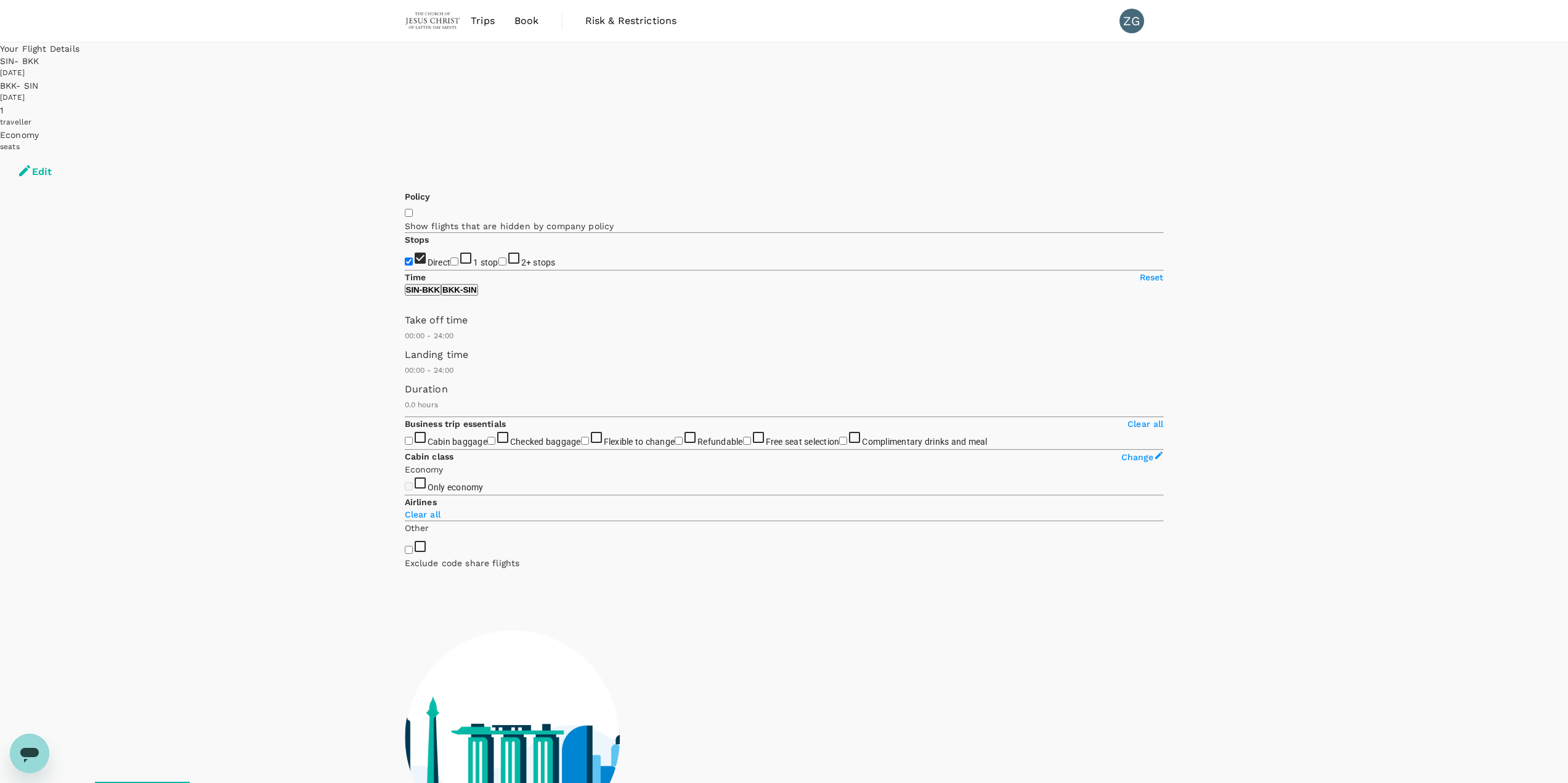
type input "945"
checkbox input "true"
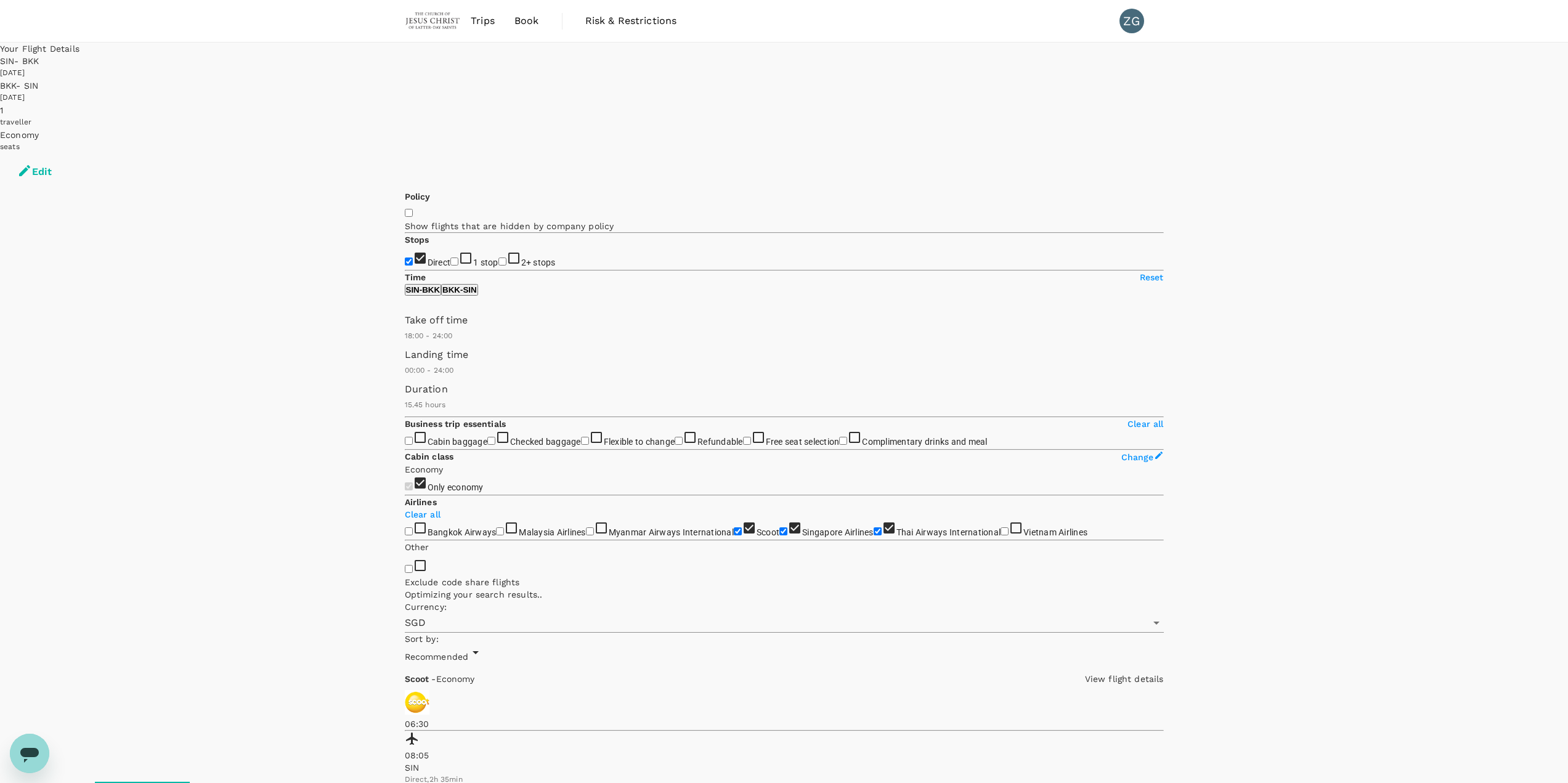
type input "1110"
drag, startPoint x: 518, startPoint y: 367, endPoint x: 551, endPoint y: 367, distance: 33.0
click at [405, 339] on span at bounding box center [405, 342] width 0 height 0
click at [469, 339] on span "Recommended" at bounding box center [437, 657] width 64 height 10
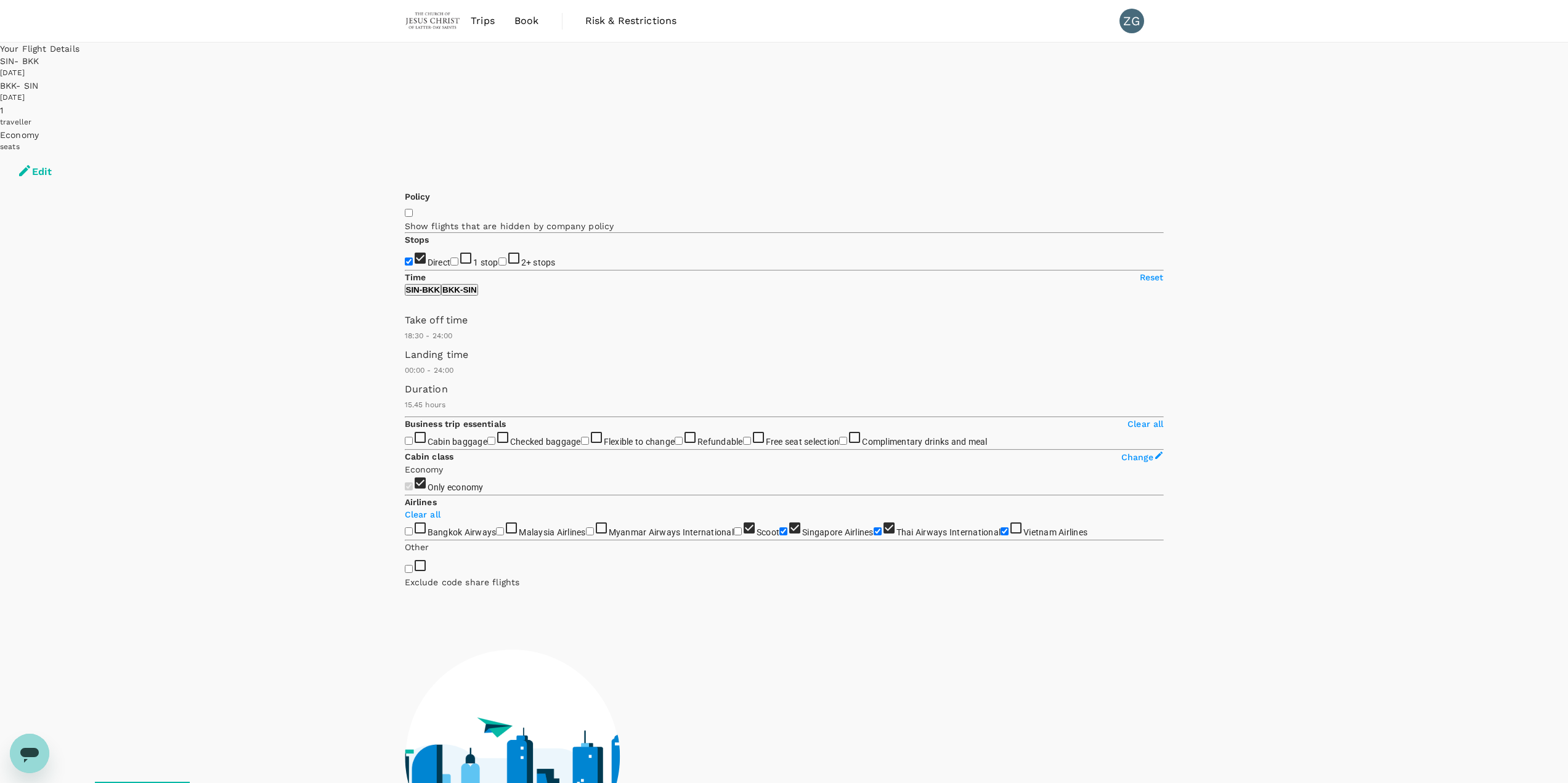
checkbox input "false"
checkbox input "true"
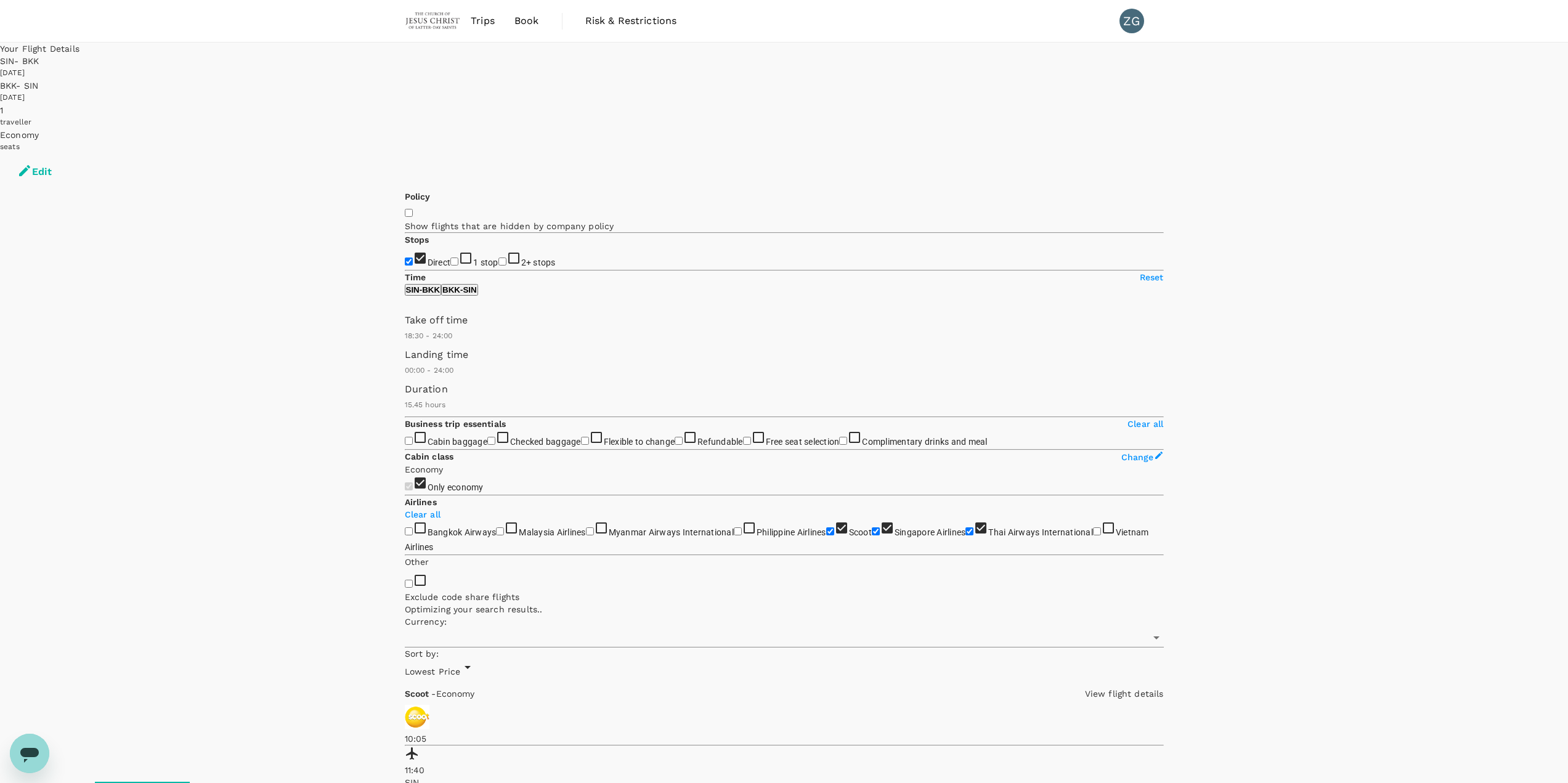
type input "SGD"
click at [439, 25] on img at bounding box center [433, 21] width 57 height 27
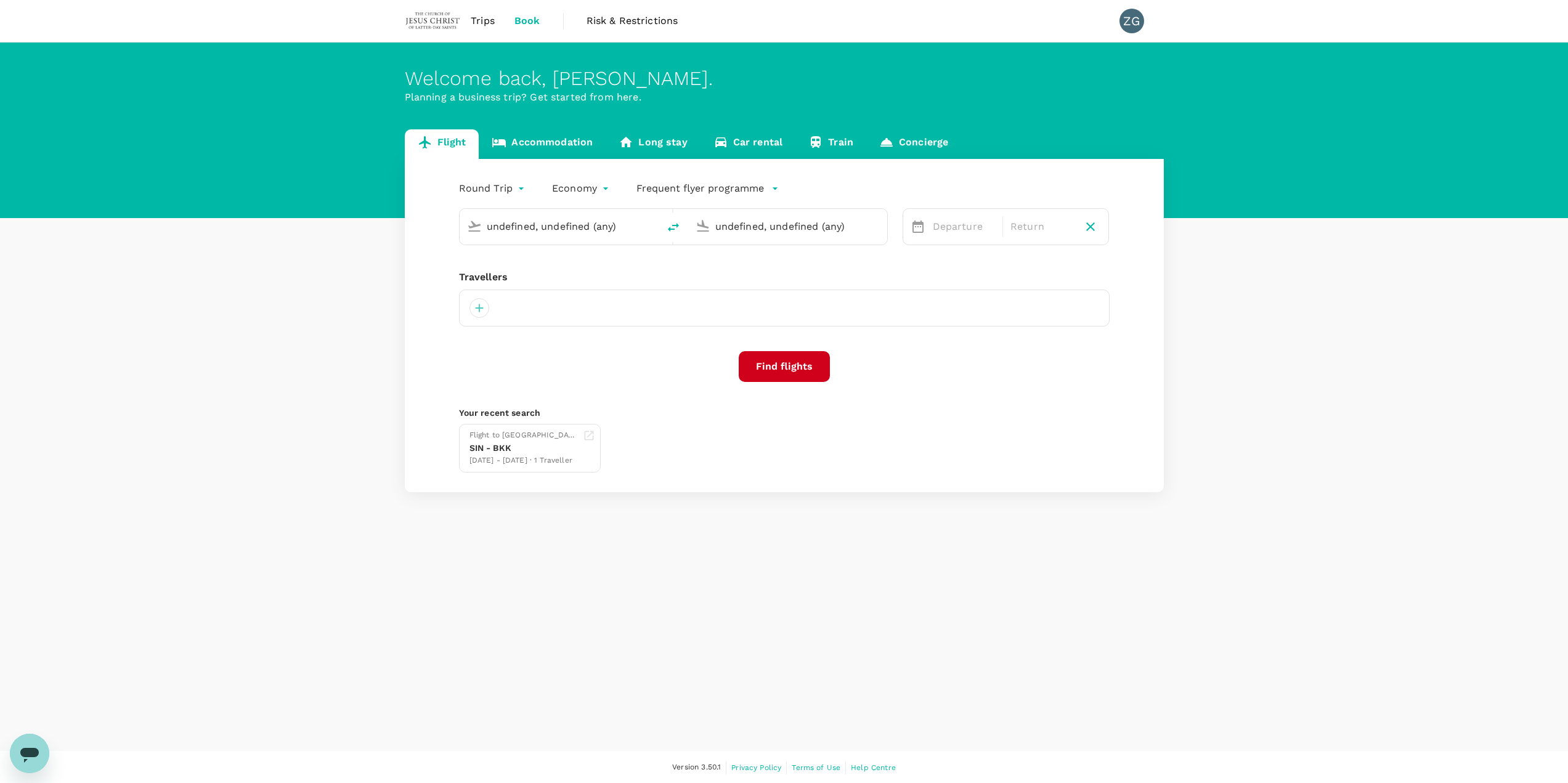
type input "Singapore Changi (SIN)"
type input "Suvarnabhumi Intl (BKK)"
type input "Singapore Changi (SIN)"
type input "Suvarnabhumi Intl (BKK)"
type input "Singapore Changi (SIN)"
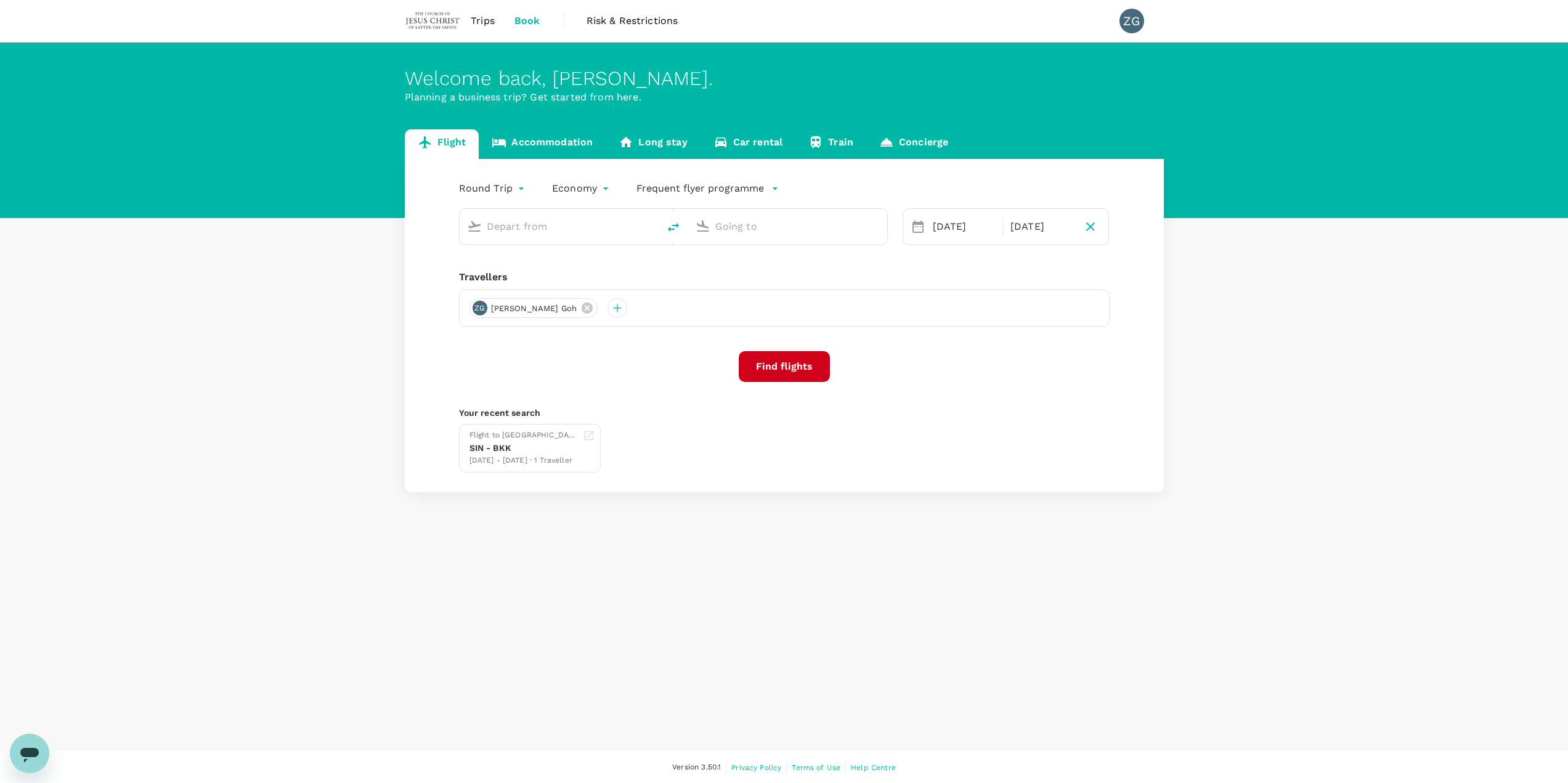
type input "Suvarnabhumi Intl (BKK)"
